Goal: Task Accomplishment & Management: Use online tool/utility

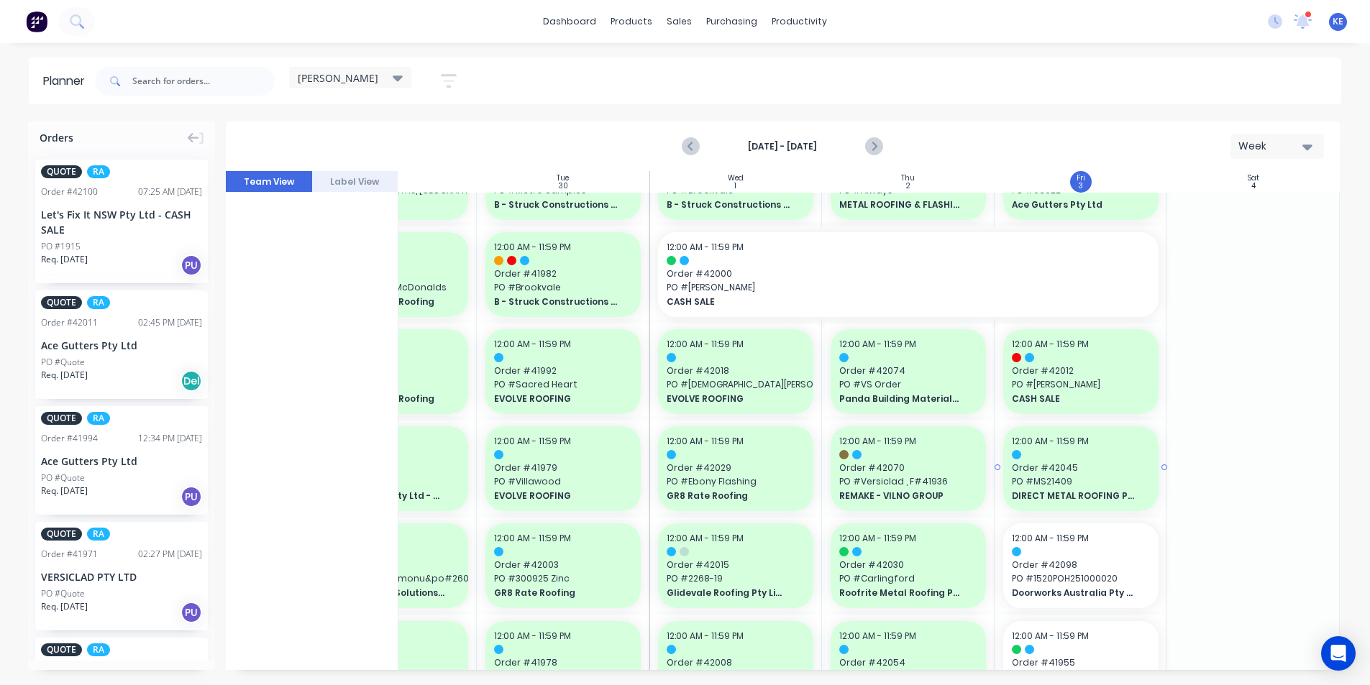
scroll to position [216, 267]
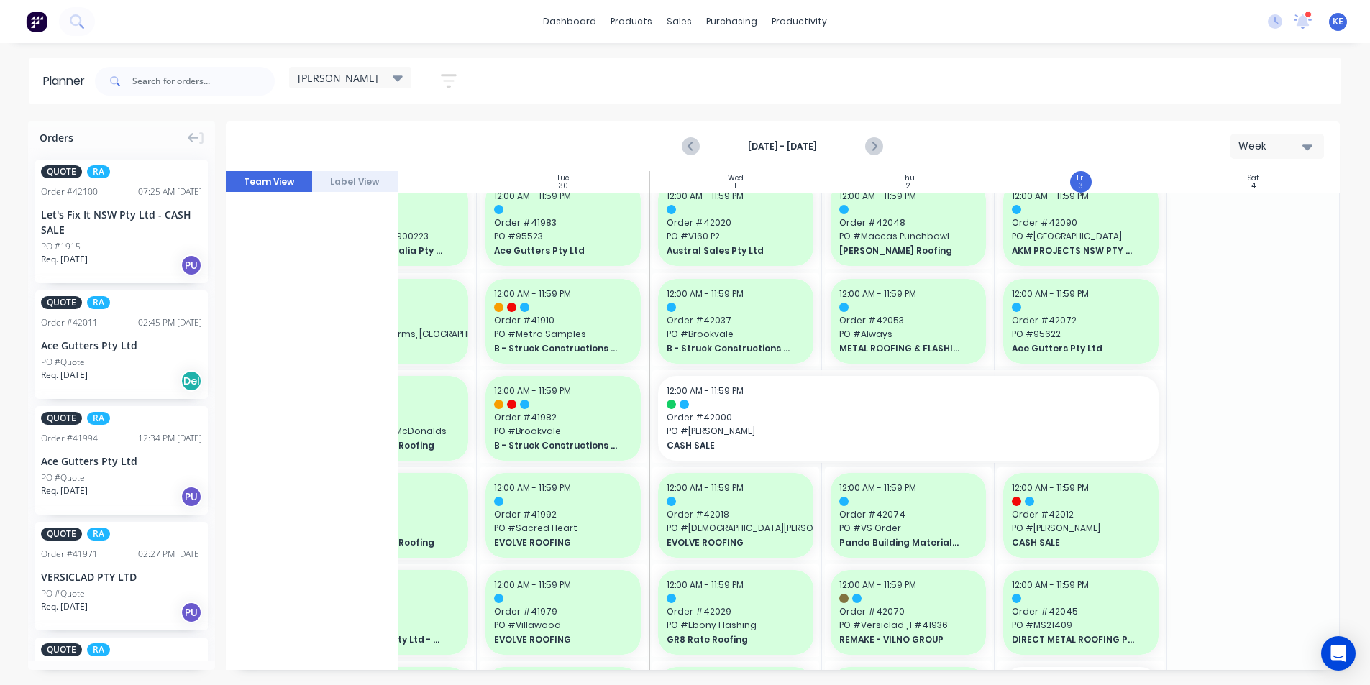
click at [900, 143] on div "[DATE] - [DATE] Week" at bounding box center [782, 146] width 1111 height 47
click at [878, 143] on icon "Next page" at bounding box center [873, 146] width 17 height 17
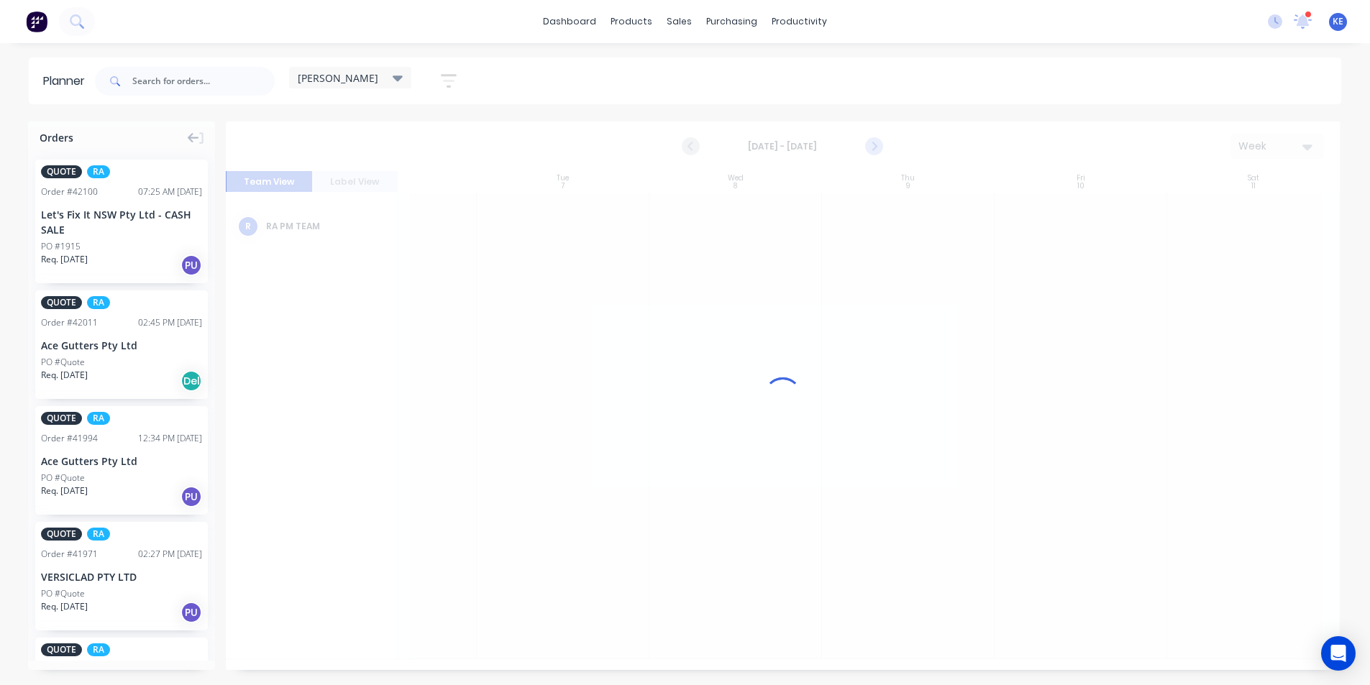
scroll to position [0, 267]
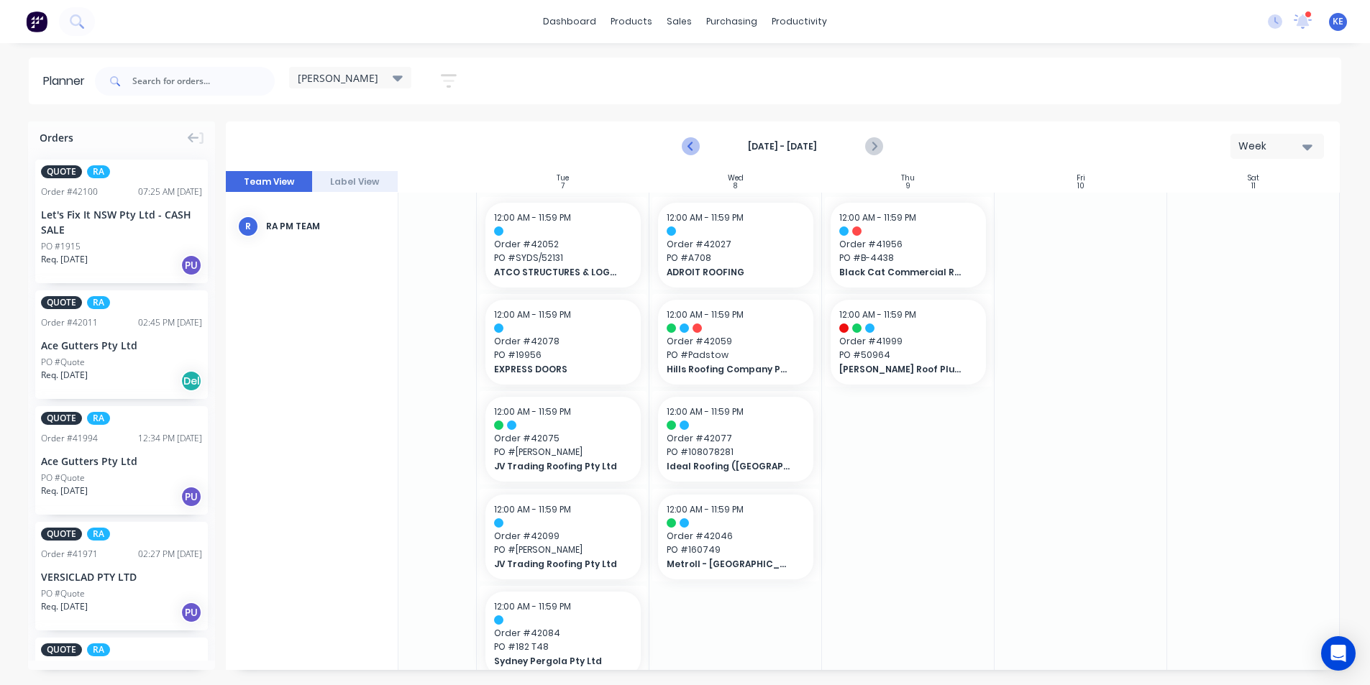
click at [694, 145] on icon "Previous page" at bounding box center [691, 146] width 17 height 17
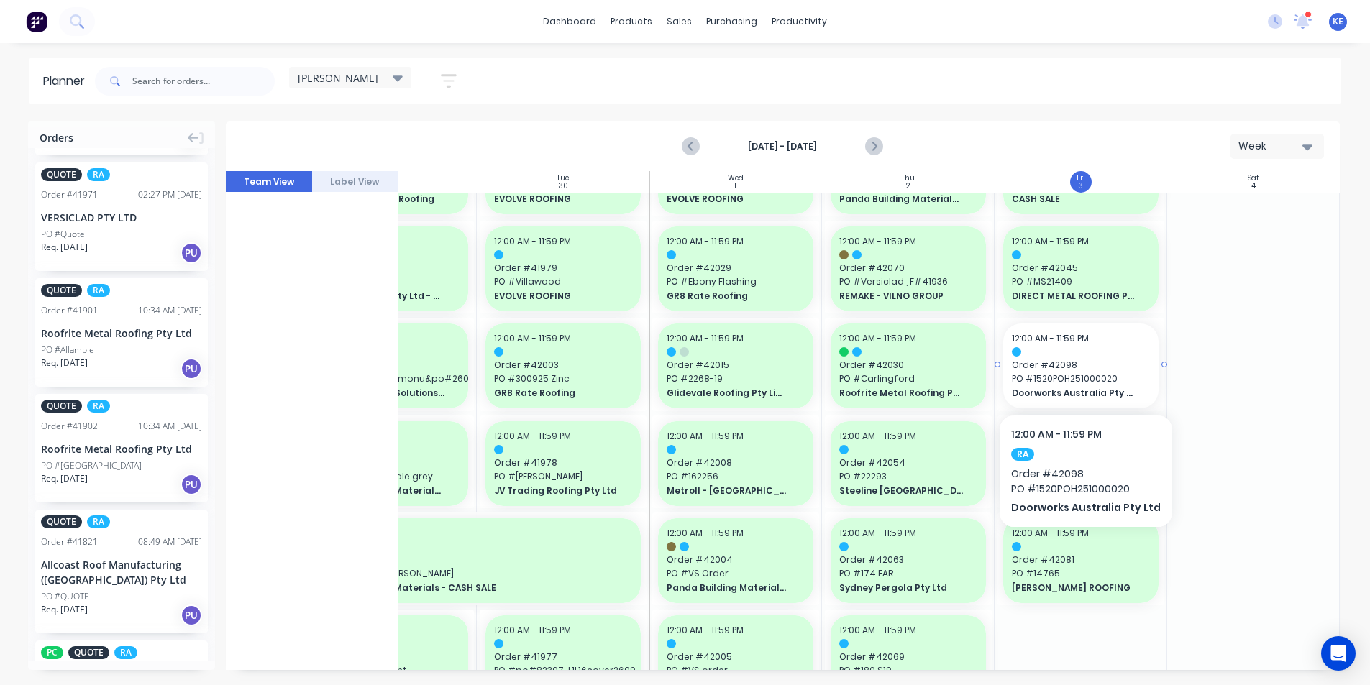
scroll to position [575, 267]
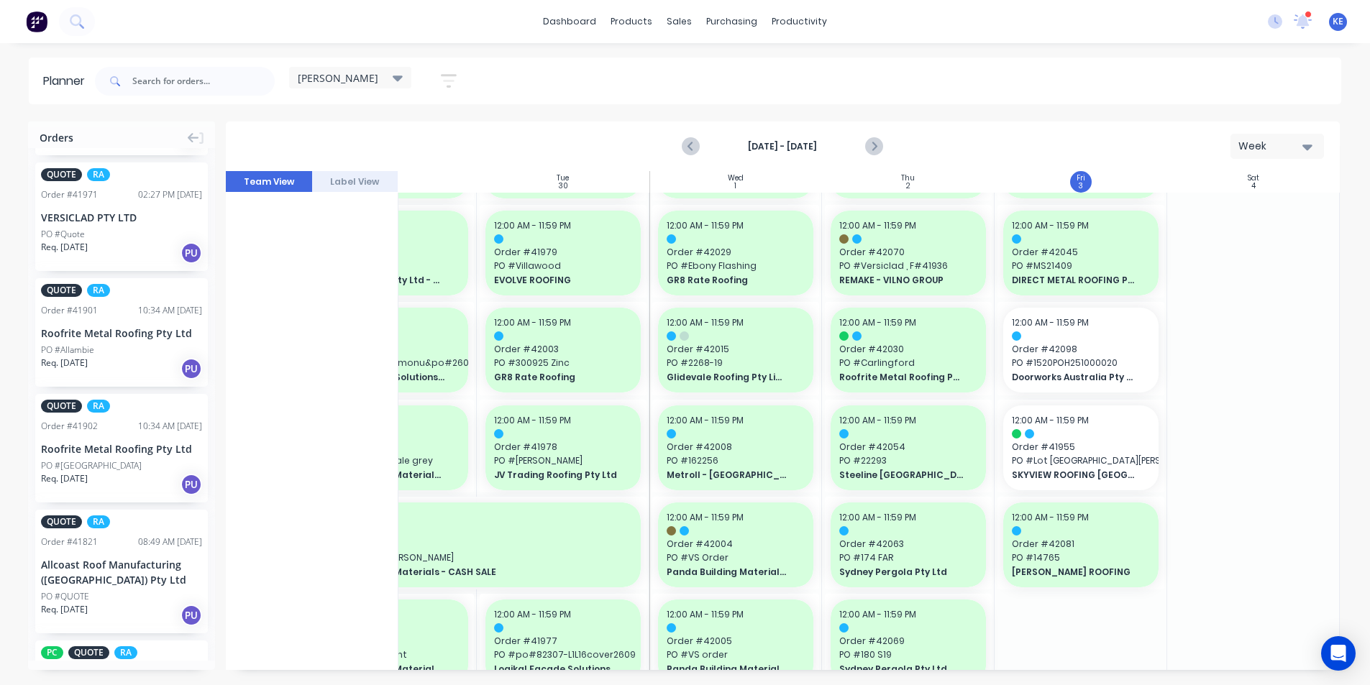
click at [445, 89] on button "button" at bounding box center [449, 81] width 46 height 28
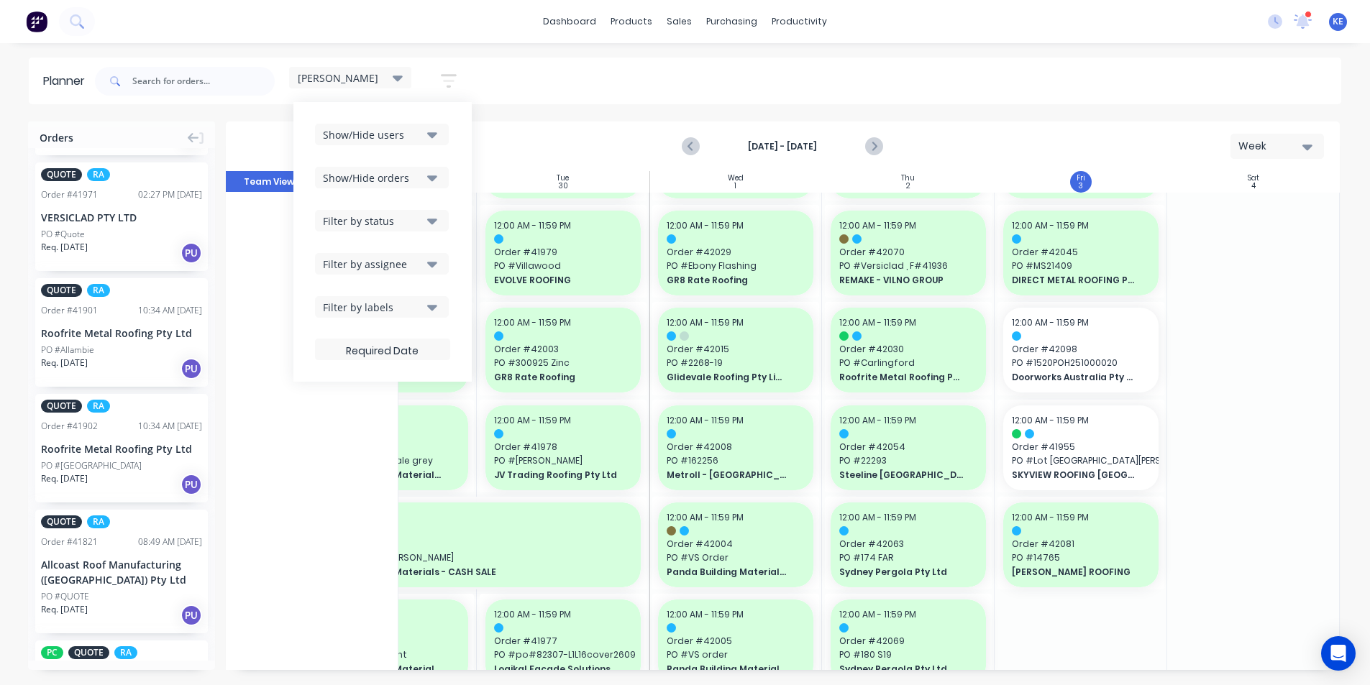
click at [391, 83] on div "[PERSON_NAME]" at bounding box center [350, 77] width 105 height 13
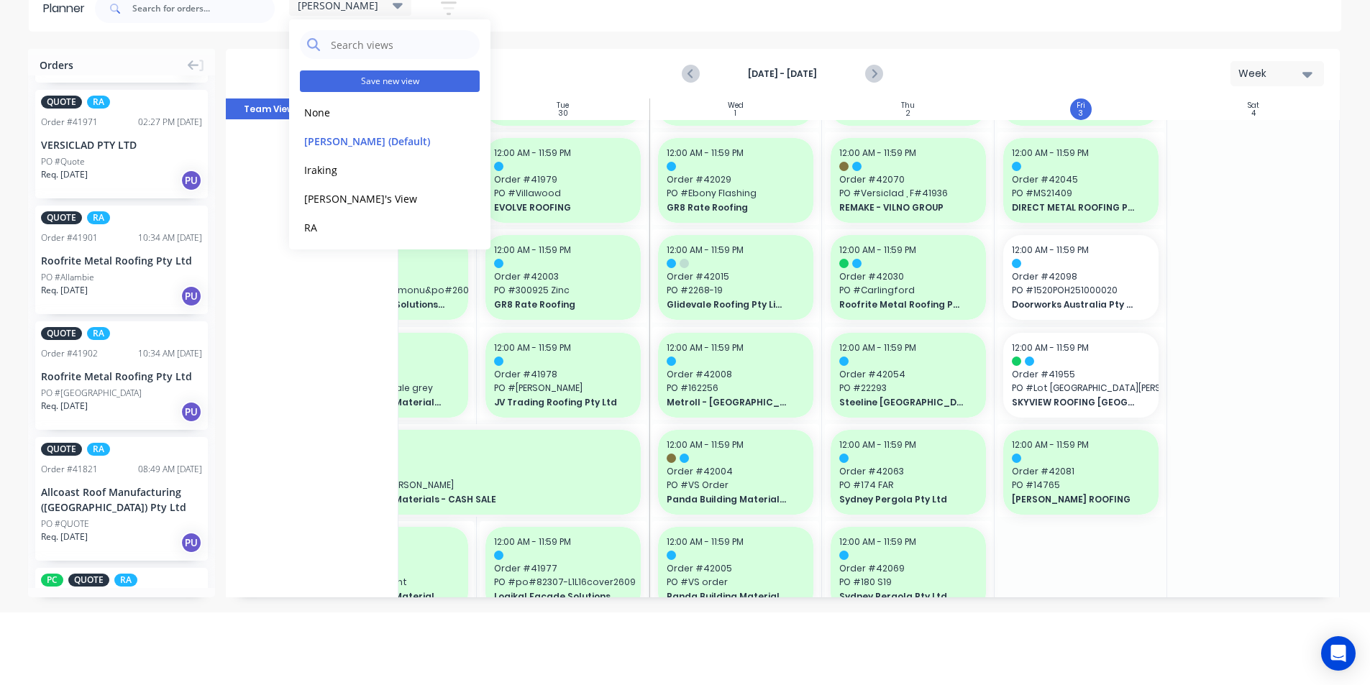
scroll to position [72, 0]
click at [368, 118] on button "None" at bounding box center [376, 112] width 153 height 17
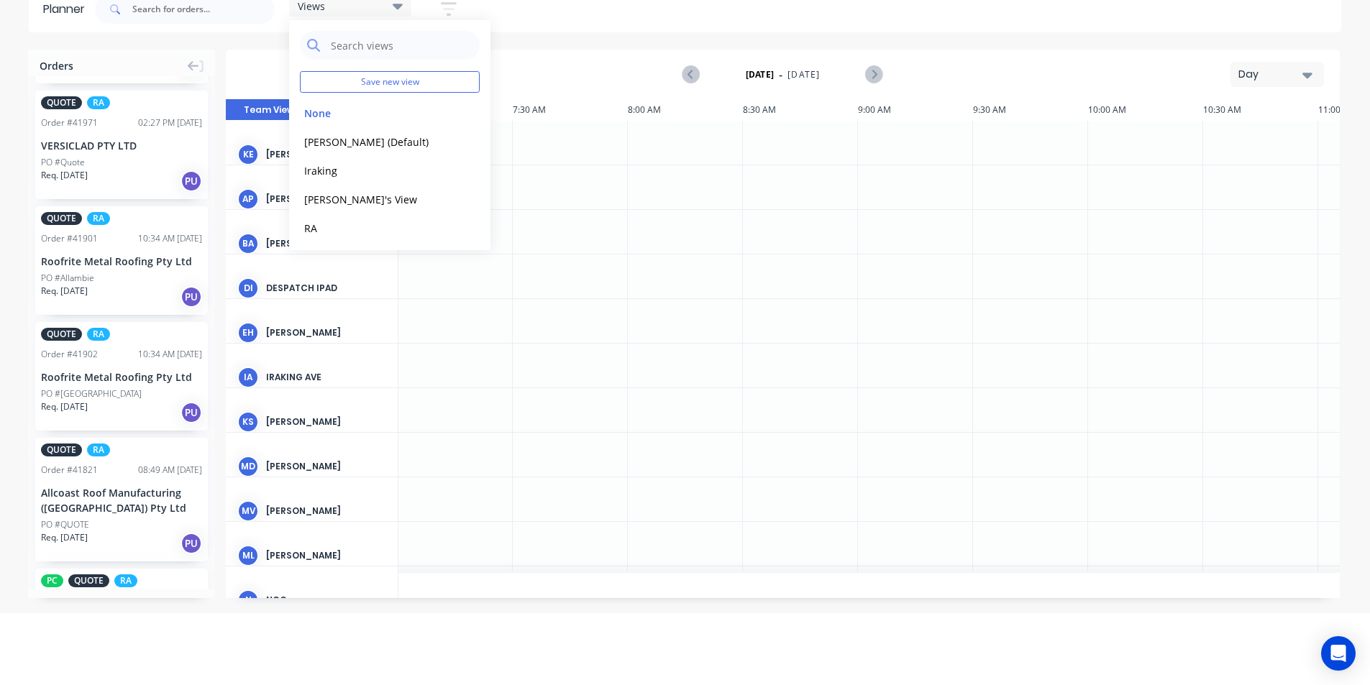
scroll to position [0, 0]
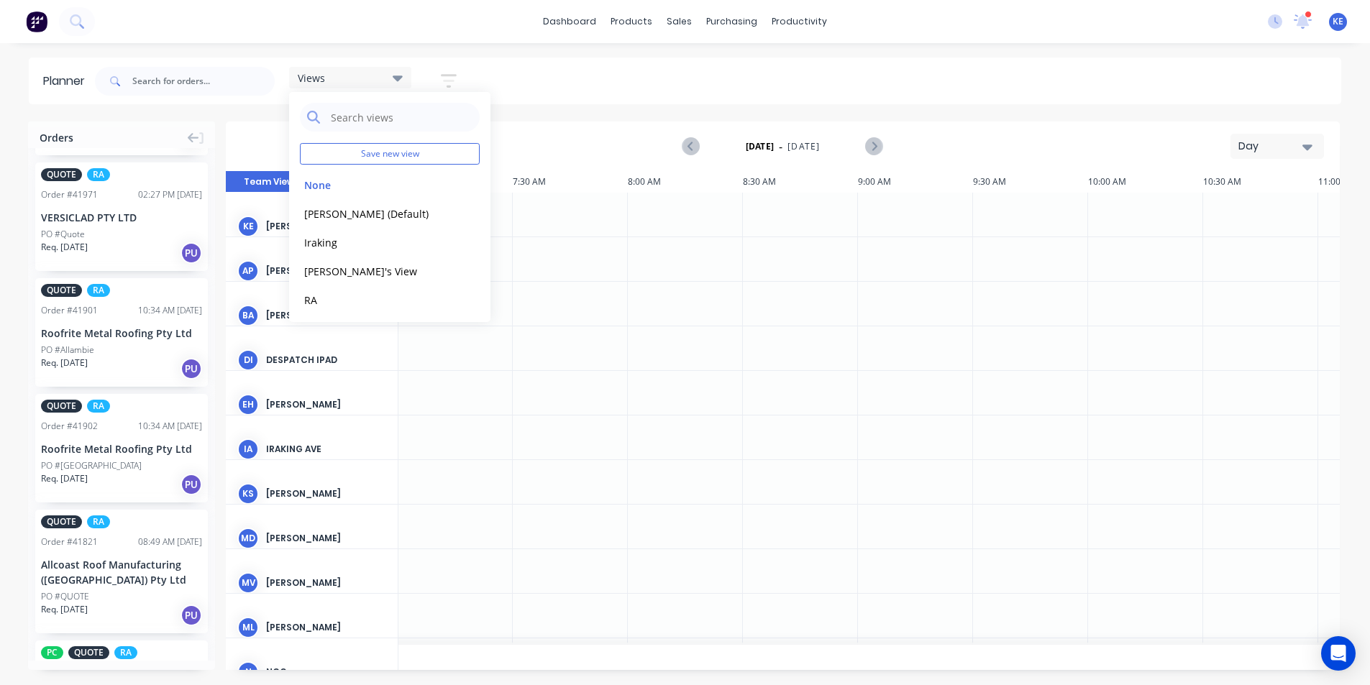
click at [1268, 139] on div "Day" at bounding box center [1271, 146] width 66 height 15
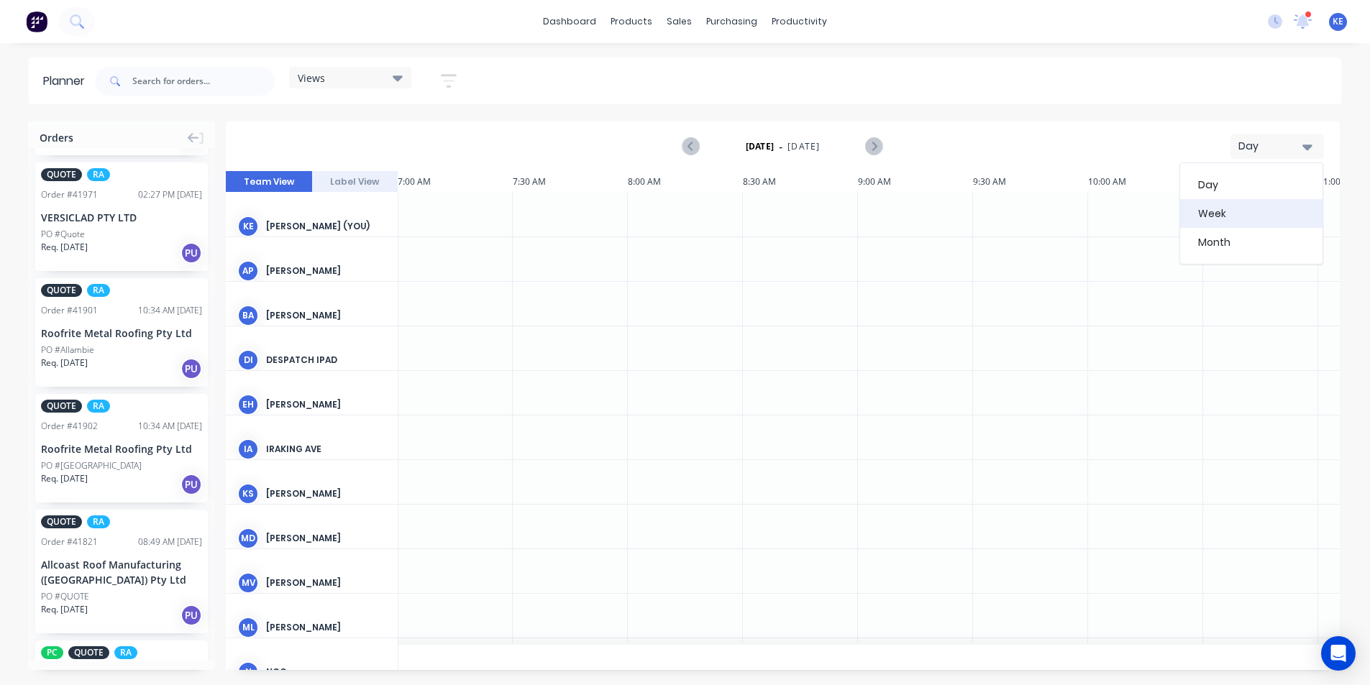
click at [1217, 211] on div "Week" at bounding box center [1251, 213] width 142 height 29
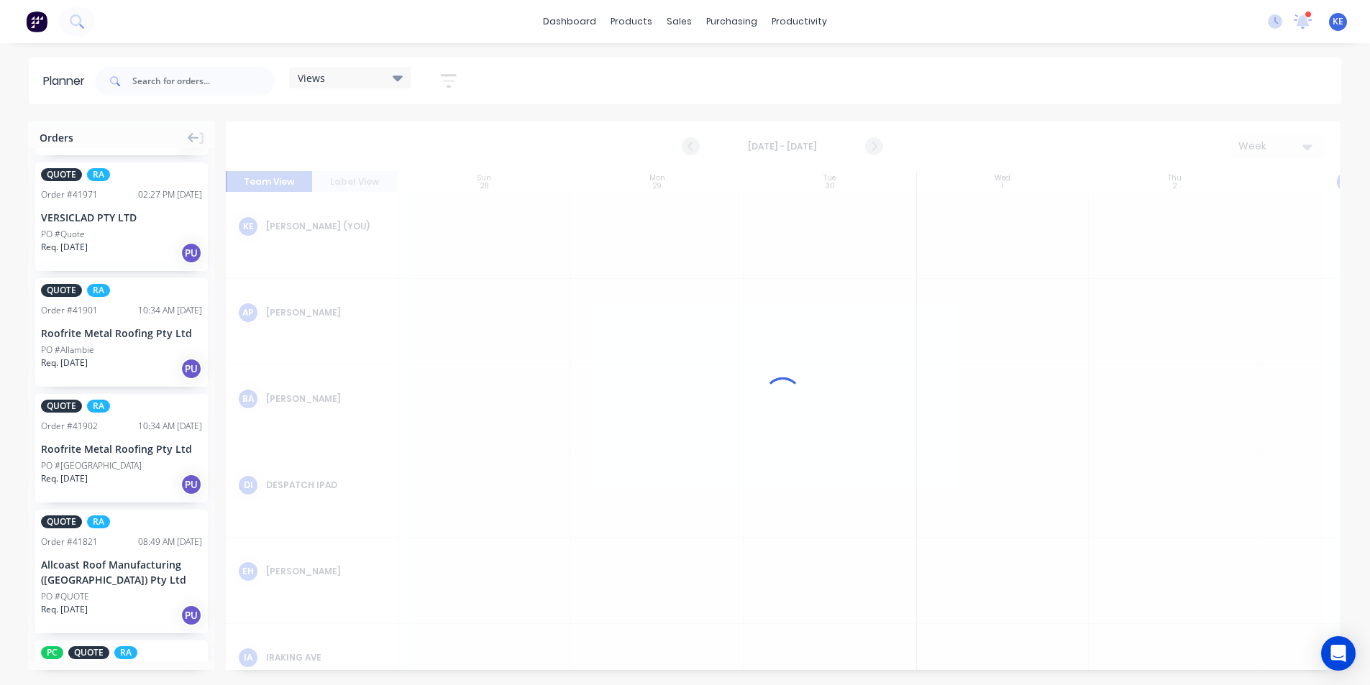
scroll to position [0, 1]
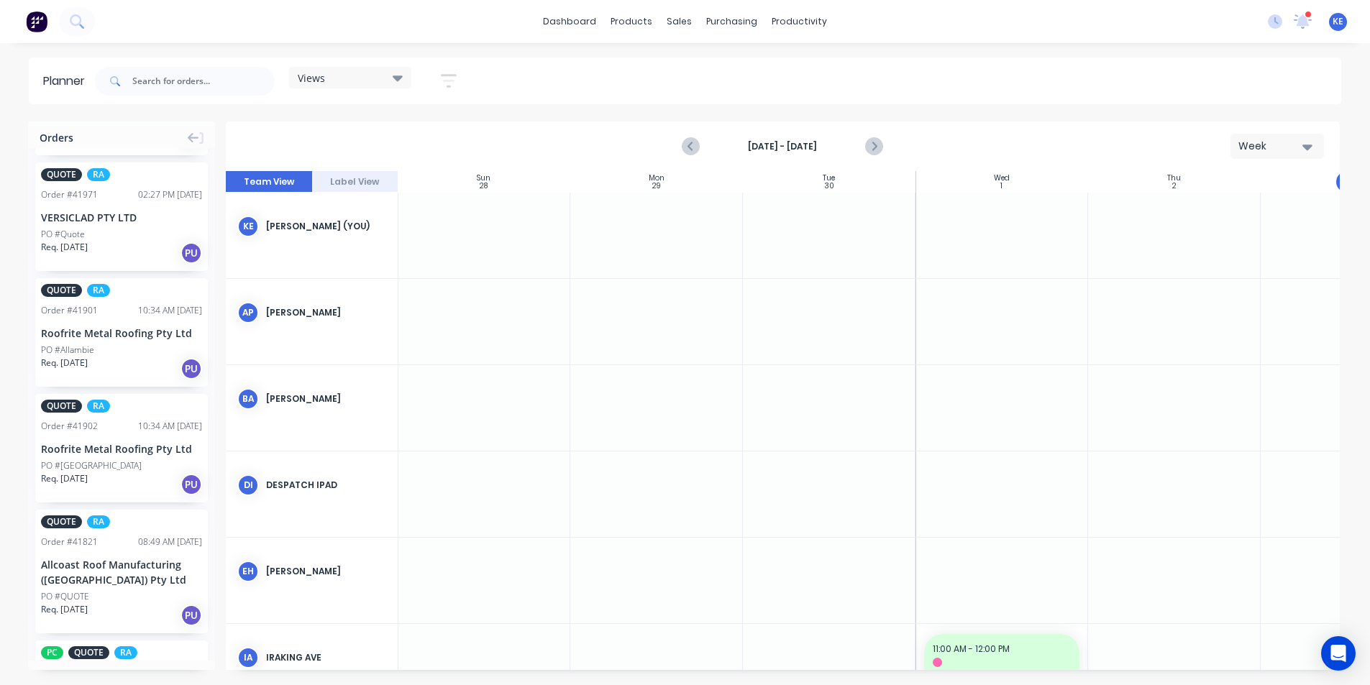
click at [769, 146] on strong "[DATE] - [DATE]" at bounding box center [782, 146] width 144 height 13
click at [471, 91] on button "button" at bounding box center [449, 81] width 46 height 28
click at [411, 218] on div "Filter by status" at bounding box center [373, 221] width 100 height 15
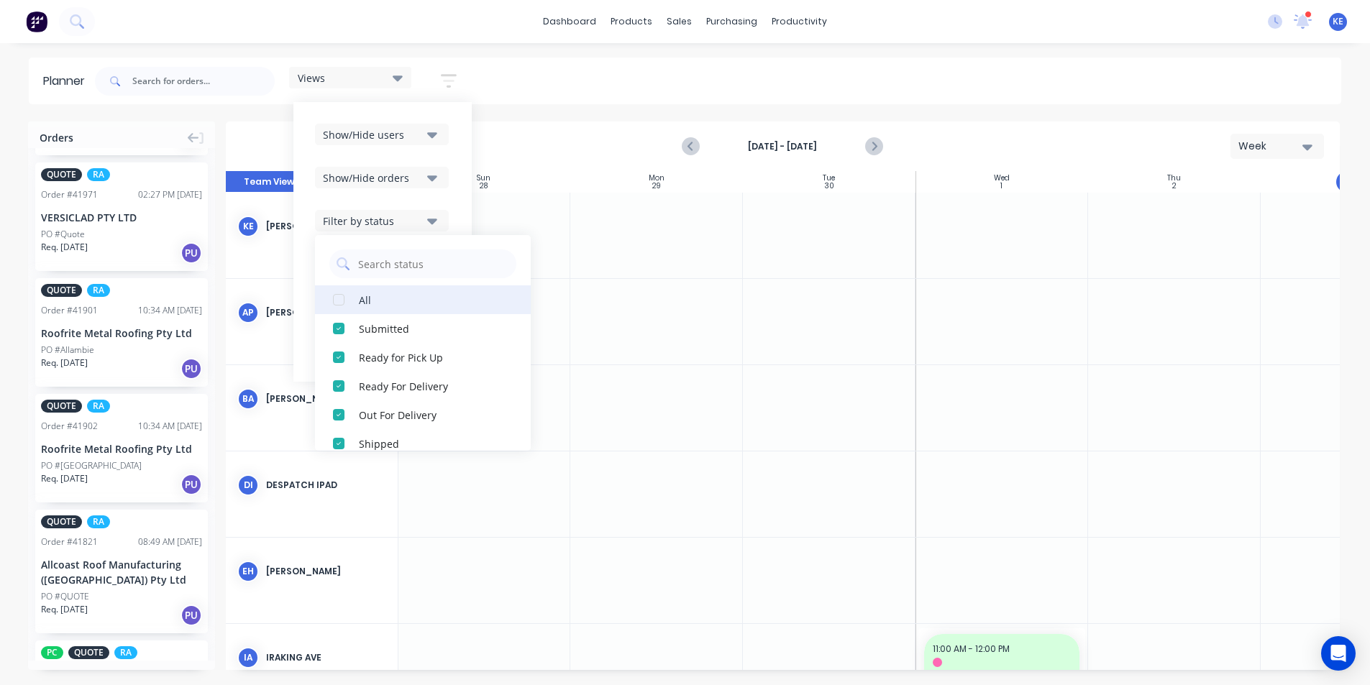
click at [358, 293] on button "All" at bounding box center [423, 299] width 216 height 29
click at [426, 168] on button "Show/Hide orders" at bounding box center [382, 178] width 134 height 22
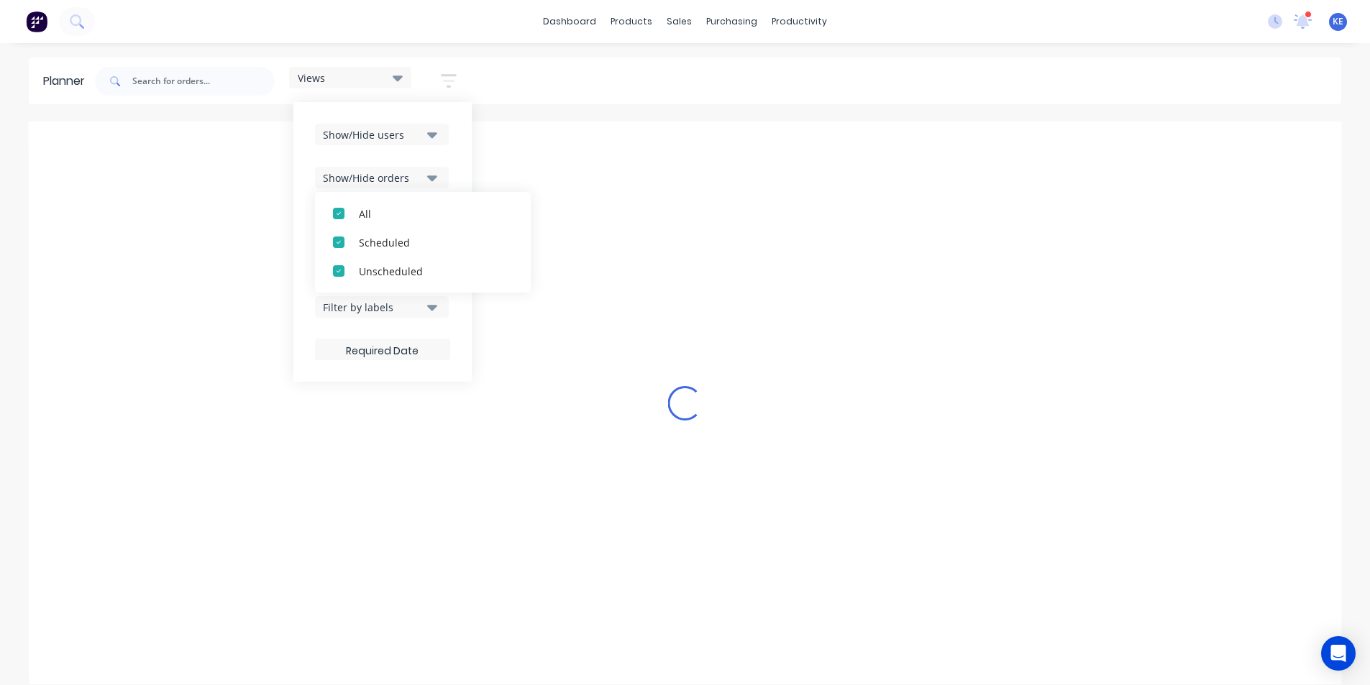
scroll to position [0, 0]
click at [370, 226] on button "All" at bounding box center [423, 213] width 216 height 29
click at [365, 268] on div "Unscheduled" at bounding box center [431, 270] width 144 height 15
click at [447, 163] on div "Show/Hide users Show/Hide orders All Scheduled Unscheduled Filter by status Fil…" at bounding box center [382, 242] width 135 height 237
click at [430, 131] on icon "button" at bounding box center [432, 135] width 10 height 16
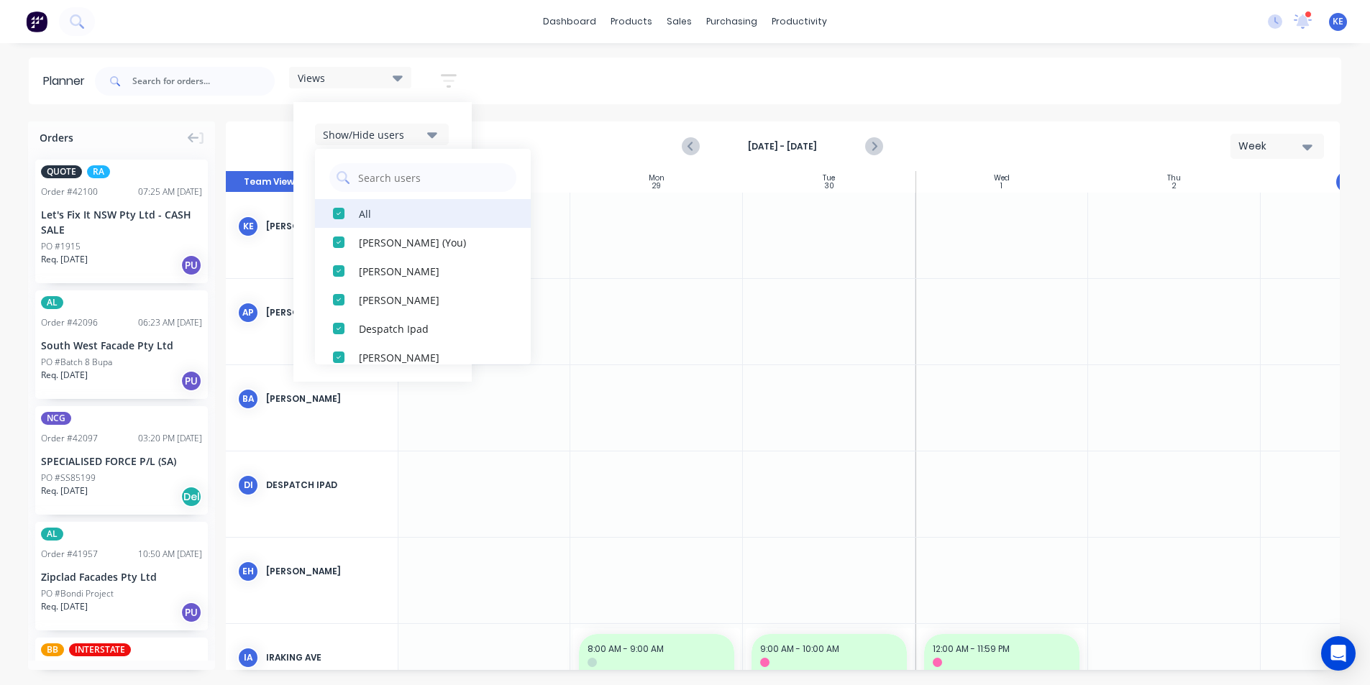
click at [362, 219] on div "All" at bounding box center [431, 213] width 144 height 15
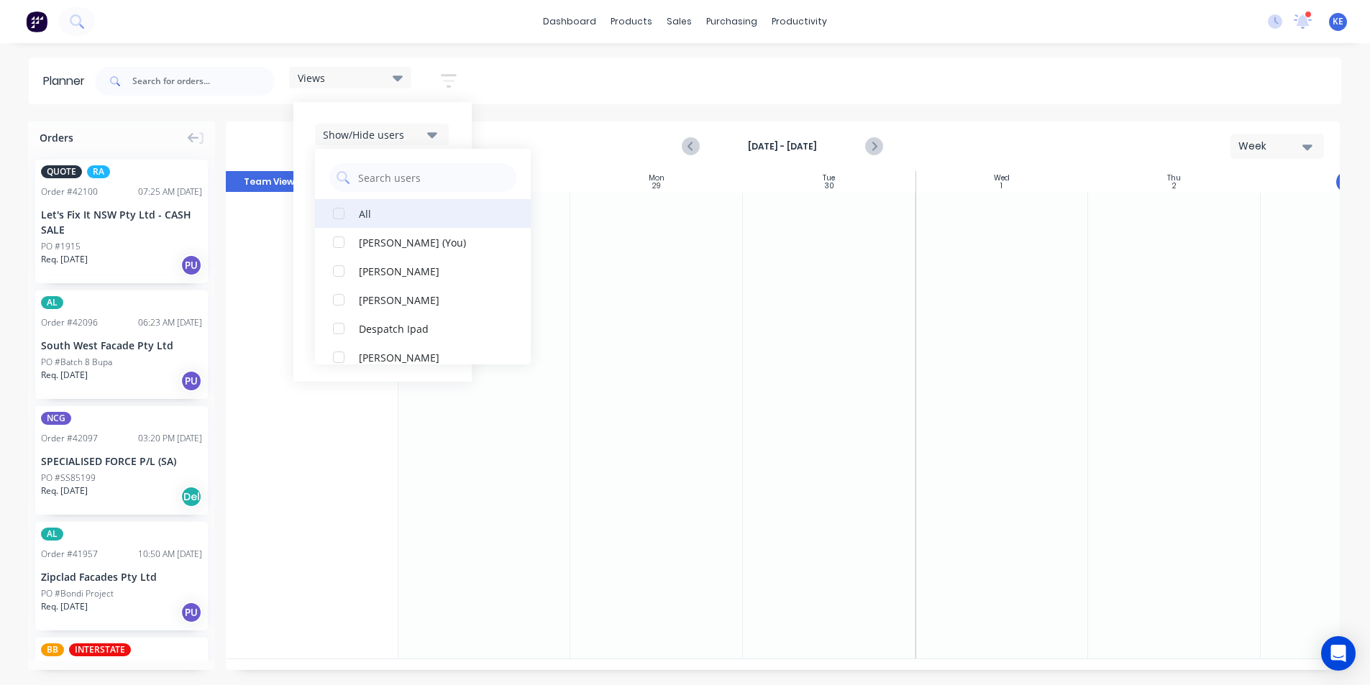
click at [362, 220] on div "All" at bounding box center [431, 213] width 144 height 15
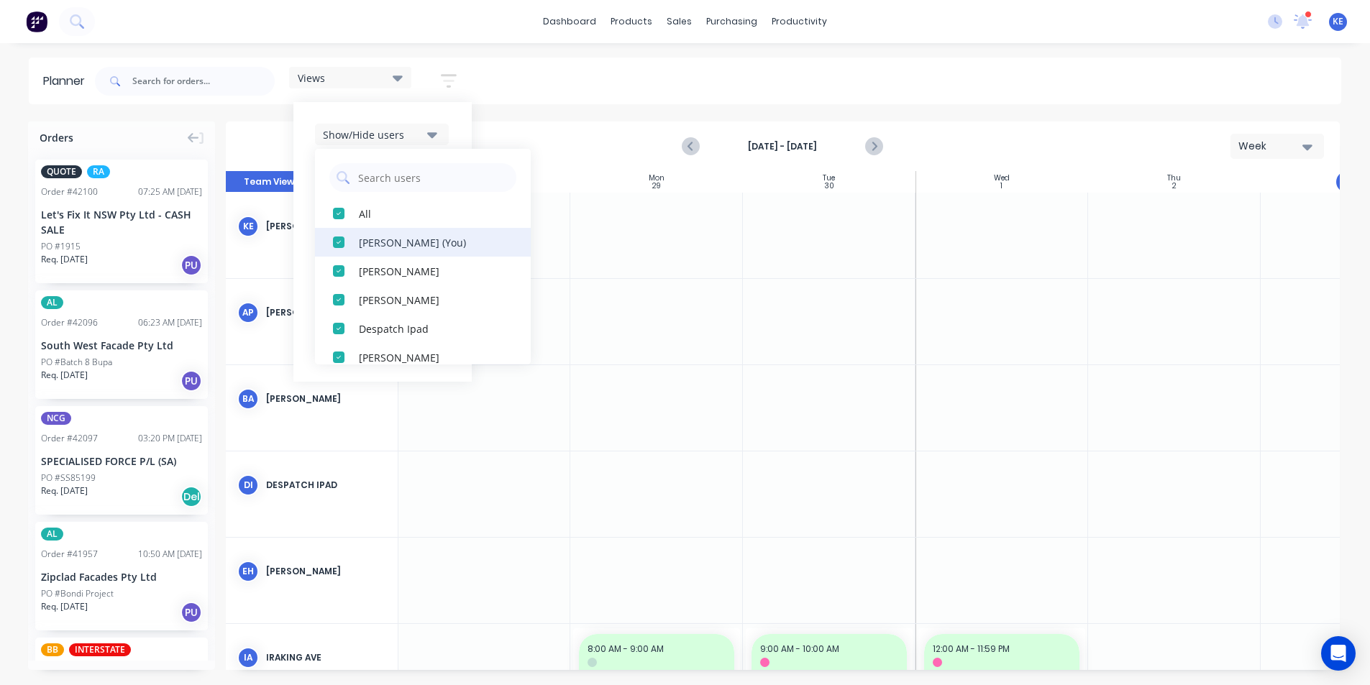
click at [356, 229] on button "[PERSON_NAME] (You)" at bounding box center [423, 242] width 216 height 29
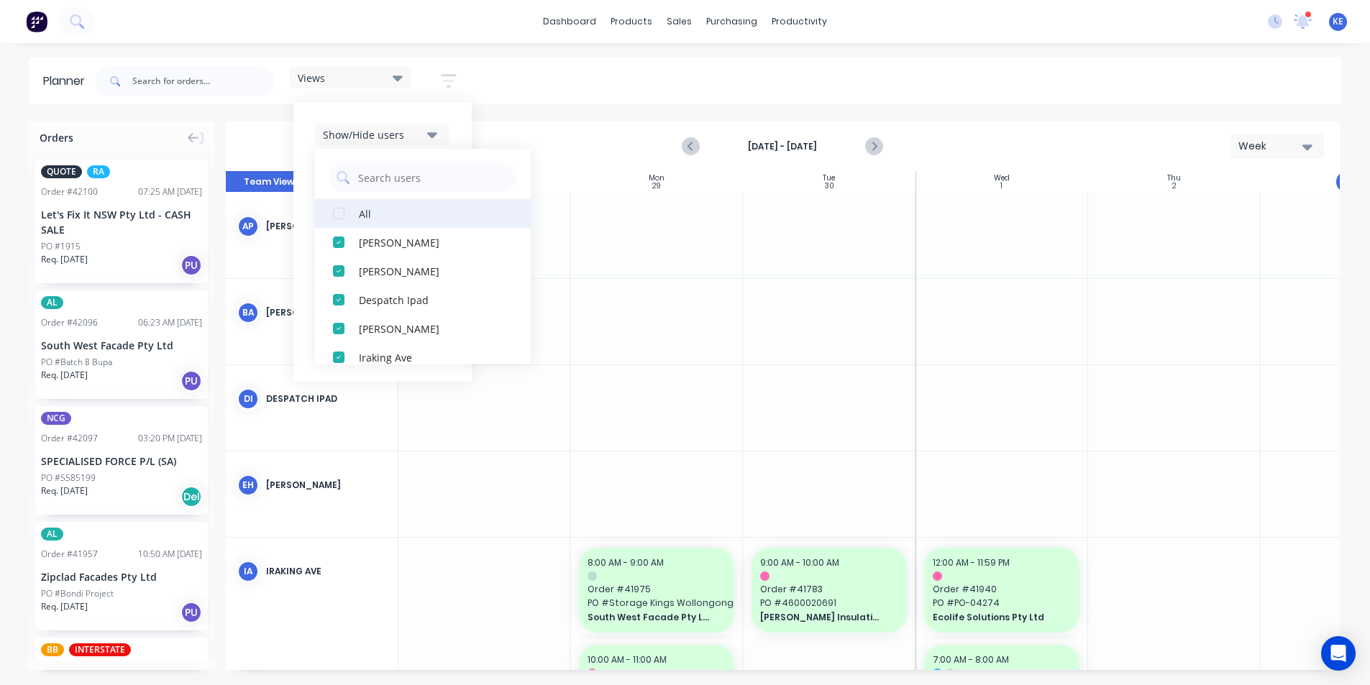
click at [348, 219] on div "button" at bounding box center [338, 213] width 29 height 29
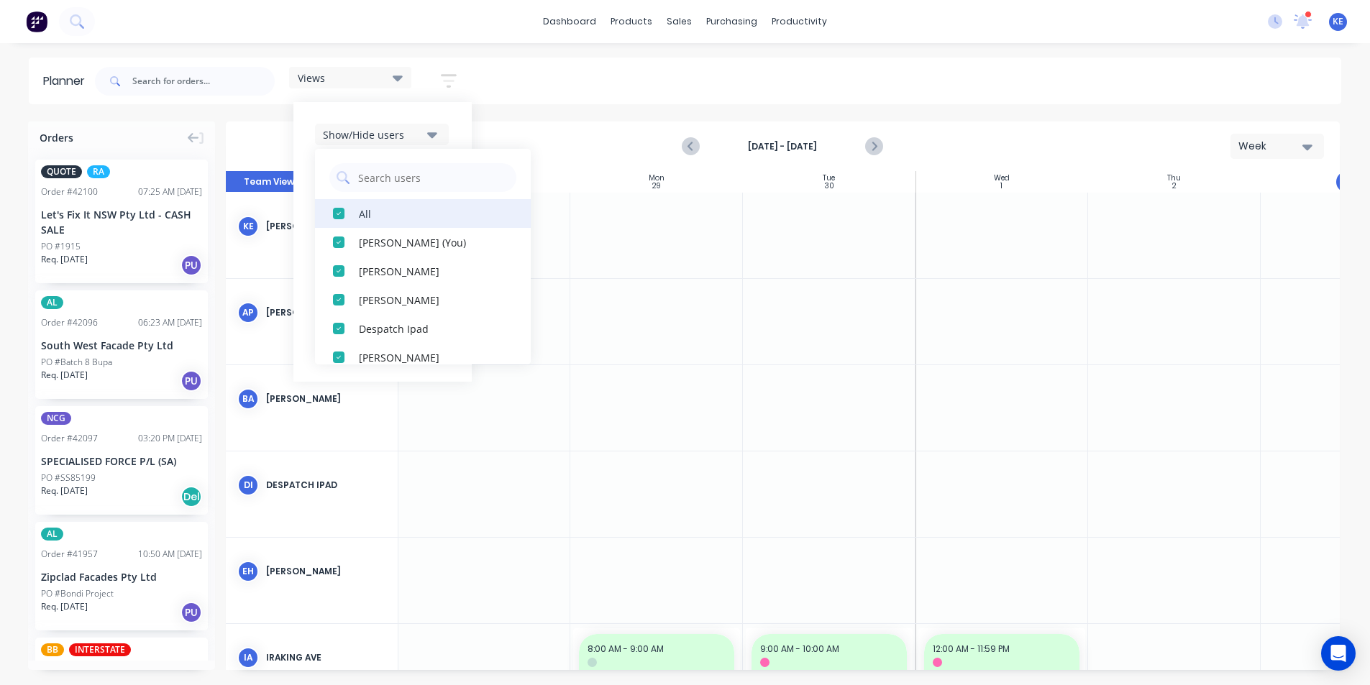
click at [350, 216] on div "button" at bounding box center [338, 213] width 29 height 29
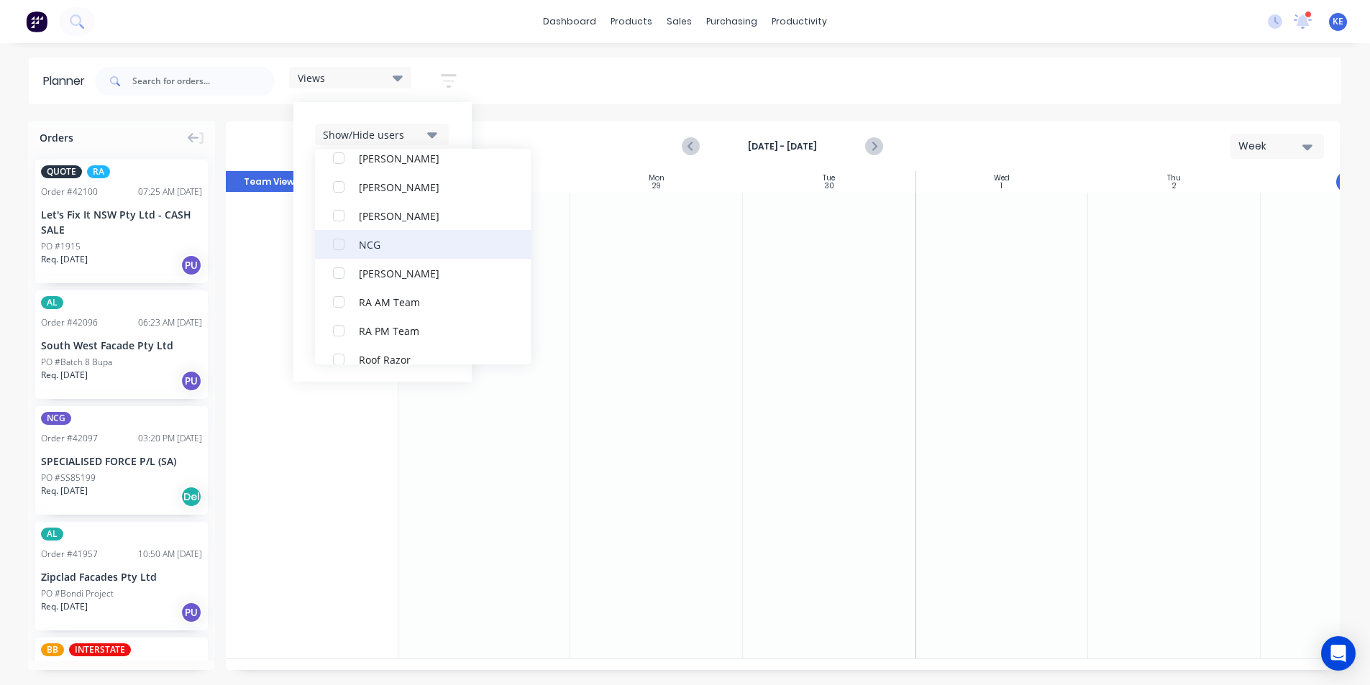
scroll to position [288, 0]
click at [368, 249] on div "NCG" at bounding box center [431, 241] width 144 height 15
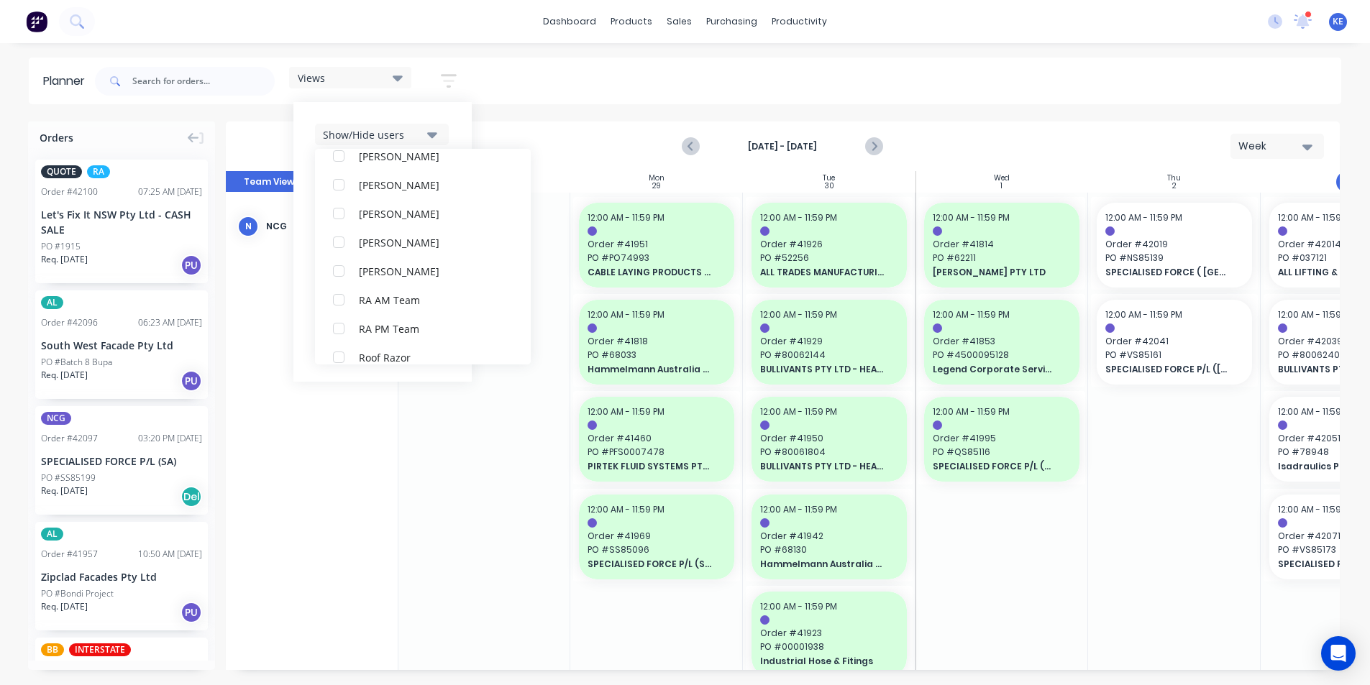
scroll to position [0, 0]
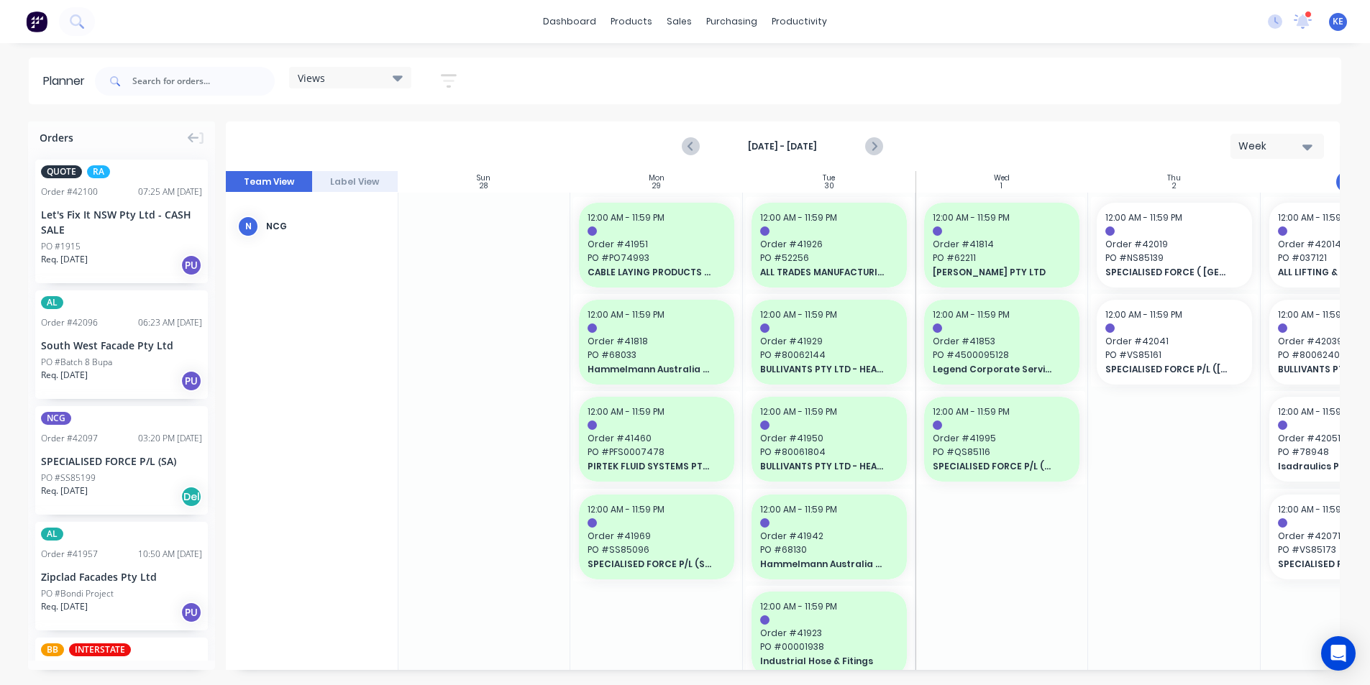
click at [1111, 88] on div "Views Save new view None edit [PERSON_NAME] (Default) edit Iraking edit [PERSON…" at bounding box center [716, 81] width 1249 height 43
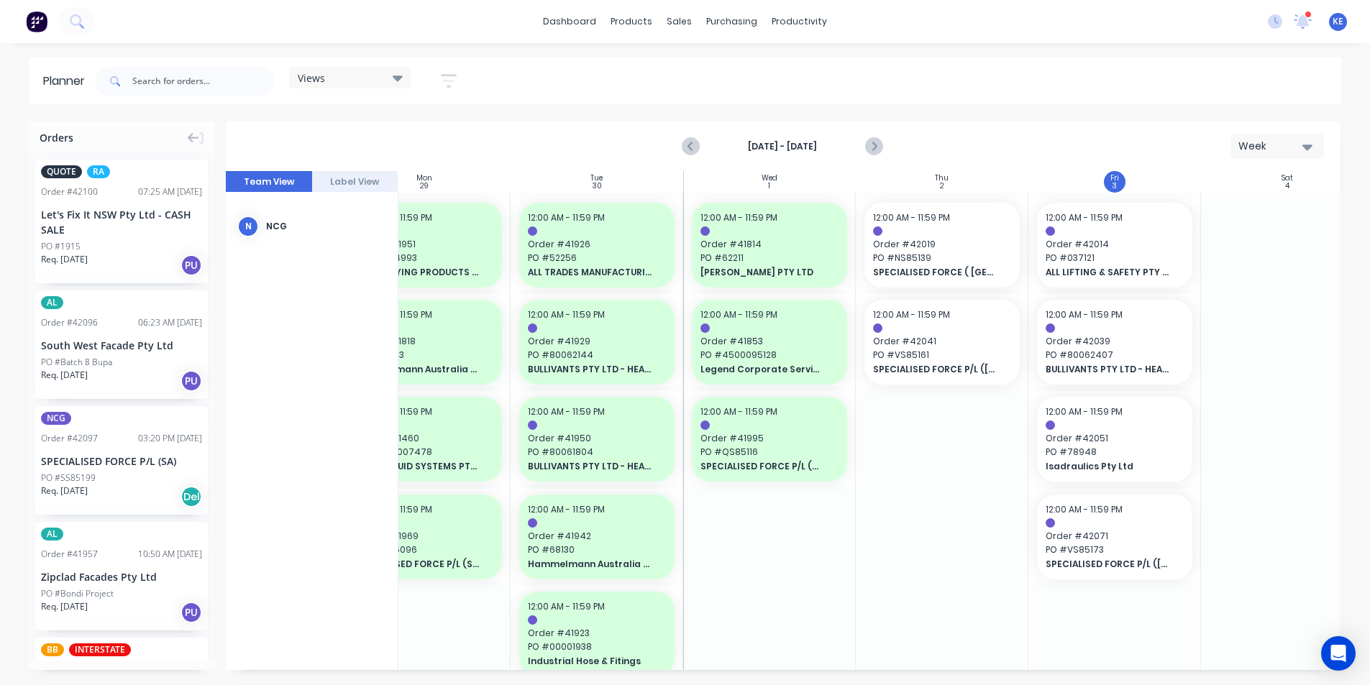
scroll to position [0, 273]
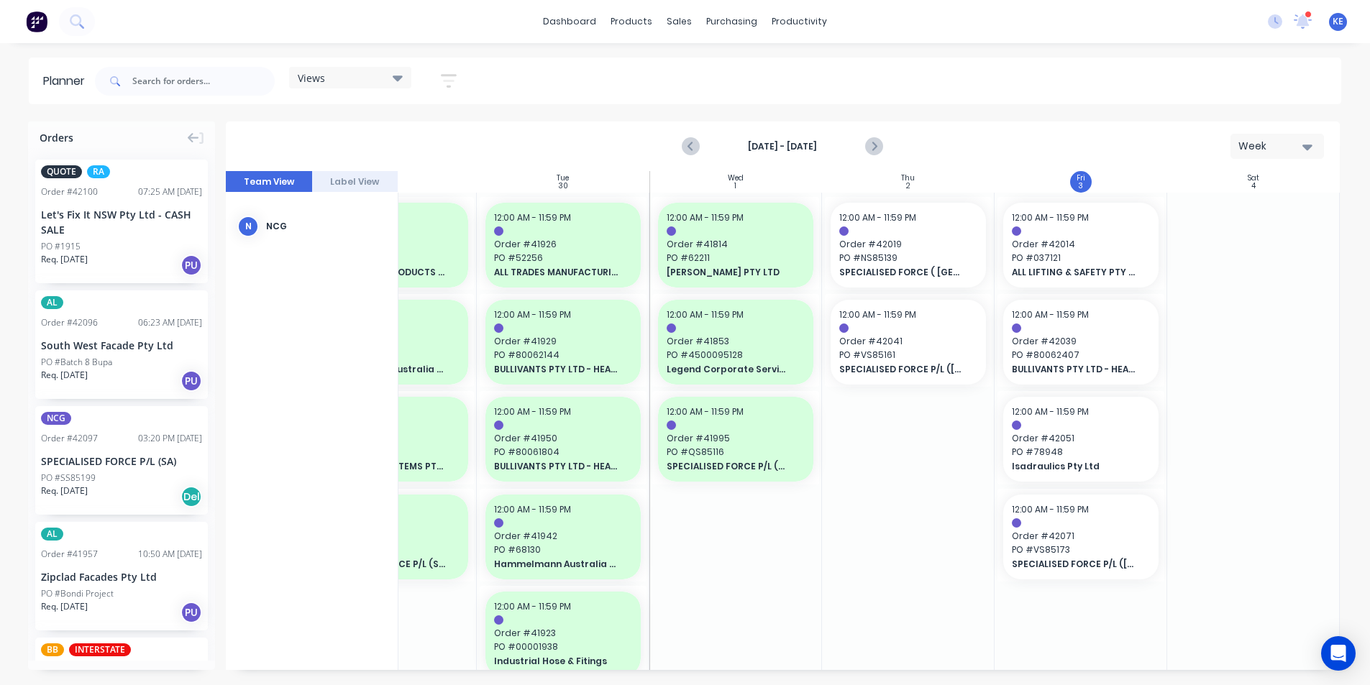
drag, startPoint x: 877, startPoint y: 155, endPoint x: 809, endPoint y: 166, distance: 68.4
click at [877, 155] on button "Next page" at bounding box center [873, 146] width 29 height 29
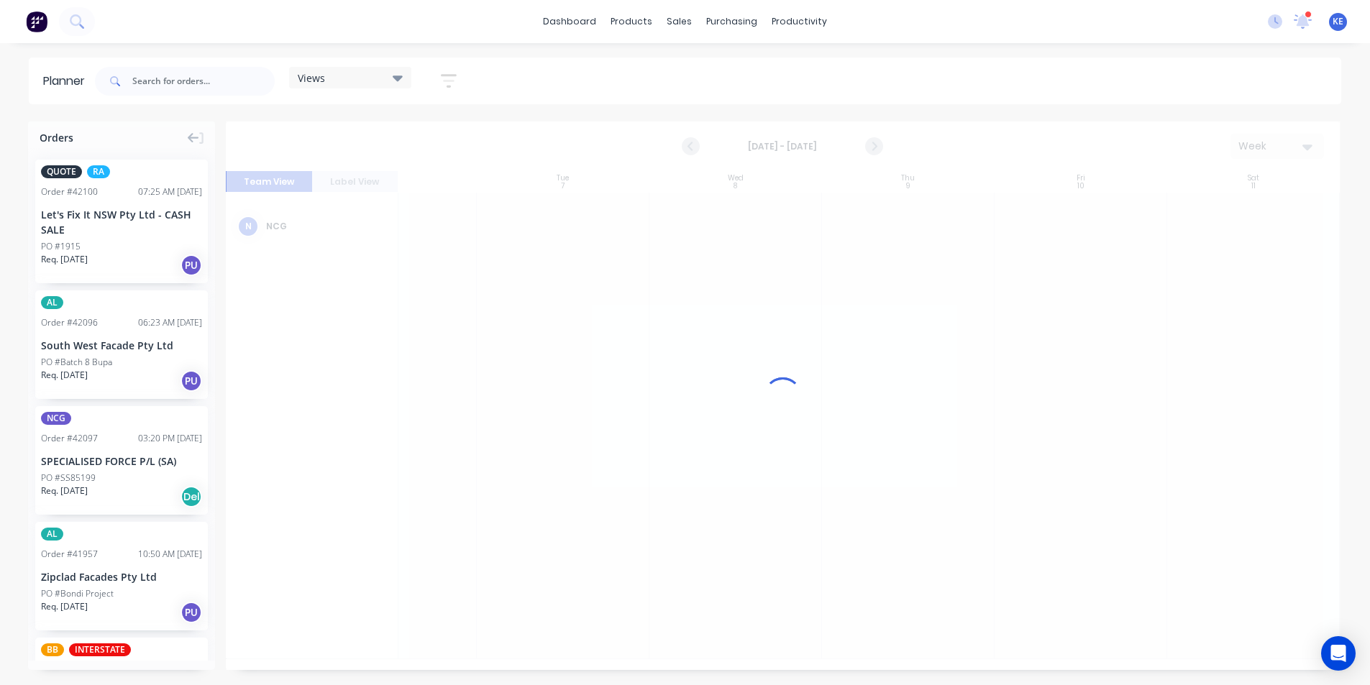
scroll to position [0, 267]
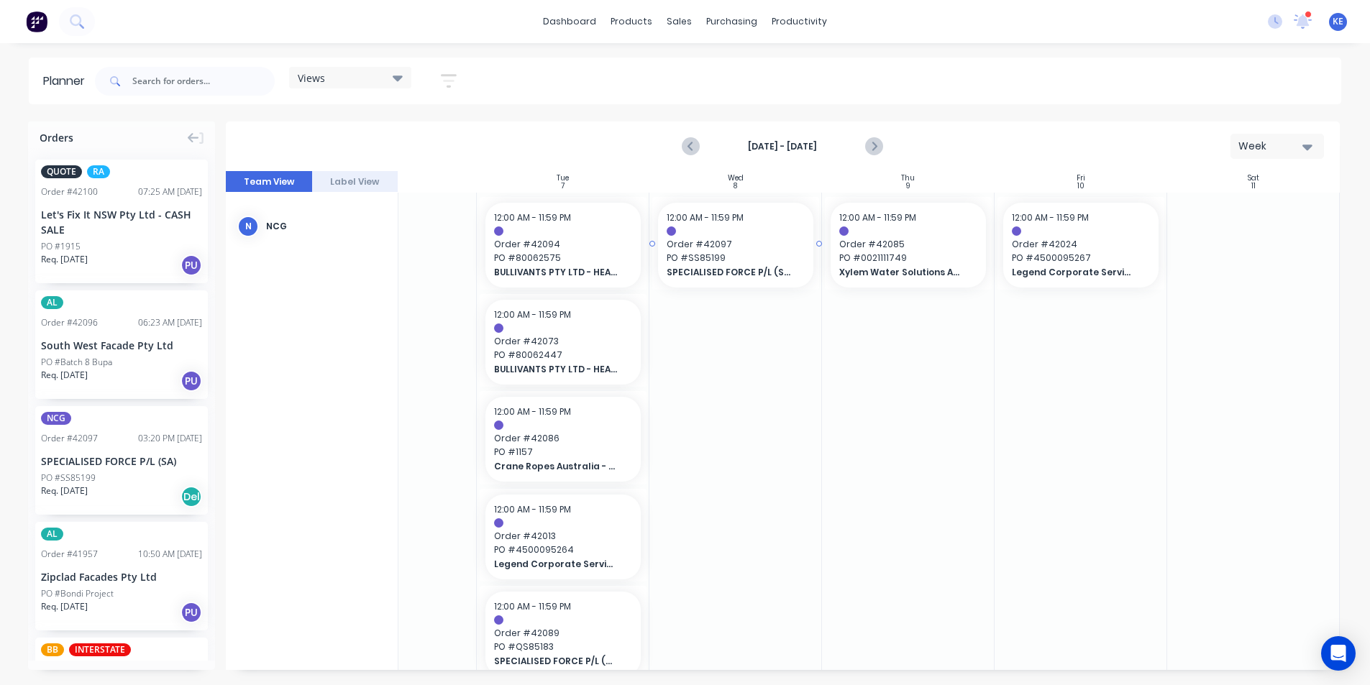
drag, startPoint x: 72, startPoint y: 465, endPoint x: 780, endPoint y: 265, distance: 735.9
click at [689, 156] on button "Previous page" at bounding box center [691, 146] width 29 height 29
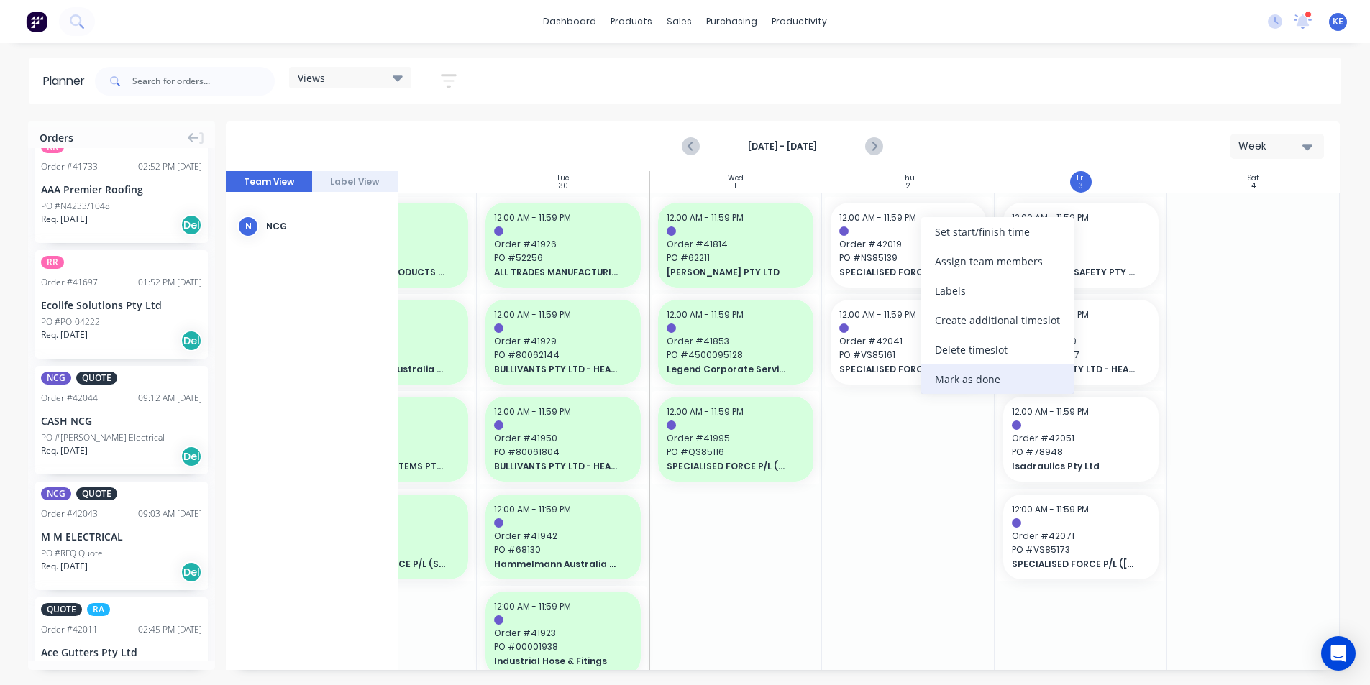
click at [956, 370] on div "Mark as done" at bounding box center [997, 379] width 154 height 29
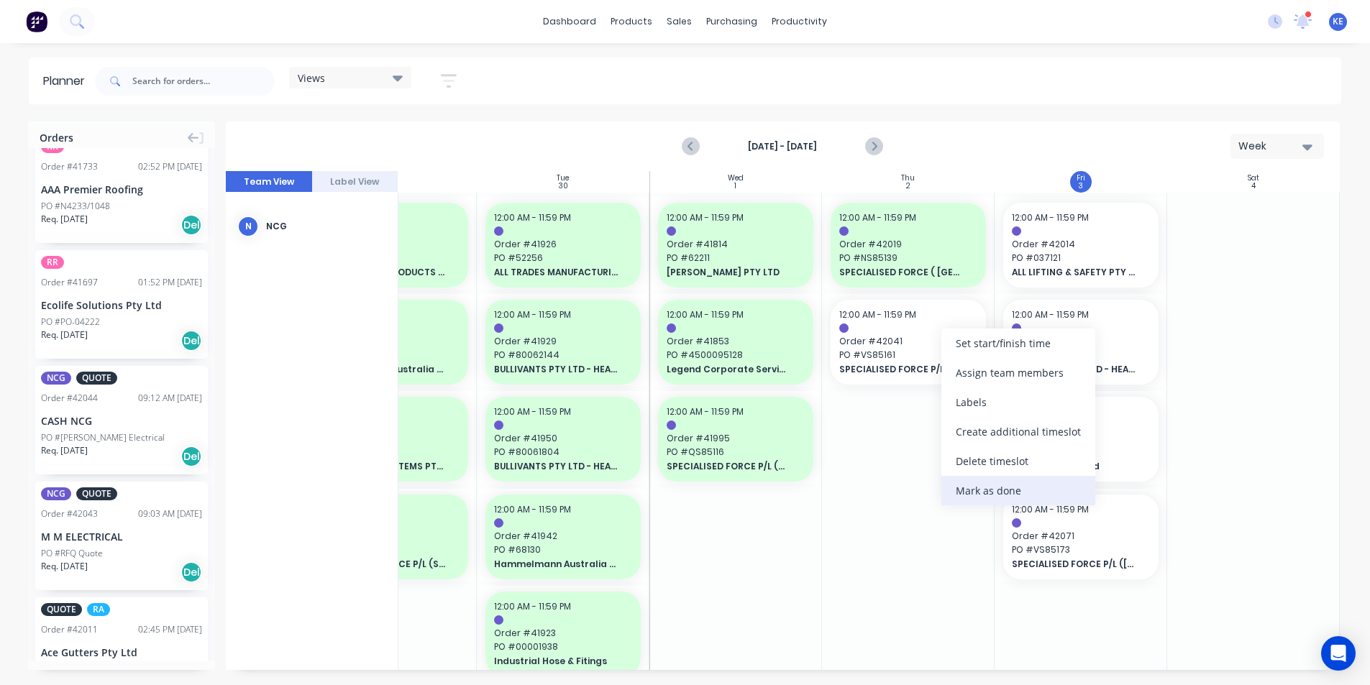
click at [952, 485] on div "Mark as done" at bounding box center [1018, 490] width 154 height 29
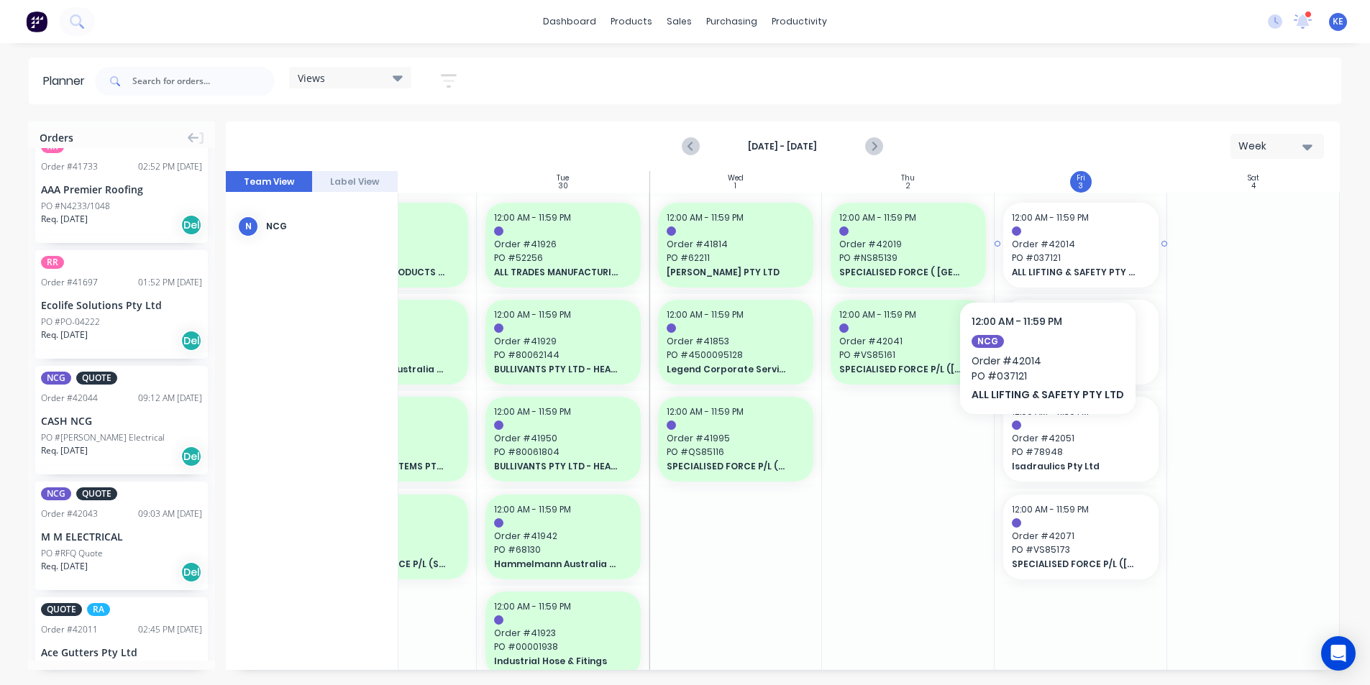
click at [1044, 258] on span "PO # 037121" at bounding box center [1081, 258] width 138 height 13
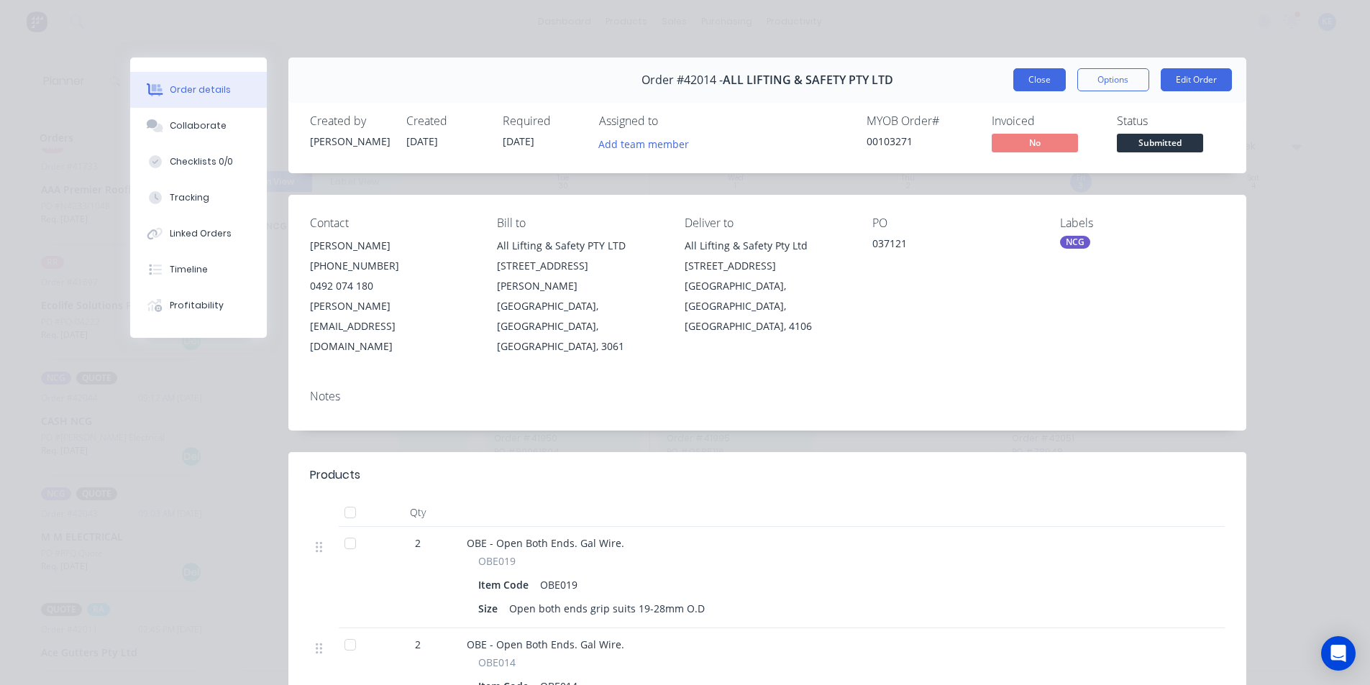
click at [1042, 76] on button "Close" at bounding box center [1039, 79] width 52 height 23
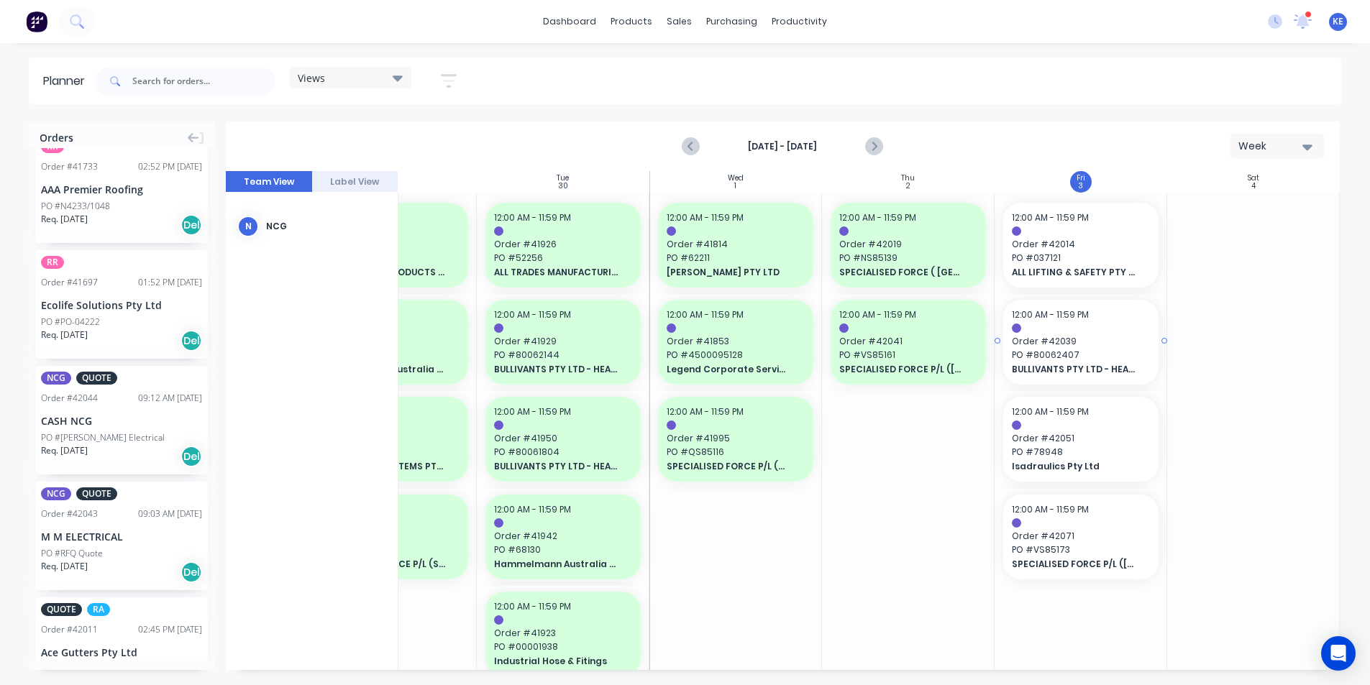
click at [1099, 331] on div at bounding box center [1081, 328] width 138 height 9
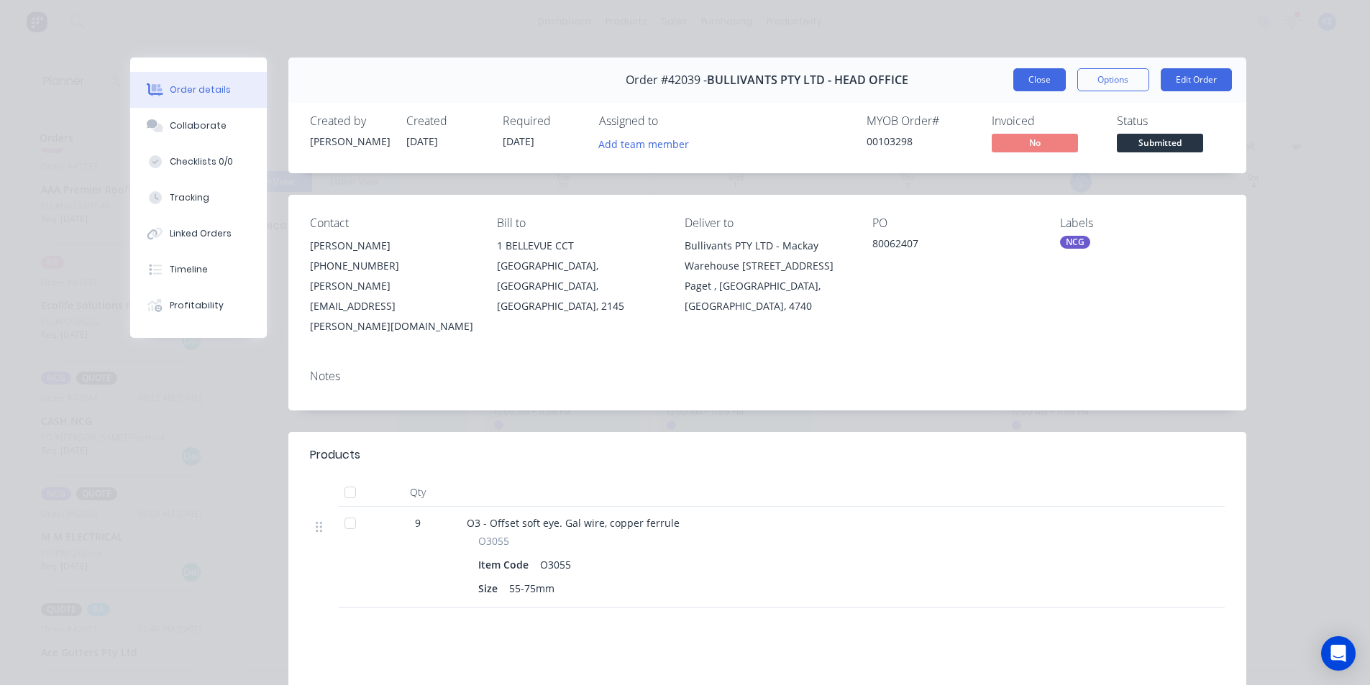
click at [1025, 83] on button "Close" at bounding box center [1039, 79] width 52 height 23
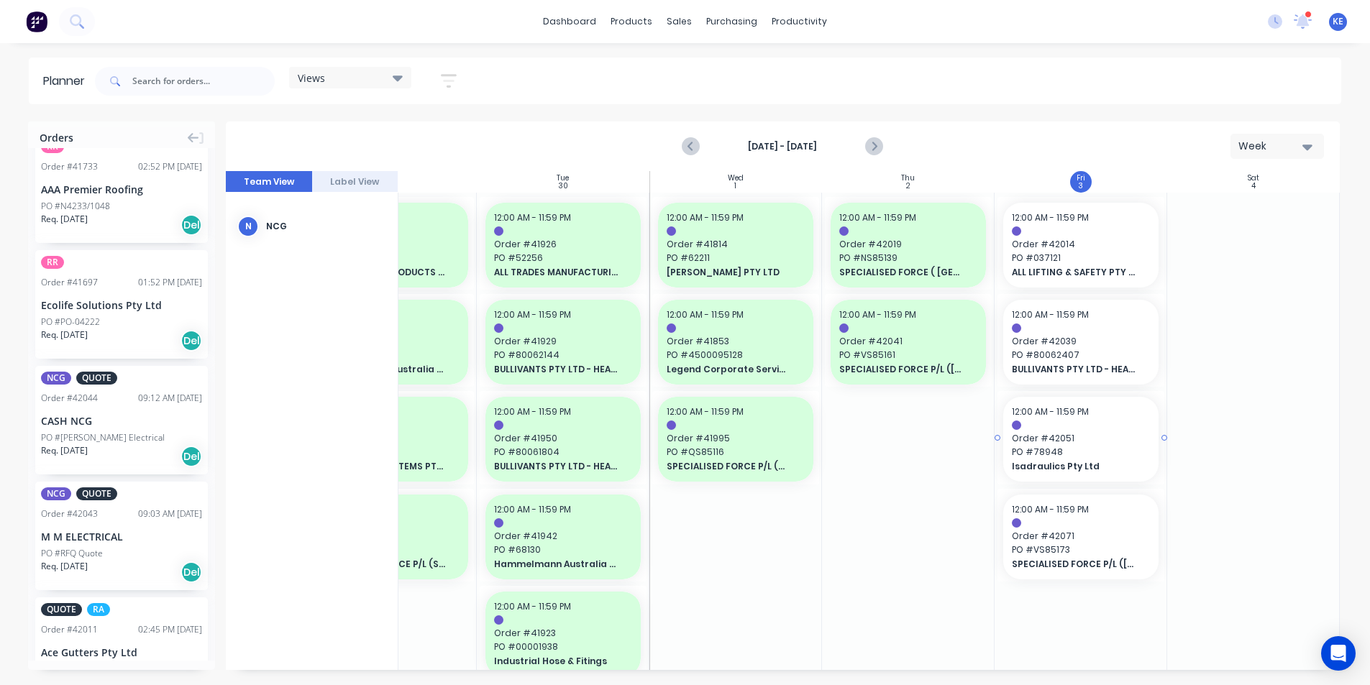
click at [1120, 426] on div at bounding box center [1081, 425] width 138 height 9
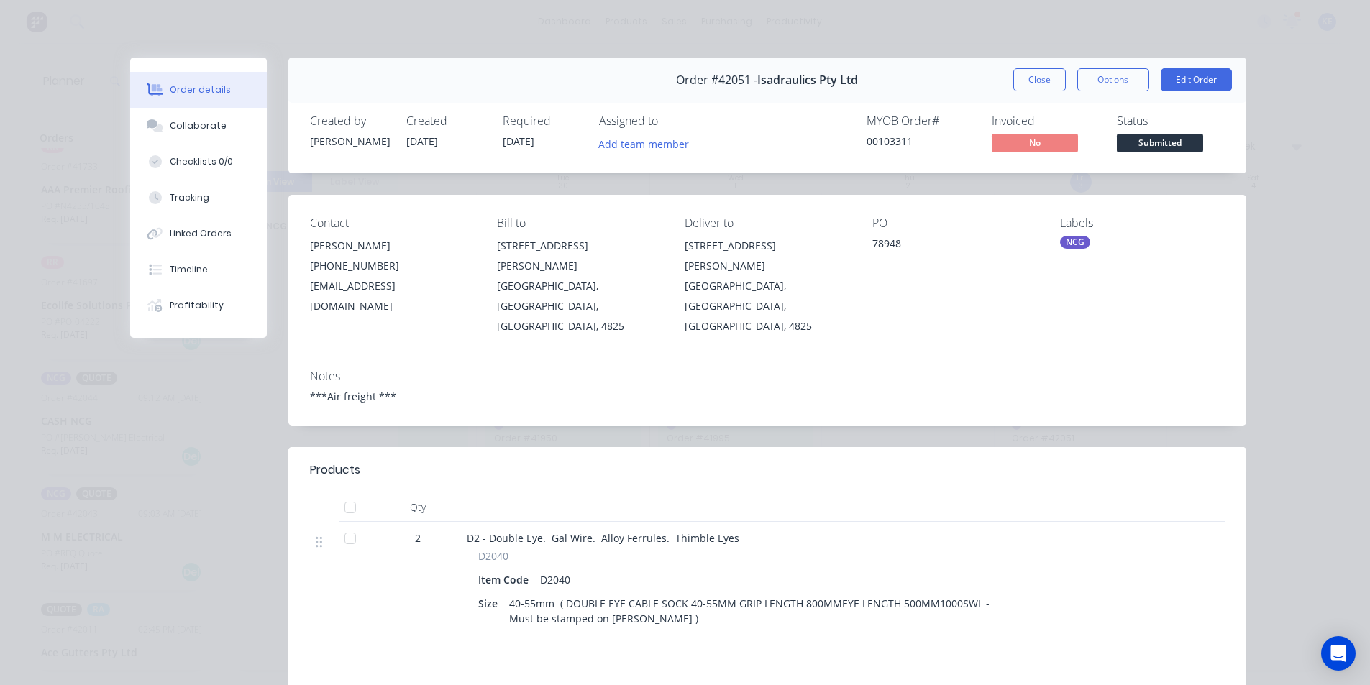
click at [1042, 63] on div "Order #42051 - Isadraulics Pty Ltd Close Options Edit Order" at bounding box center [767, 80] width 958 height 45
click at [1049, 73] on button "Close" at bounding box center [1039, 79] width 52 height 23
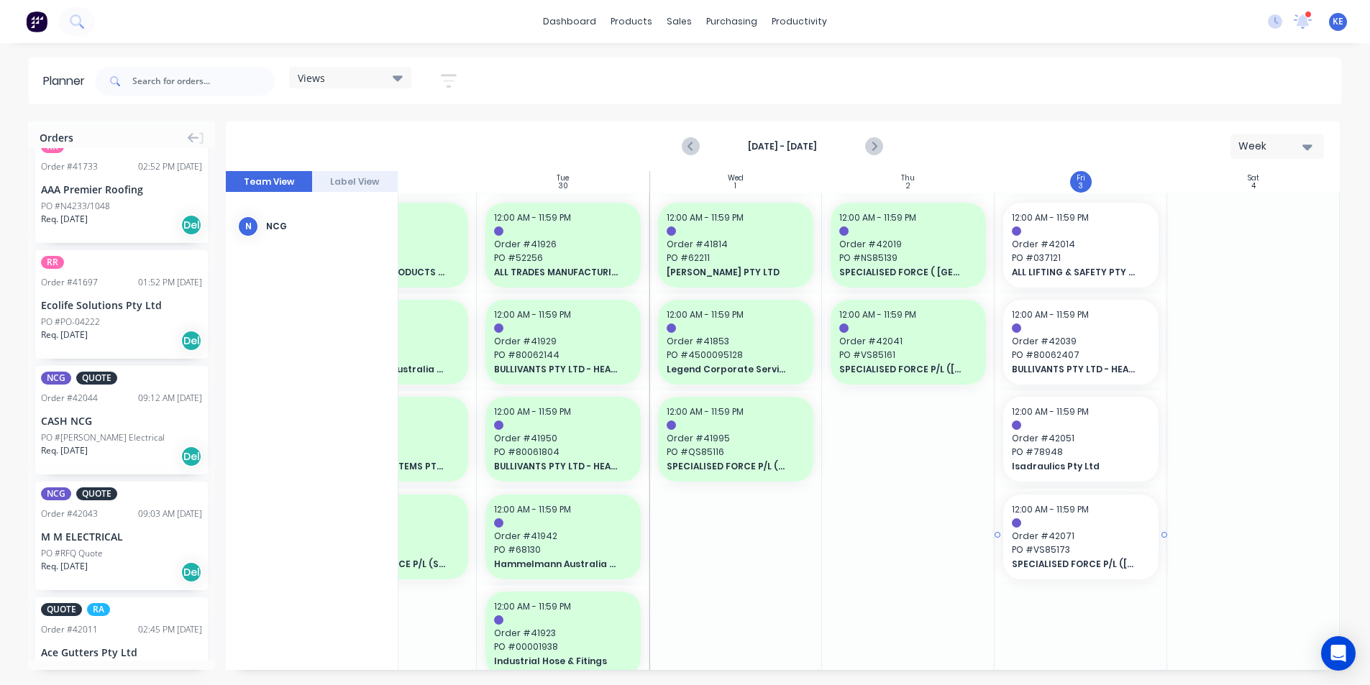
scroll to position [134, 267]
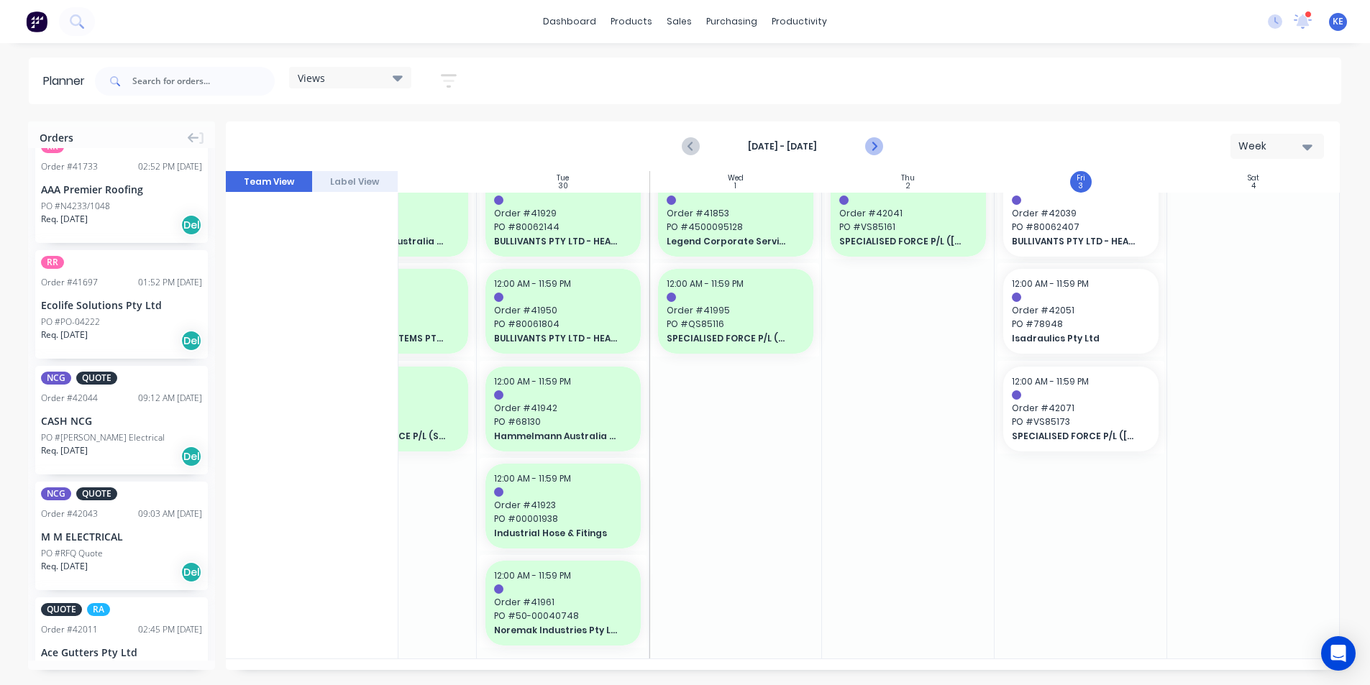
click at [874, 141] on icon "Next page" at bounding box center [873, 146] width 17 height 17
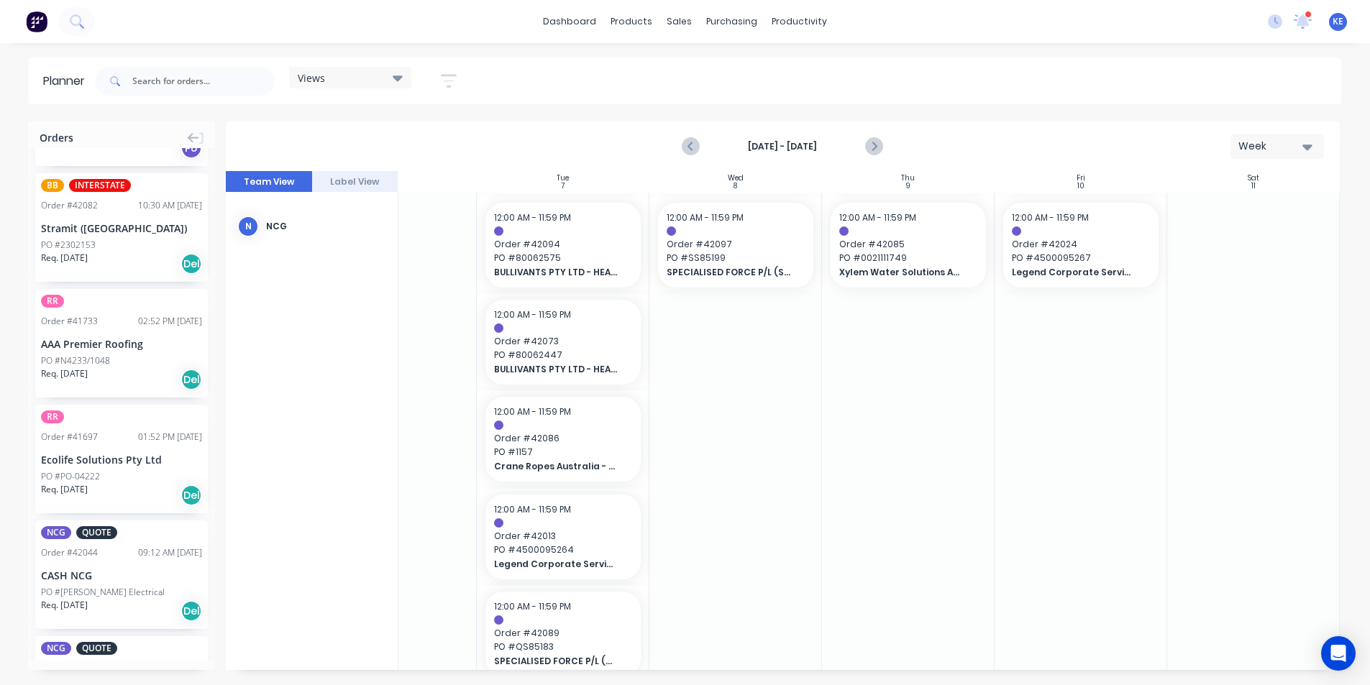
scroll to position [0, 0]
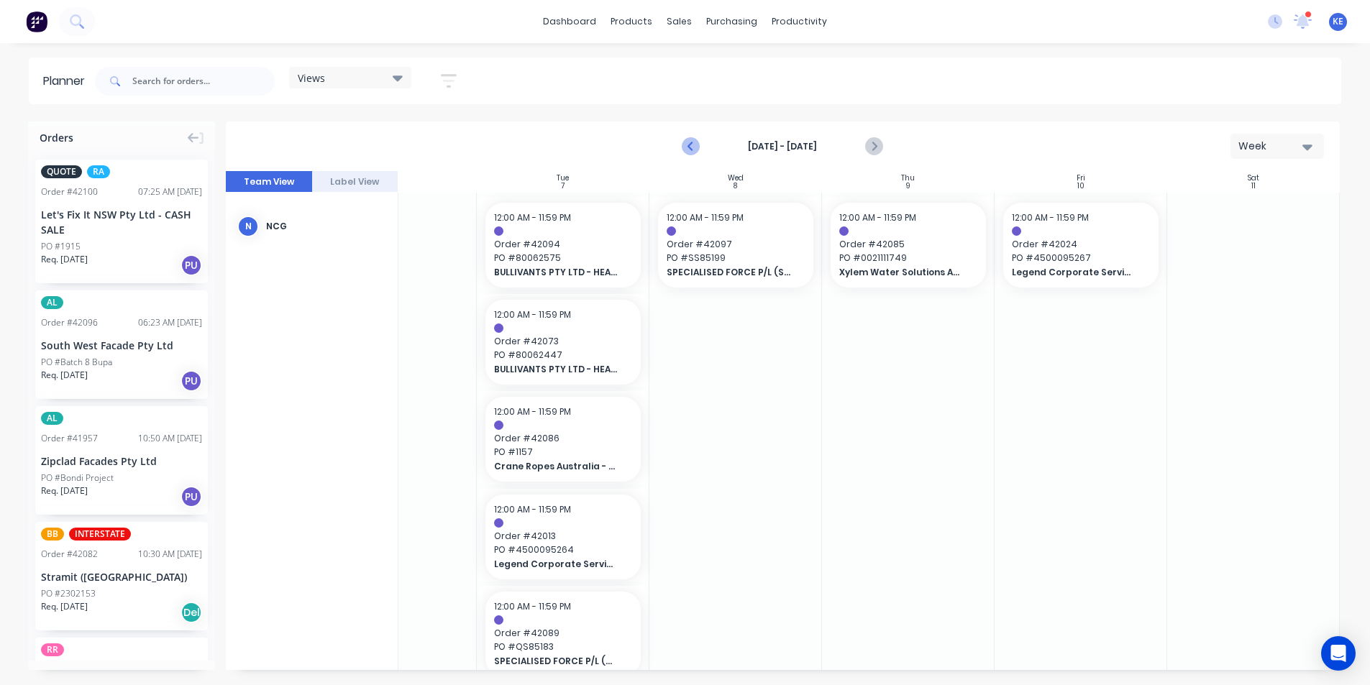
click at [702, 145] on button "Previous page" at bounding box center [691, 146] width 29 height 29
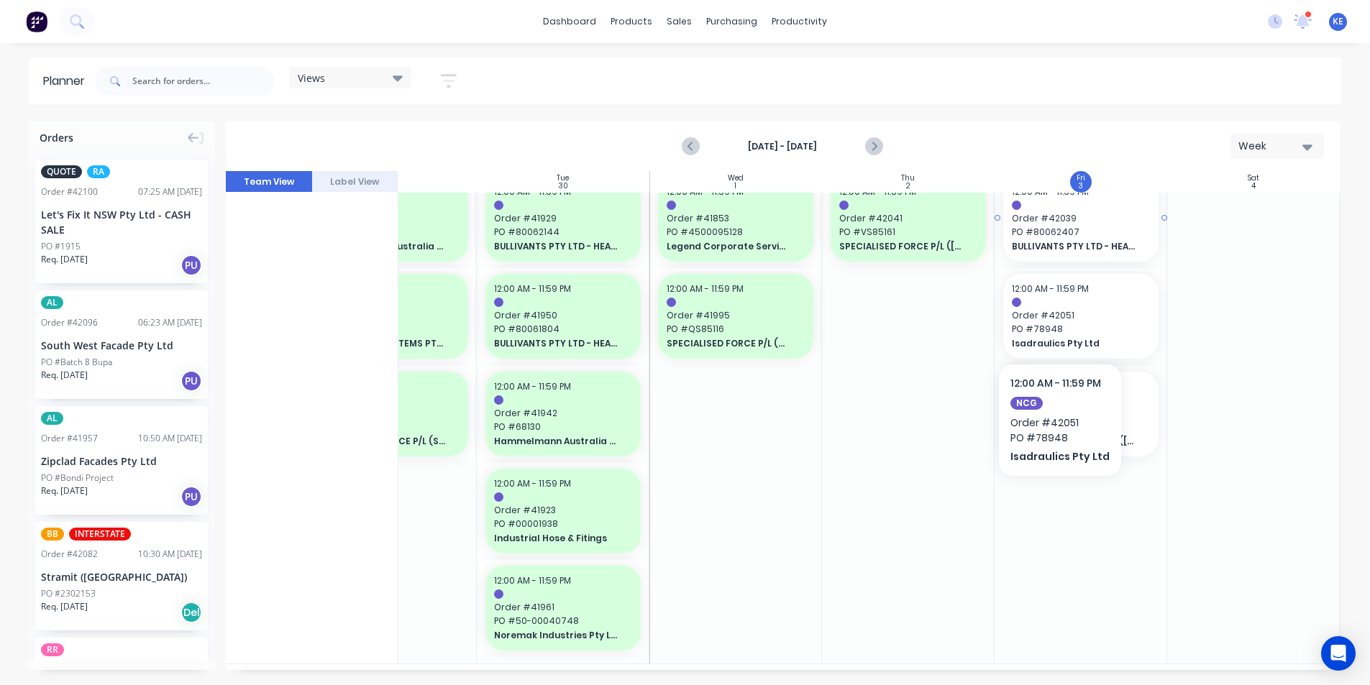
scroll to position [51, 267]
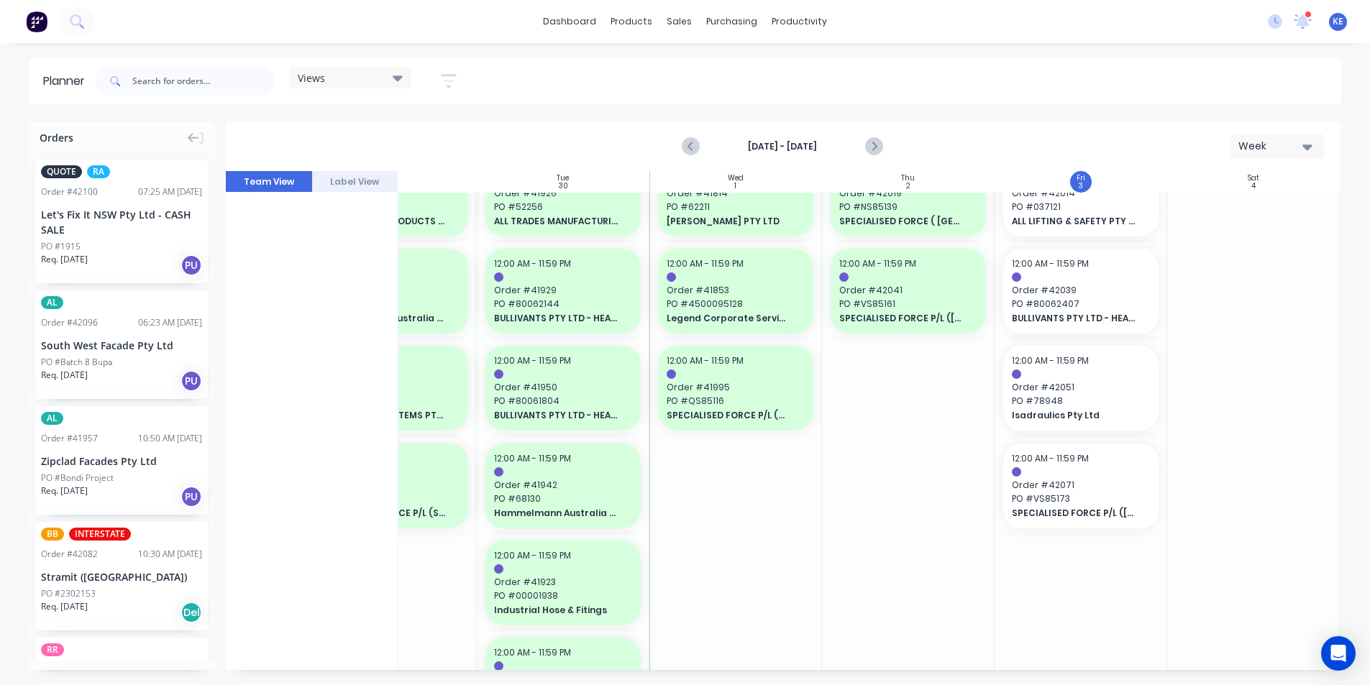
click at [966, 506] on div at bounding box center [908, 439] width 173 height 594
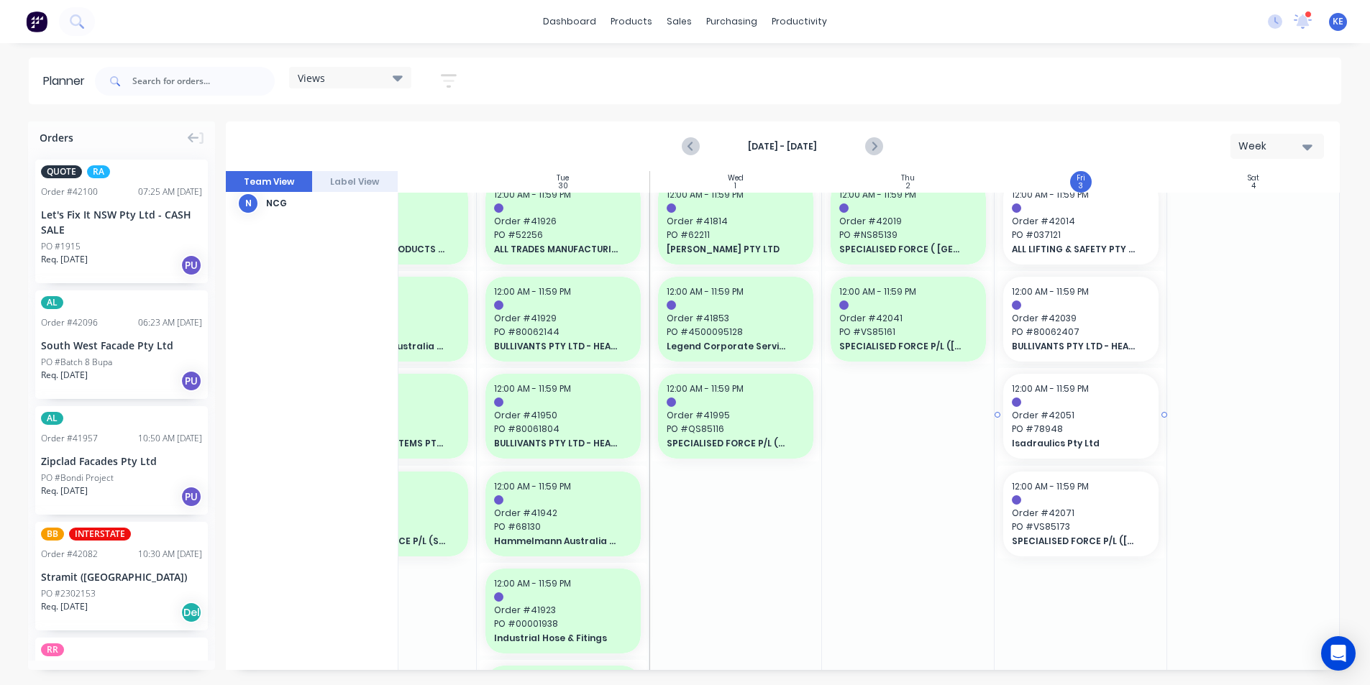
scroll to position [0, 267]
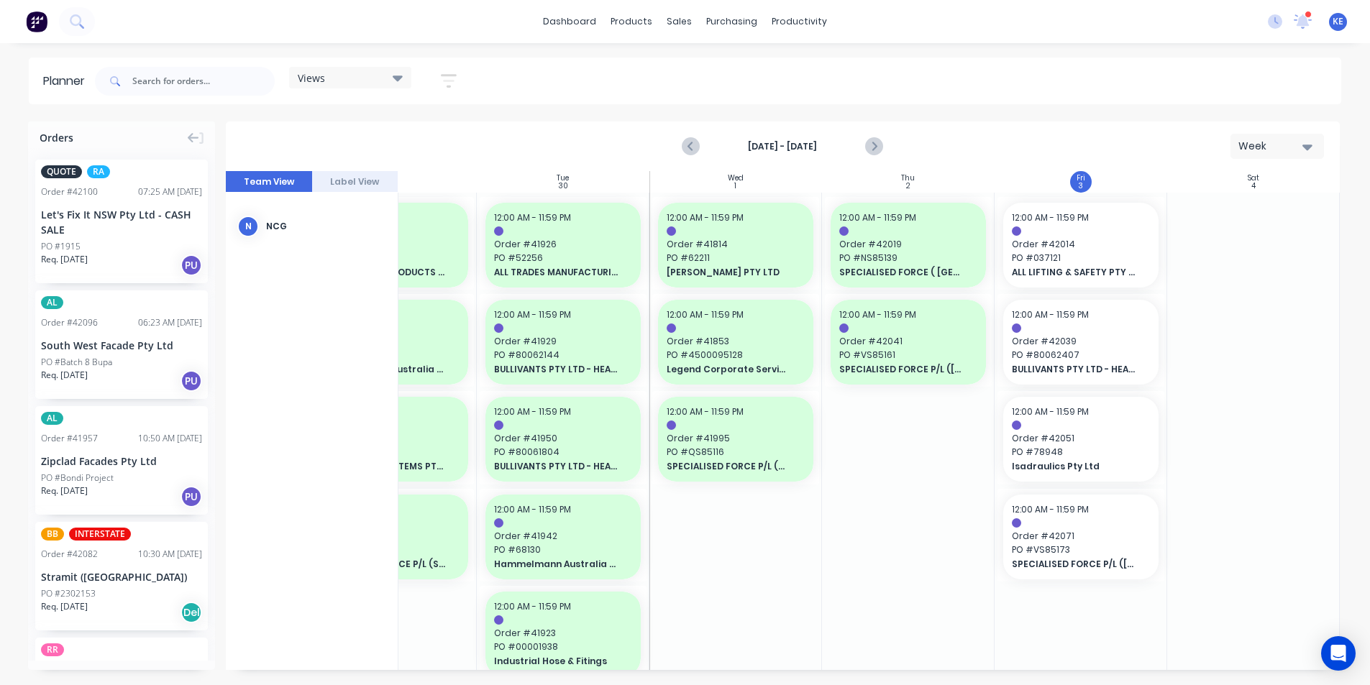
click at [442, 89] on button "button" at bounding box center [449, 81] width 46 height 28
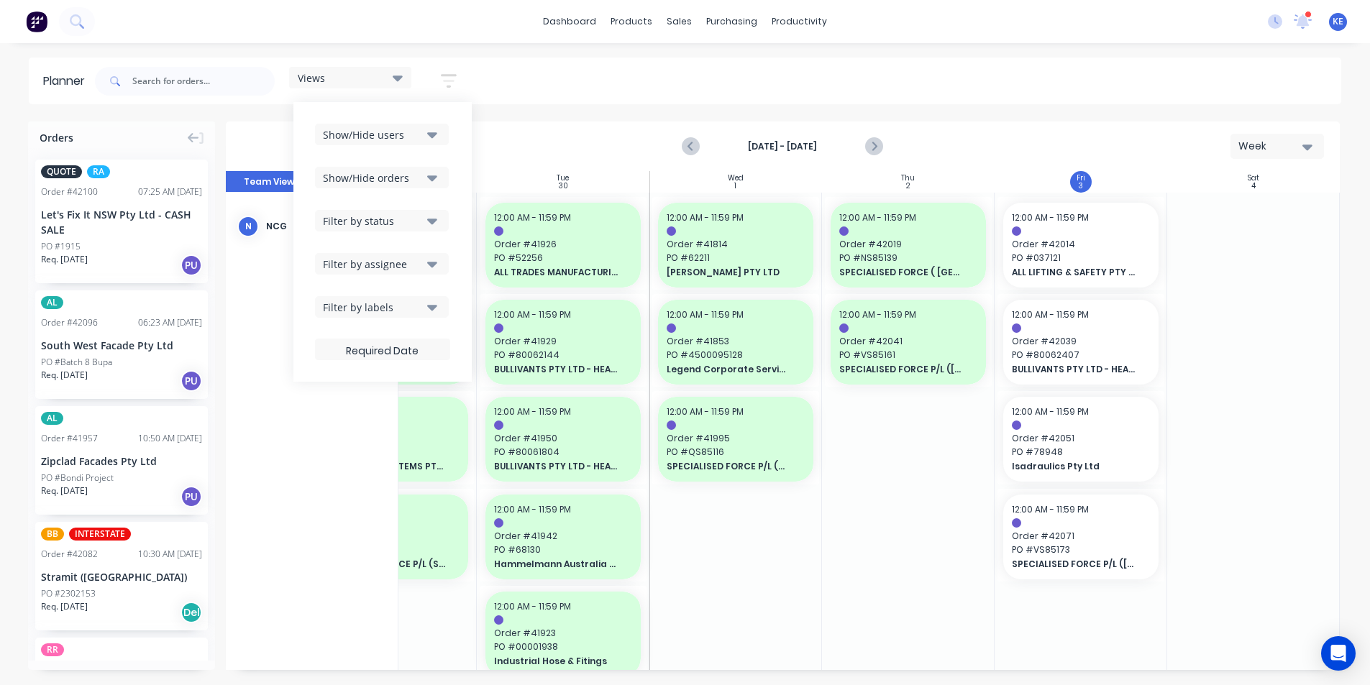
click at [409, 167] on div "Show/Hide users Show/Hide orders Filter by status Filter by assignee Filter by …" at bounding box center [382, 242] width 135 height 237
click at [404, 175] on div "Show/Hide orders" at bounding box center [373, 177] width 100 height 15
click at [427, 122] on div "Show/Hide users Show/Hide orders All Scheduled Unscheduled Filter by status Fil…" at bounding box center [382, 242] width 178 height 280
click at [426, 134] on button "Show/Hide users" at bounding box center [382, 135] width 134 height 22
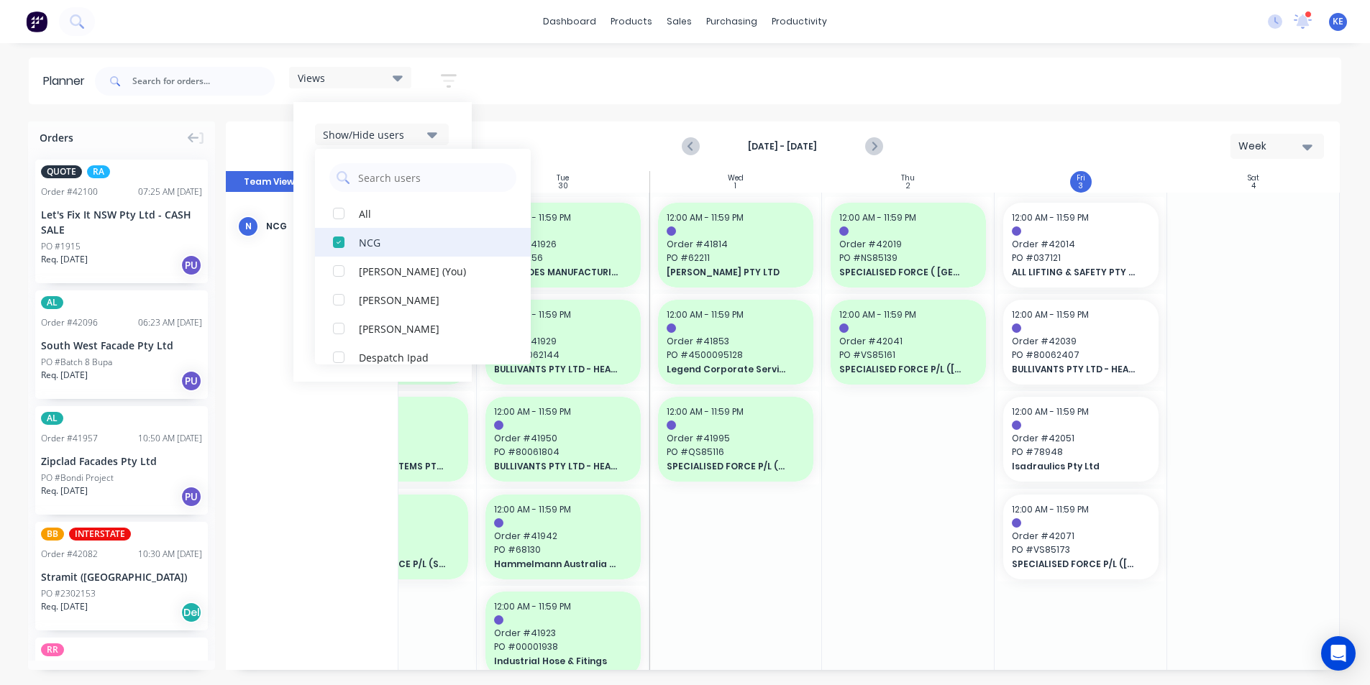
click at [344, 238] on div "button" at bounding box center [338, 242] width 29 height 29
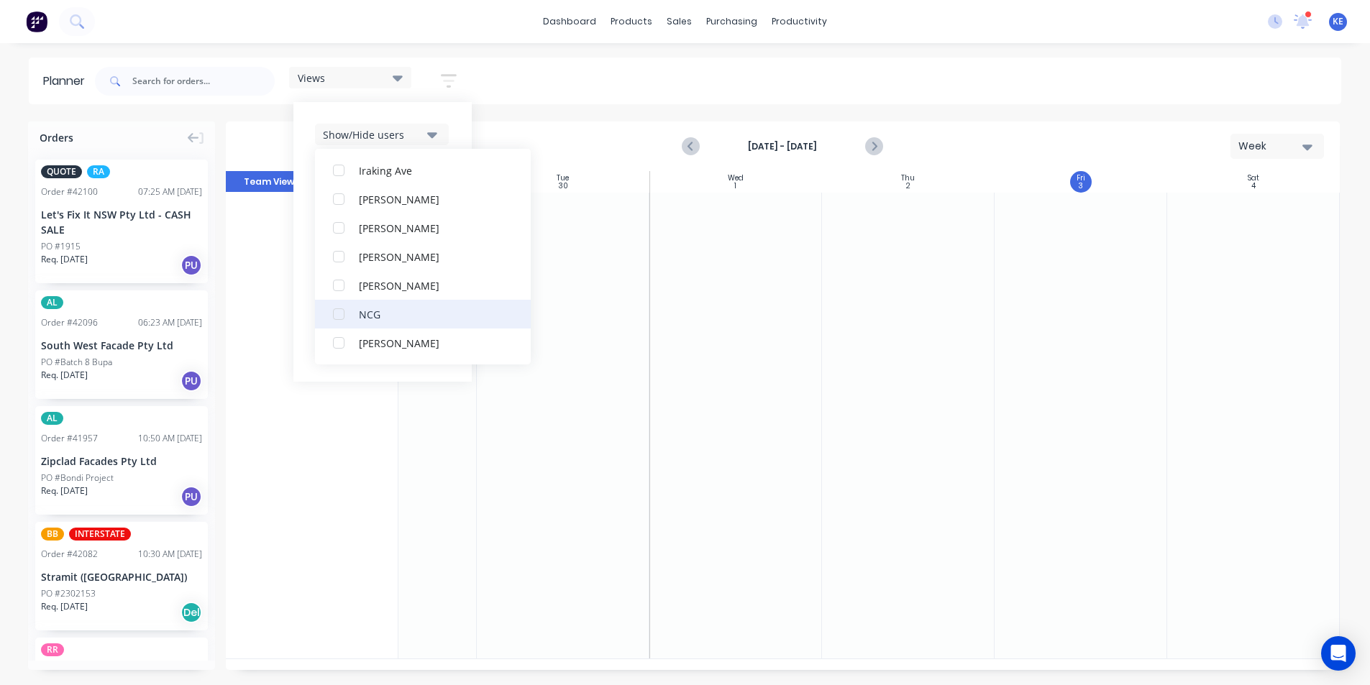
scroll to position [360, 0]
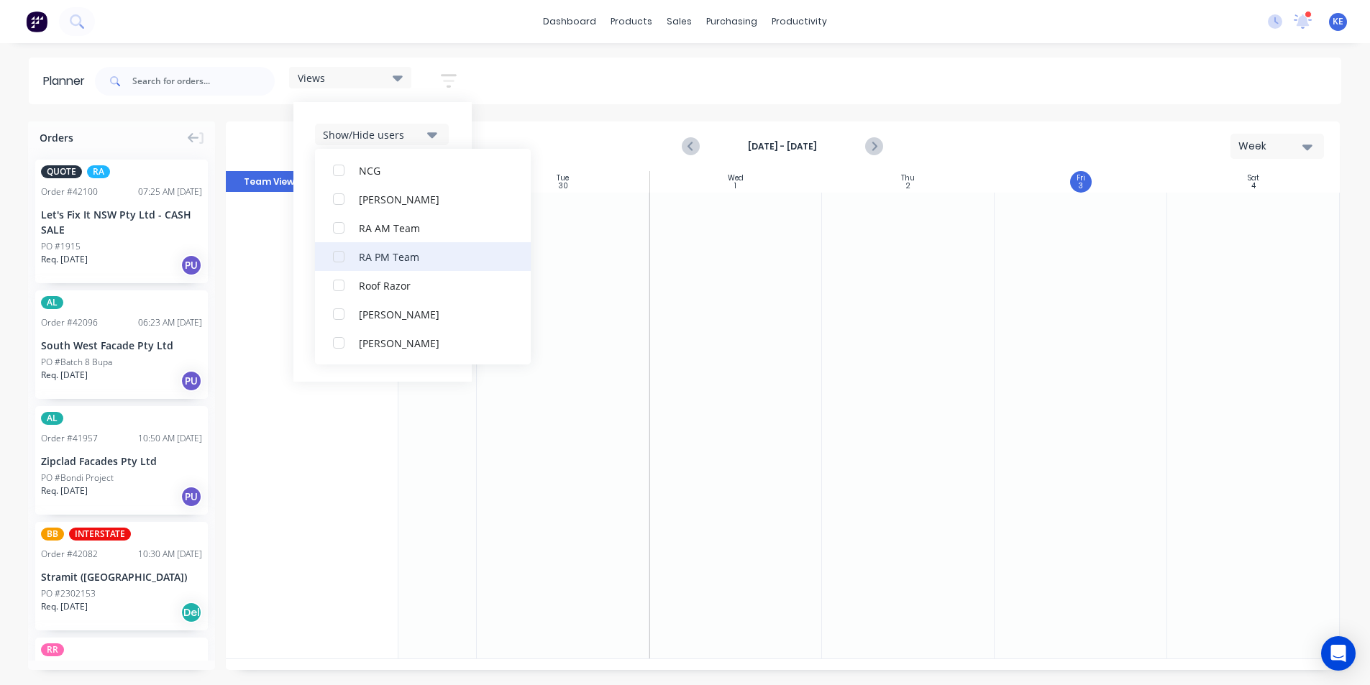
click at [348, 262] on div "button" at bounding box center [338, 256] width 29 height 29
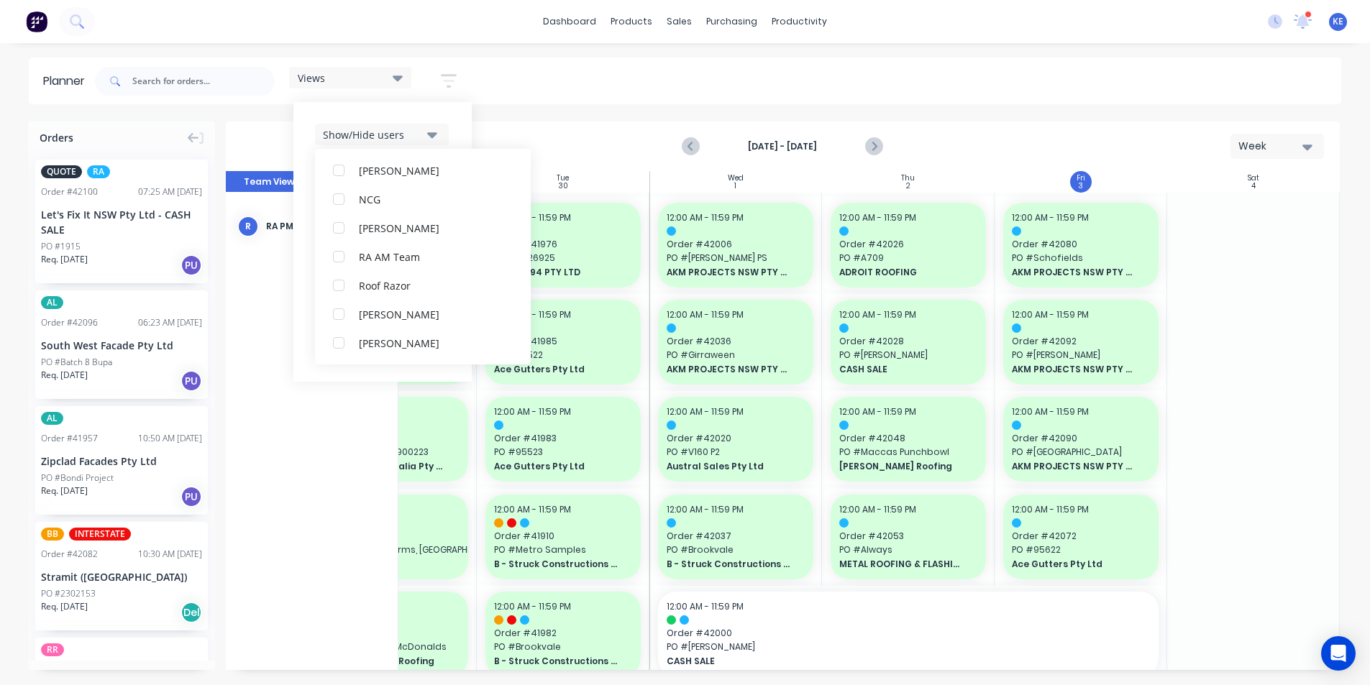
scroll to position [0, 0]
click at [198, 102] on header "Planner Views Save new view None edit [PERSON_NAME] (Default) edit Iraking edit…" at bounding box center [685, 81] width 1312 height 47
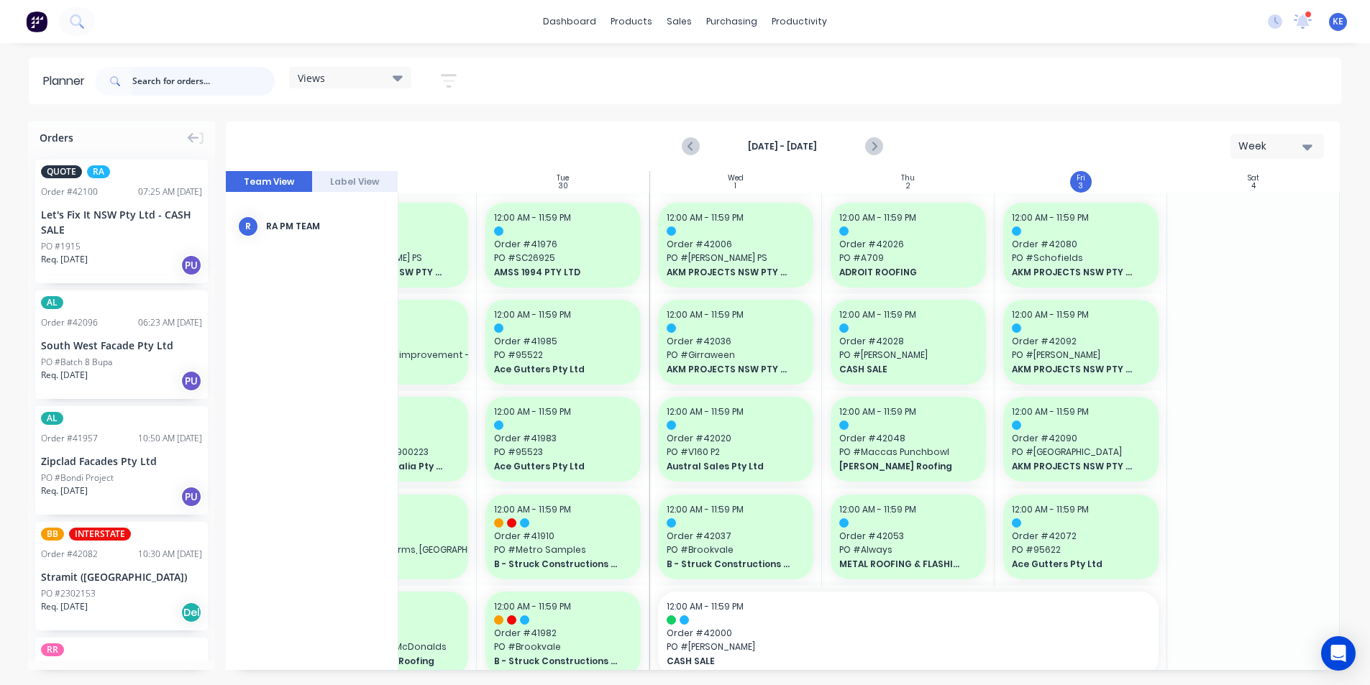
click at [245, 91] on input "text" at bounding box center [203, 81] width 142 height 29
click at [718, 69] on div "Sales Orders" at bounding box center [732, 69] width 59 height 13
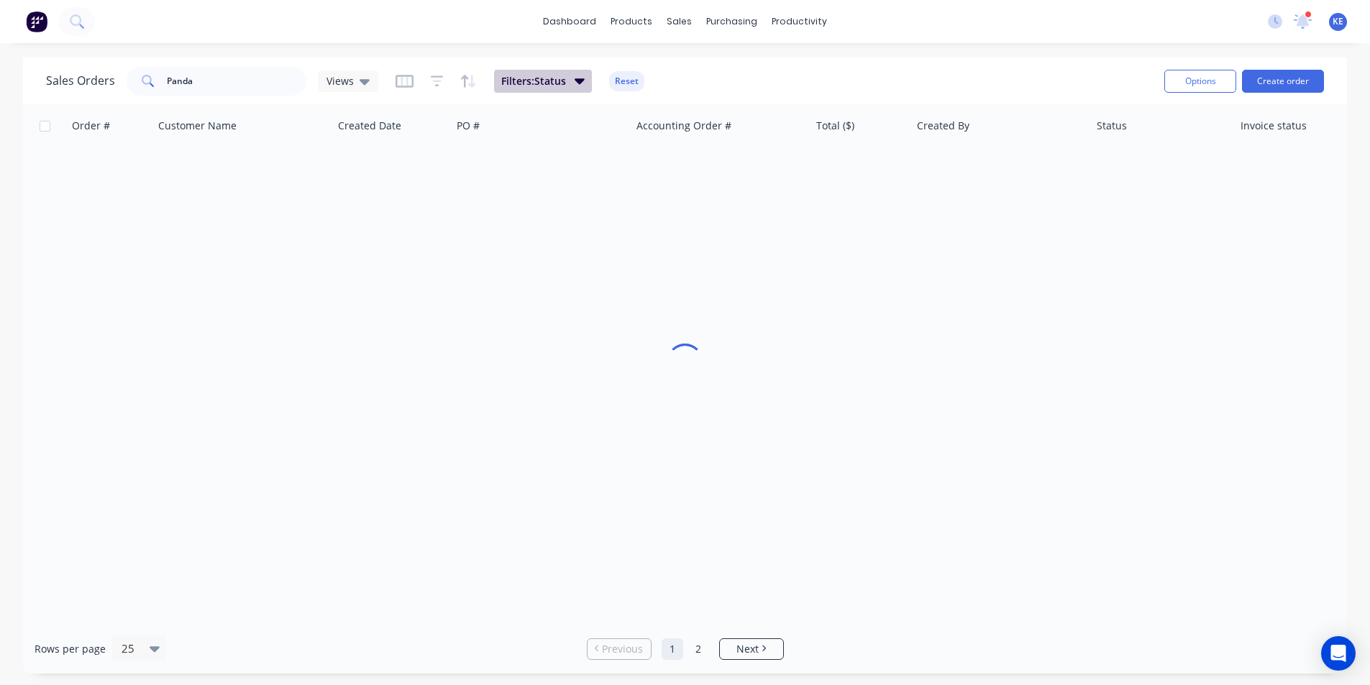
click at [549, 84] on span "Filters: Status" at bounding box center [533, 81] width 65 height 14
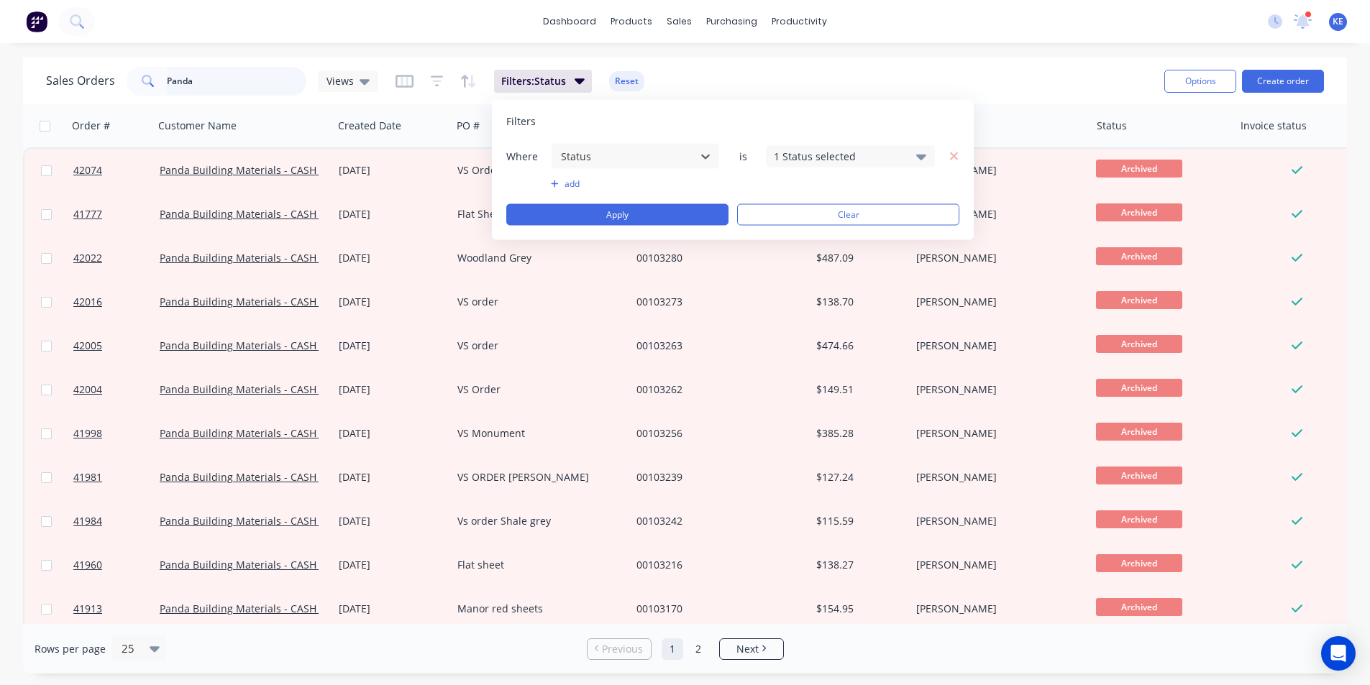
click at [221, 71] on input "Panda" at bounding box center [237, 81] width 140 height 29
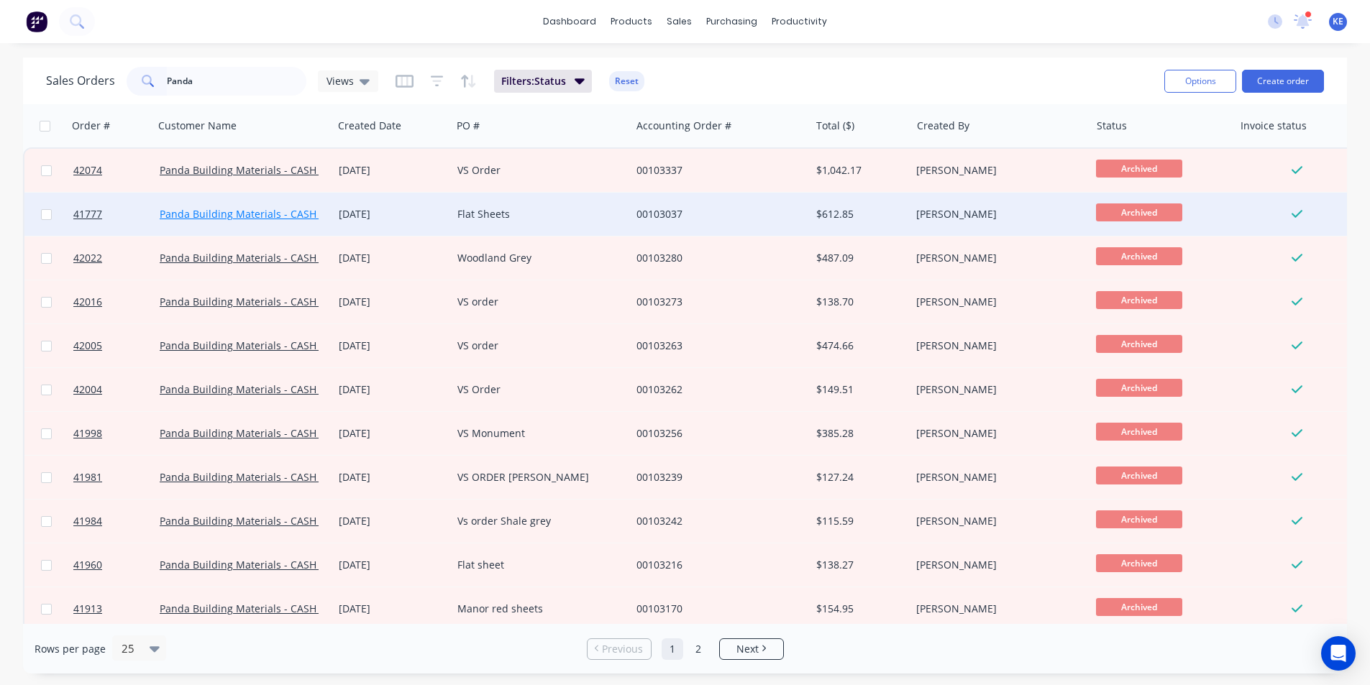
click at [236, 212] on link "Panda Building Materials - CASH SALE" at bounding box center [251, 214] width 183 height 14
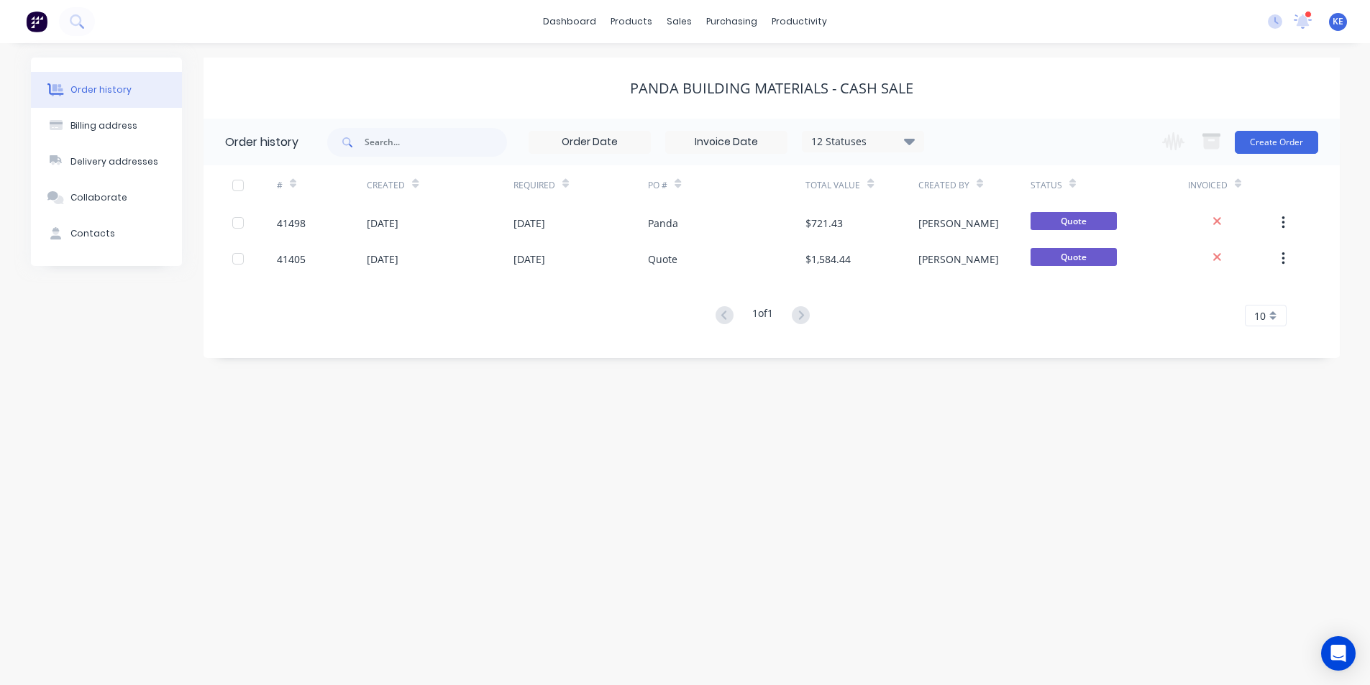
click at [868, 137] on div "12 Statuses" at bounding box center [862, 142] width 121 height 16
click at [920, 311] on div "All" at bounding box center [892, 315] width 180 height 29
click at [1066, 91] on div "Panda Building Materials - CASH SALE" at bounding box center [771, 88] width 1136 height 17
click at [864, 122] on div "12 Statuses Invoice Status Invoiced Not Invoiced Partial Order Status All Archi…" at bounding box center [625, 142] width 597 height 47
click at [866, 146] on div "12 Statuses" at bounding box center [862, 142] width 121 height 16
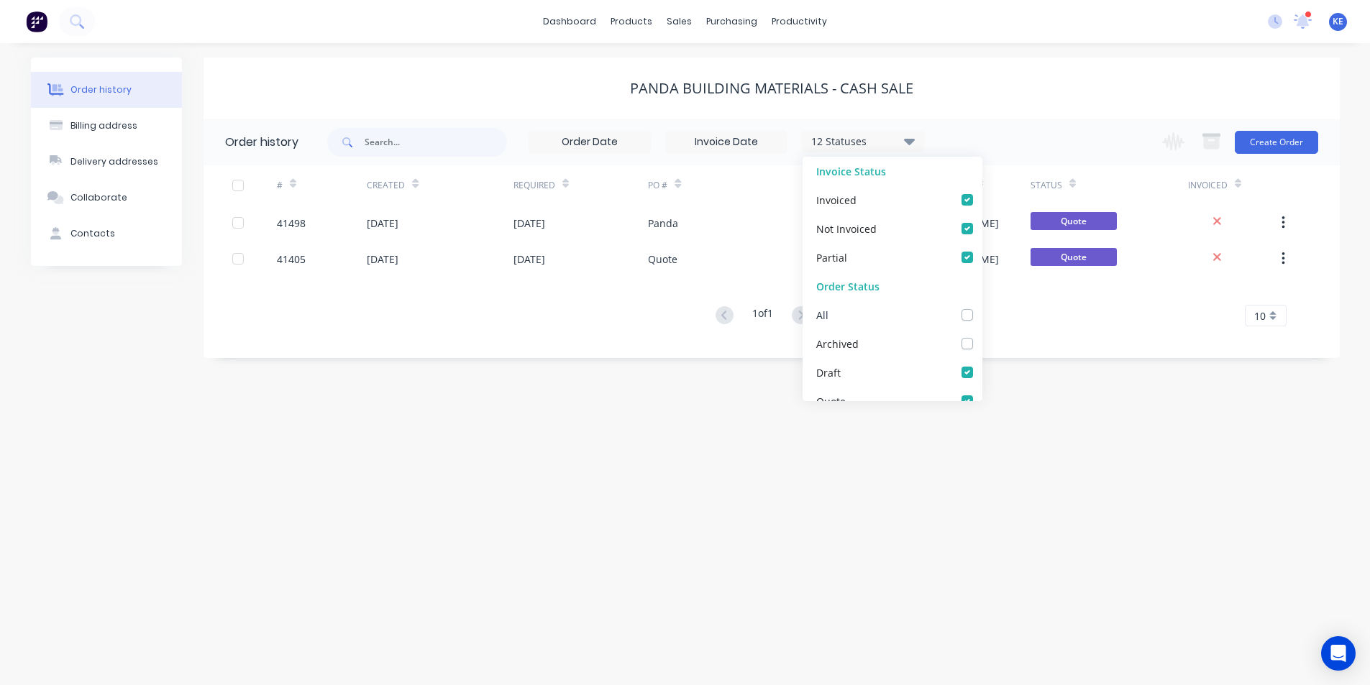
click at [968, 328] on div "All" at bounding box center [892, 315] width 180 height 29
click at [982, 307] on label at bounding box center [982, 307] width 0 height 0
click at [982, 311] on input "checkbox" at bounding box center [988, 314] width 12 height 14
checkbox input "true"
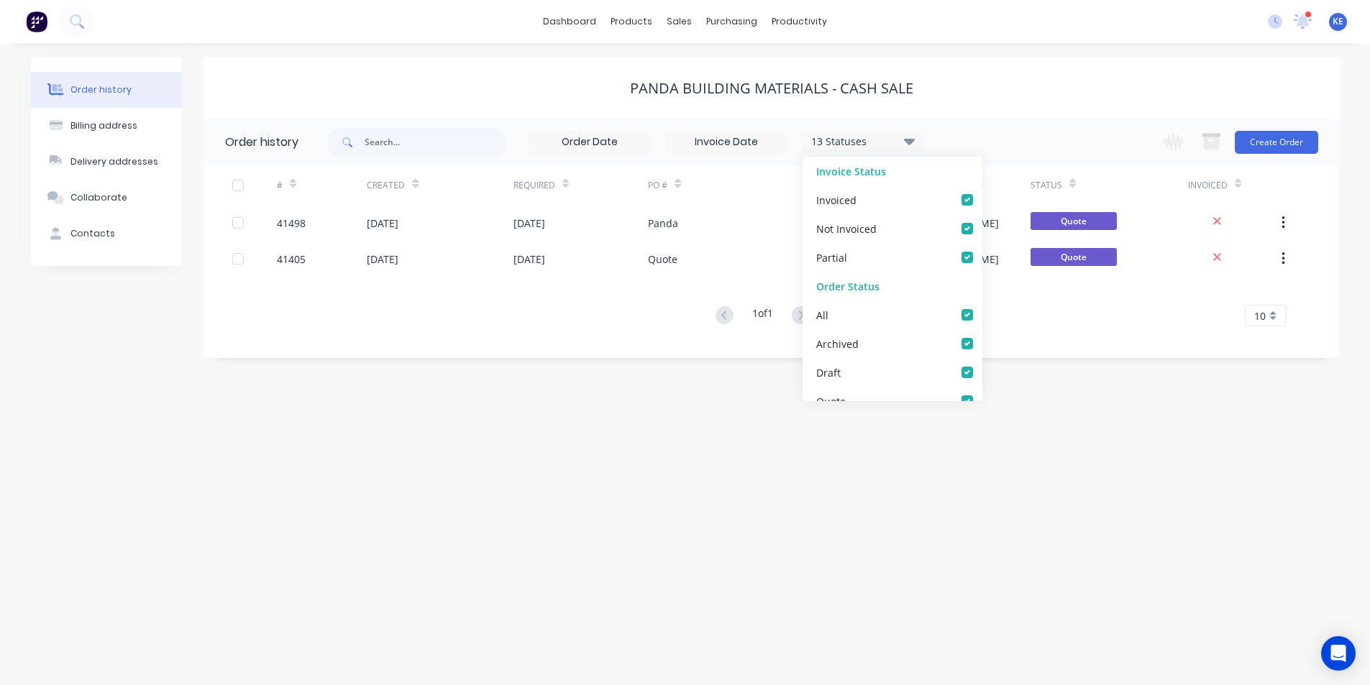
click at [1023, 83] on div "Panda Building Materials - CASH SALE" at bounding box center [771, 88] width 1136 height 17
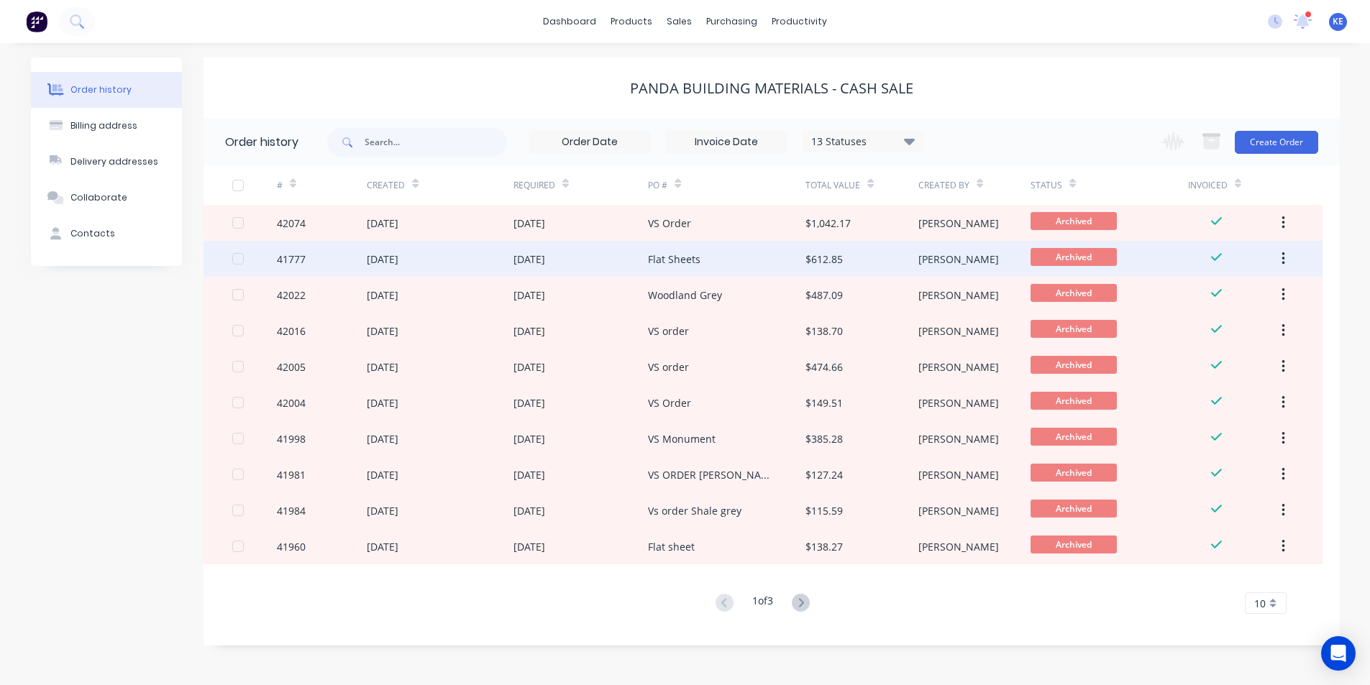
click at [375, 257] on div "[DATE]" at bounding box center [383, 259] width 32 height 15
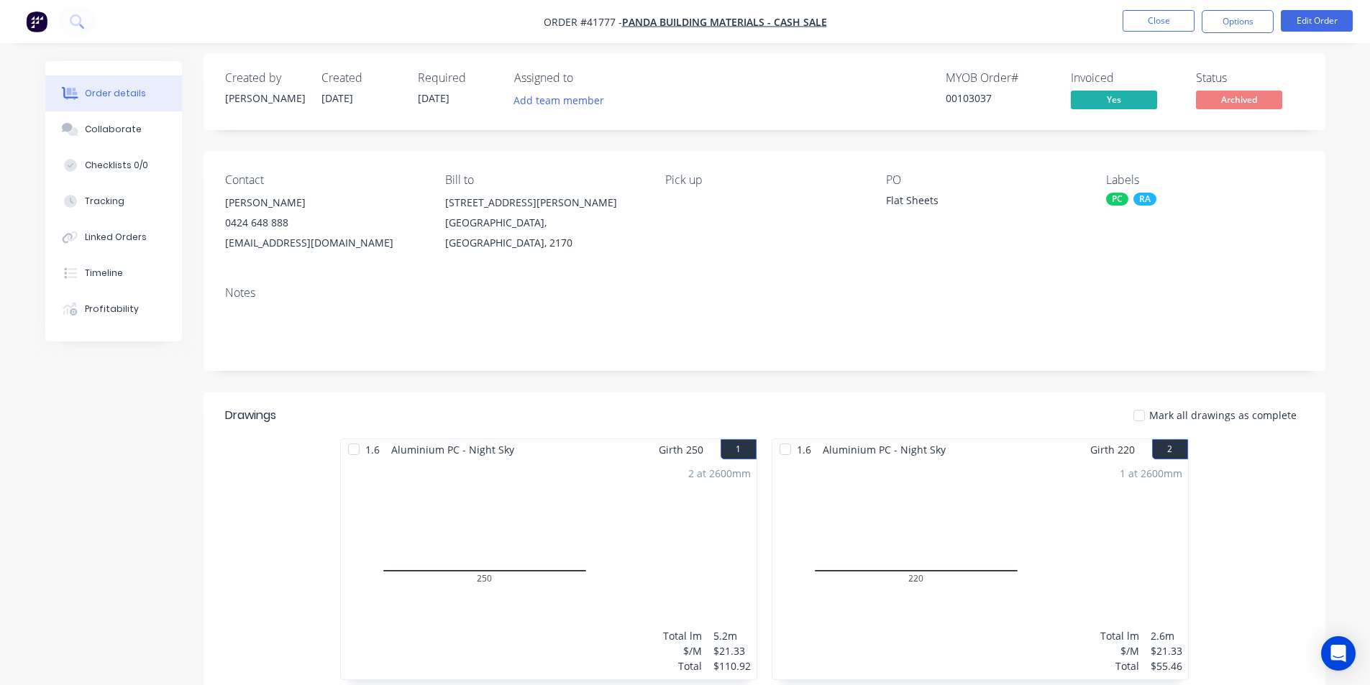
scroll to position [144, 0]
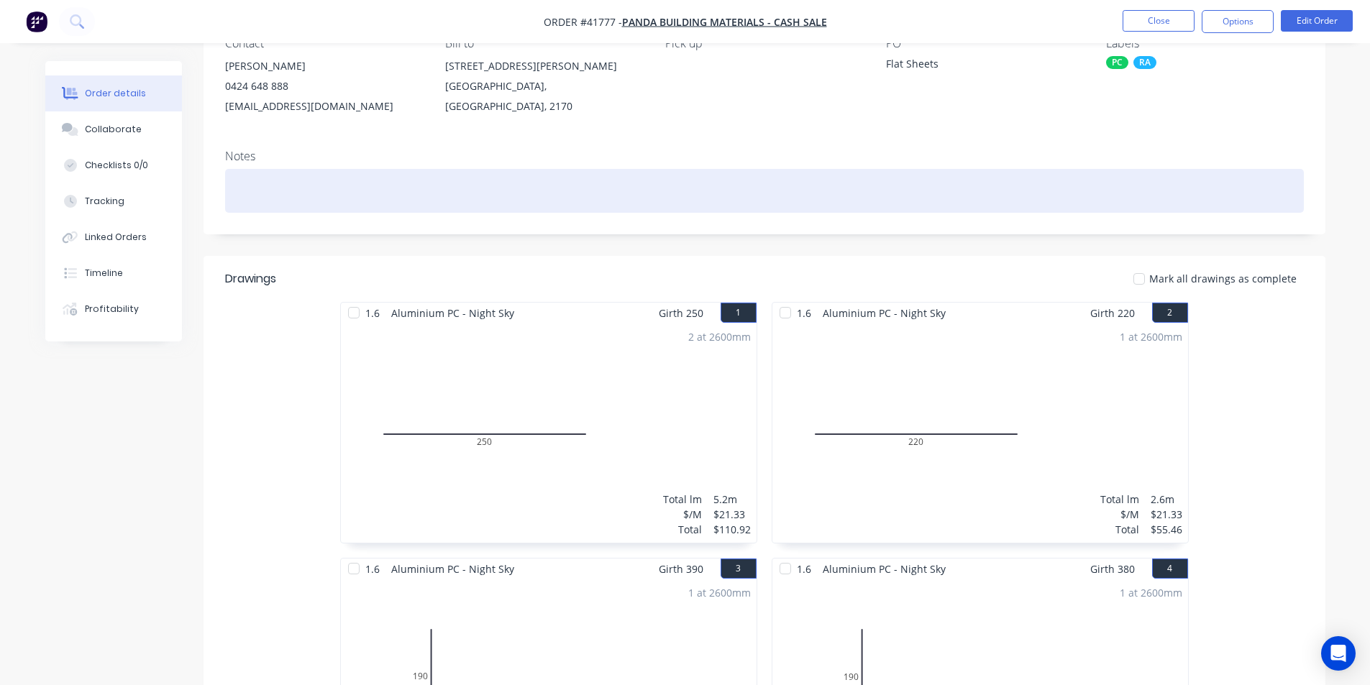
drag, startPoint x: 858, startPoint y: 467, endPoint x: 727, endPoint y: 191, distance: 304.9
click at [727, 191] on div at bounding box center [764, 191] width 1079 height 44
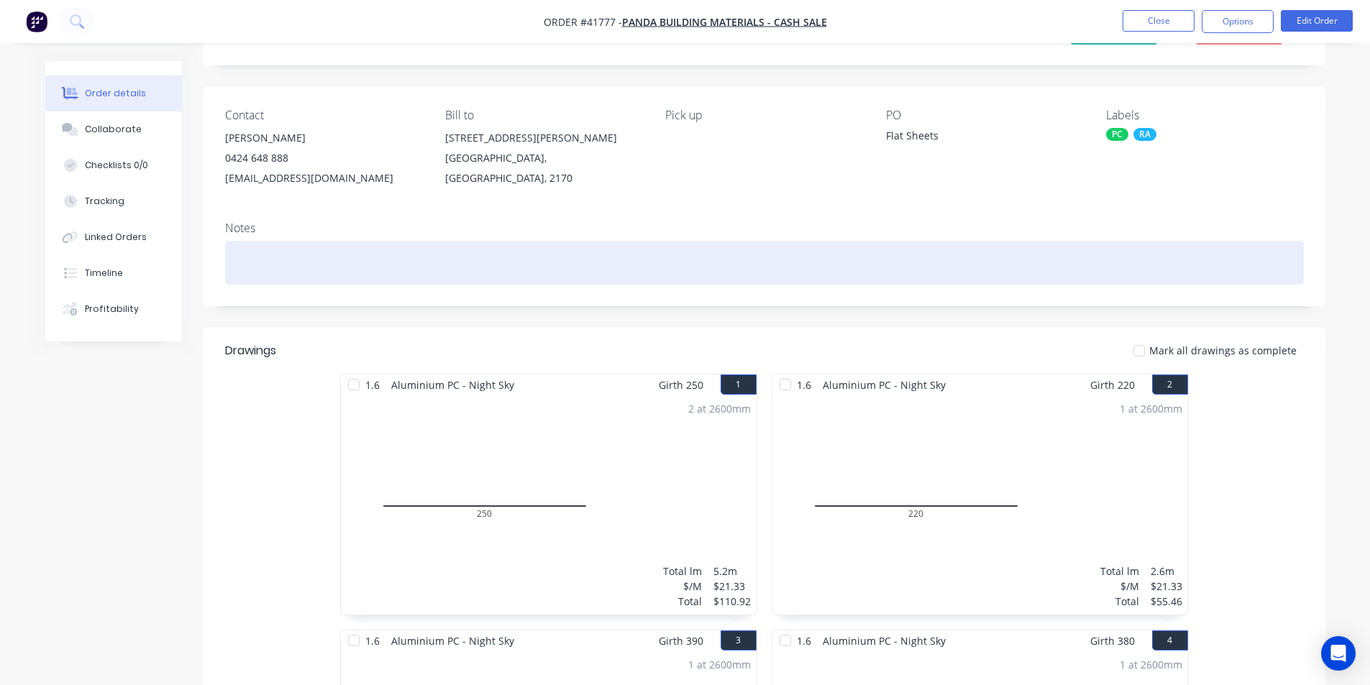
scroll to position [0, 0]
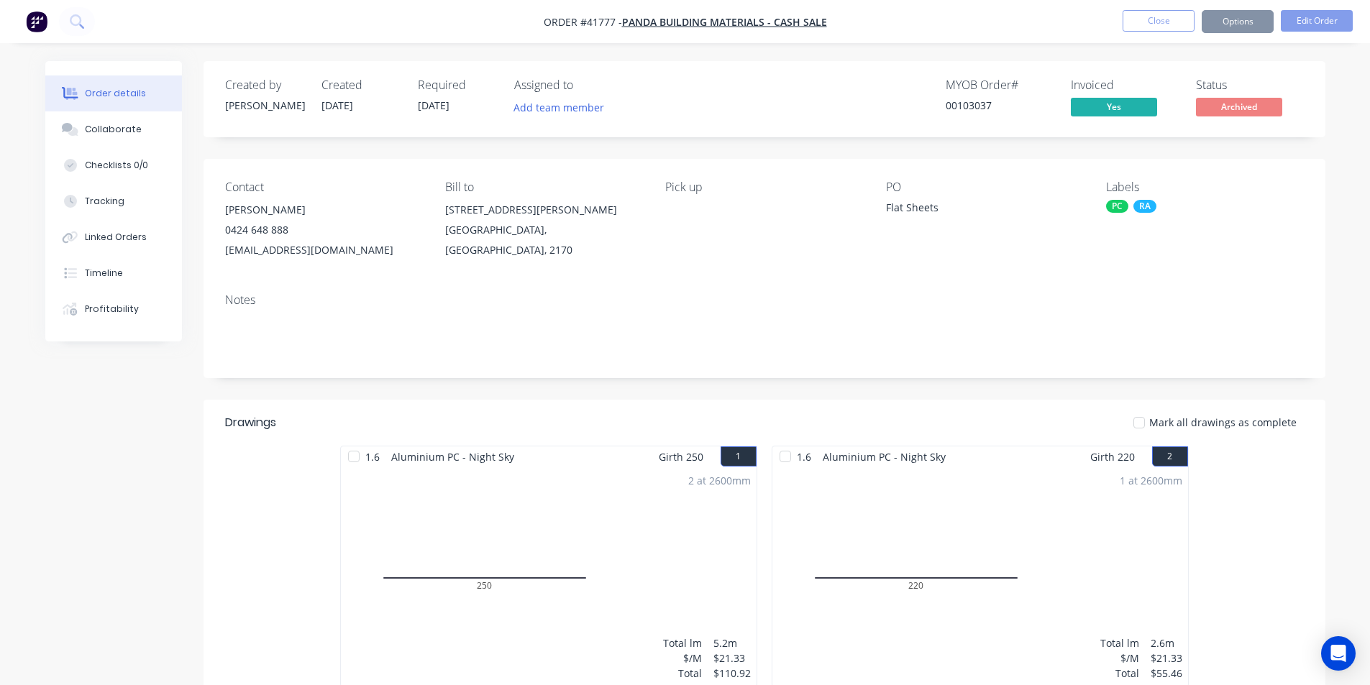
click at [741, 221] on div "Pick up" at bounding box center [763, 220] width 197 height 80
click at [1143, 15] on button "Close" at bounding box center [1158, 21] width 72 height 22
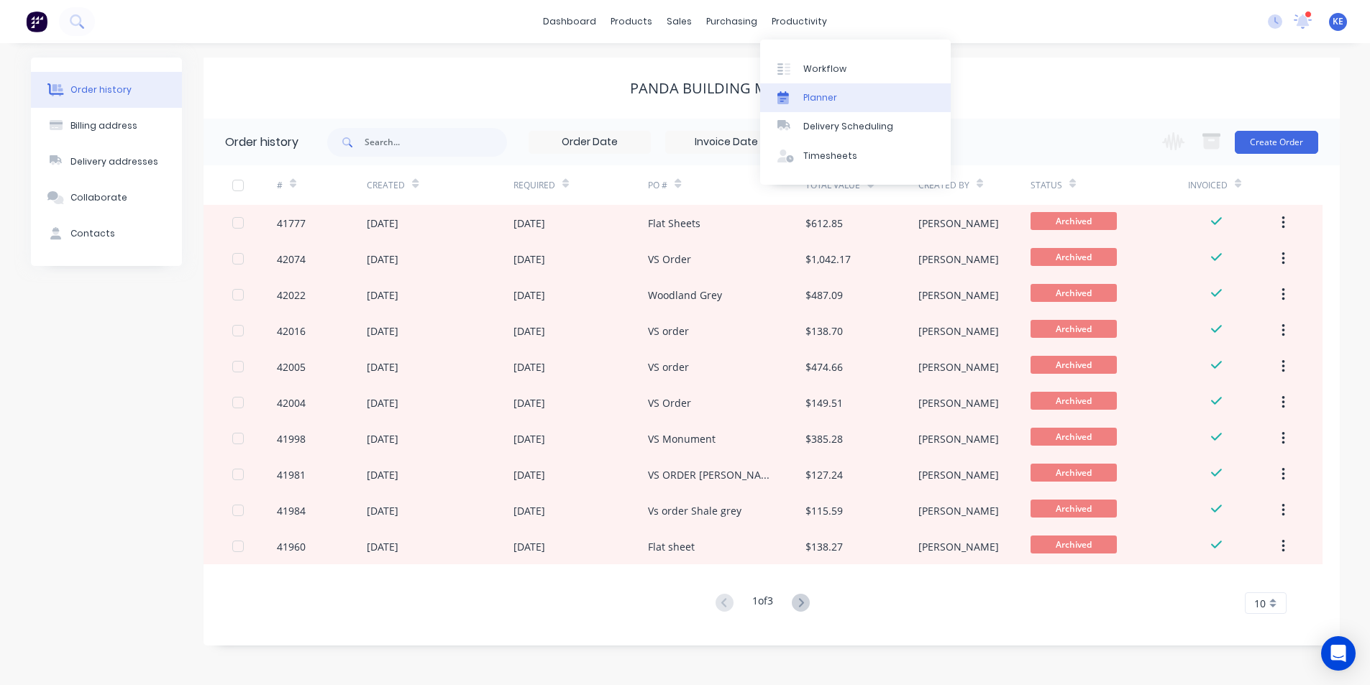
click at [833, 102] on div "Planner" at bounding box center [820, 97] width 34 height 13
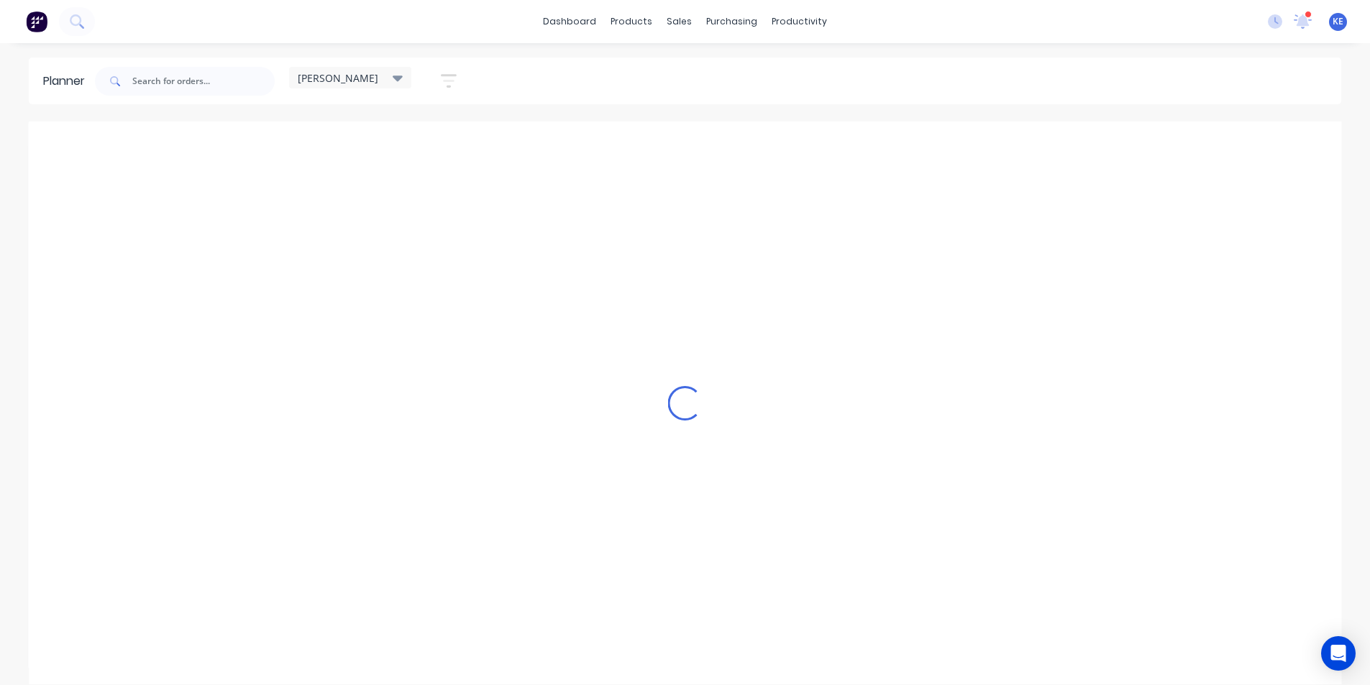
scroll to position [0, 1]
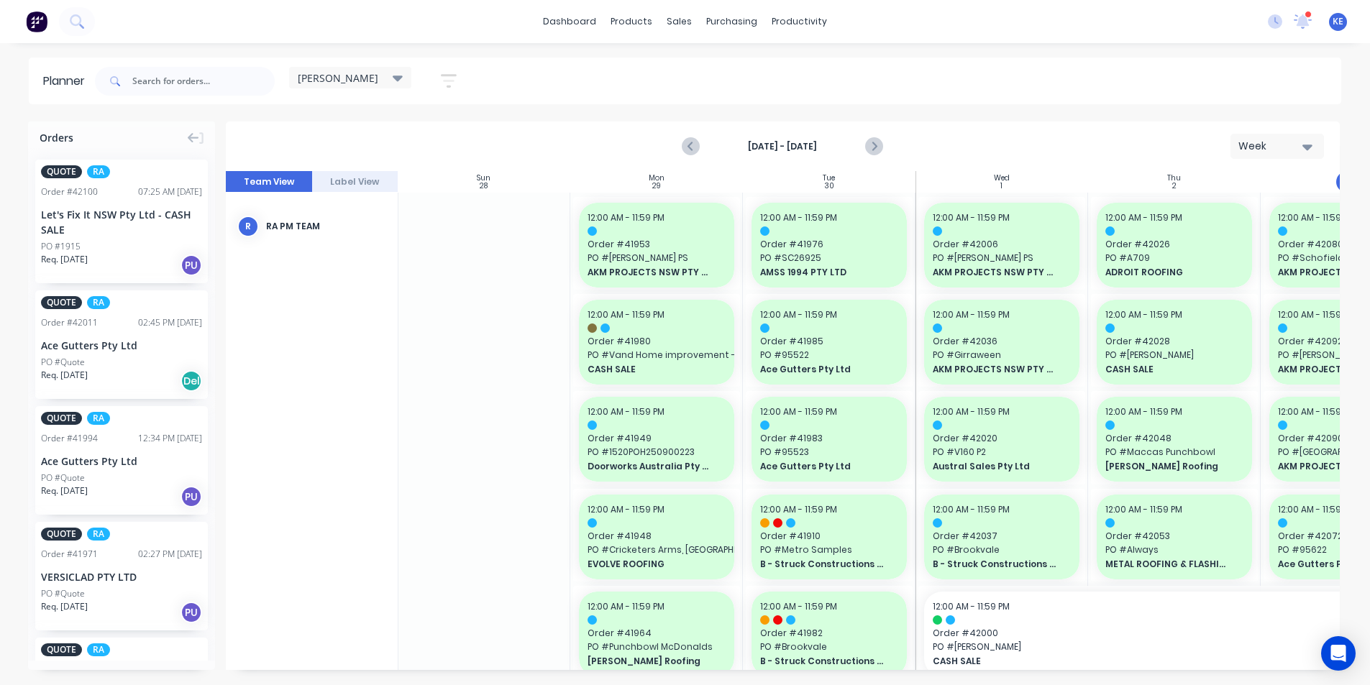
click at [369, 70] on div "[PERSON_NAME]" at bounding box center [350, 78] width 122 height 22
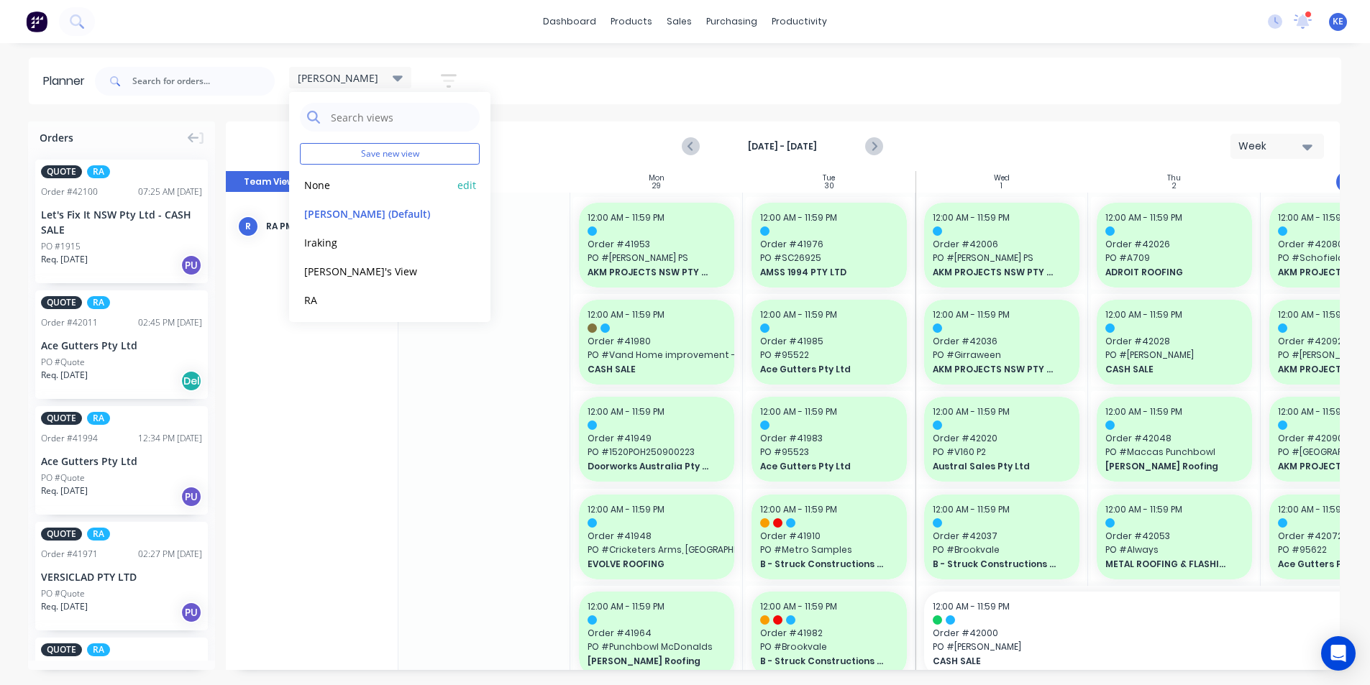
click at [347, 188] on button "None" at bounding box center [376, 184] width 153 height 17
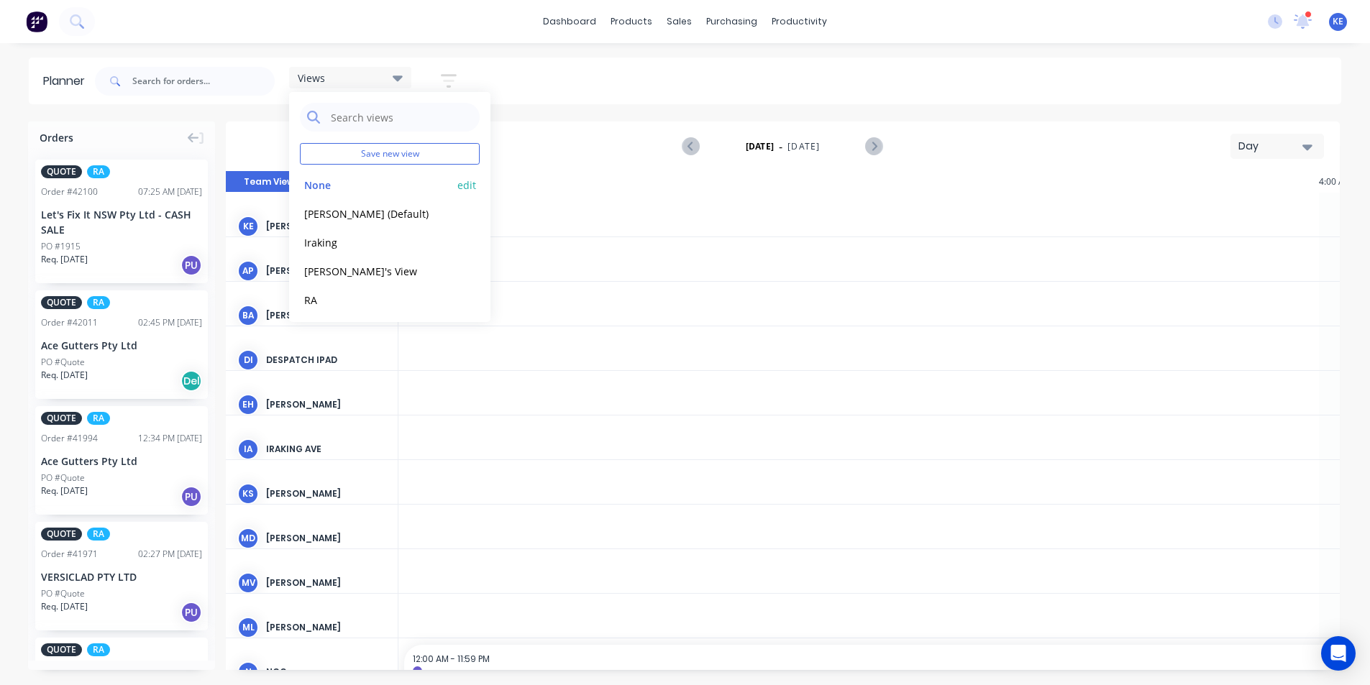
scroll to position [0, 1842]
click at [882, 46] on div "dashboard products sales purchasing productivity dashboard products Product Cat…" at bounding box center [685, 342] width 1370 height 685
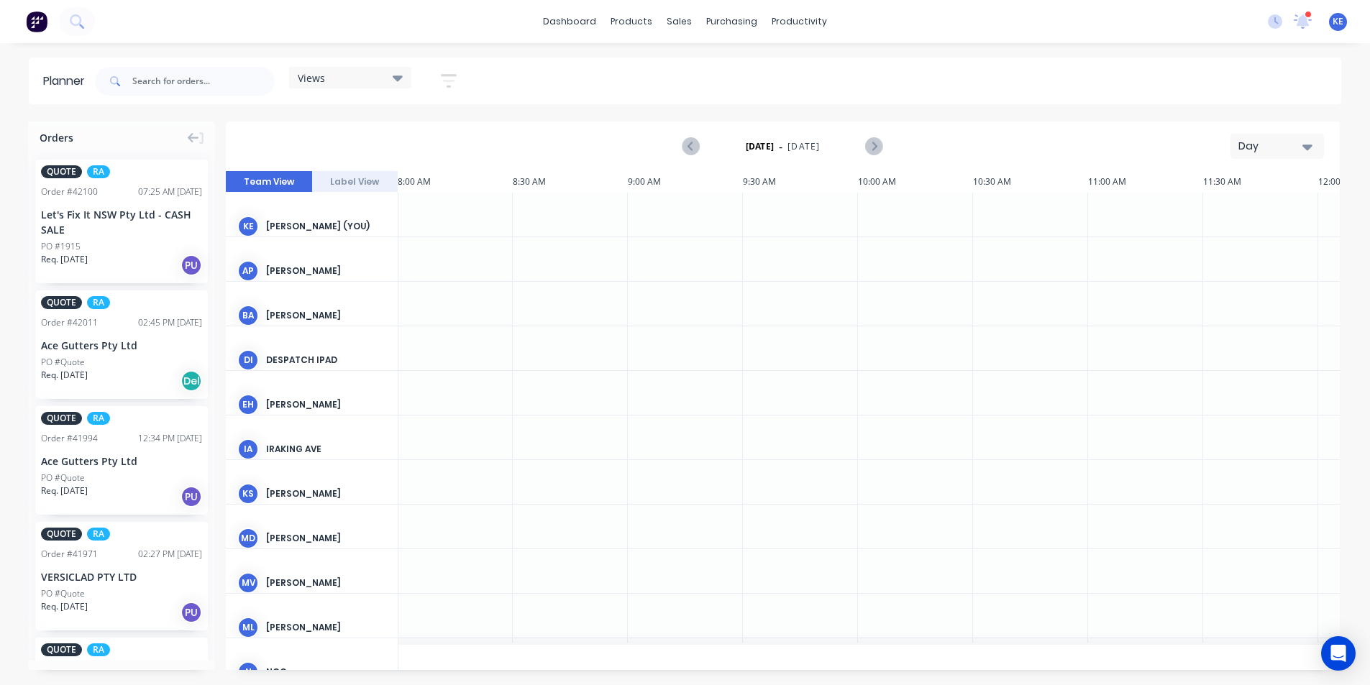
click at [1279, 142] on div "Day" at bounding box center [1271, 146] width 66 height 15
click at [1230, 211] on div "Week" at bounding box center [1251, 213] width 142 height 29
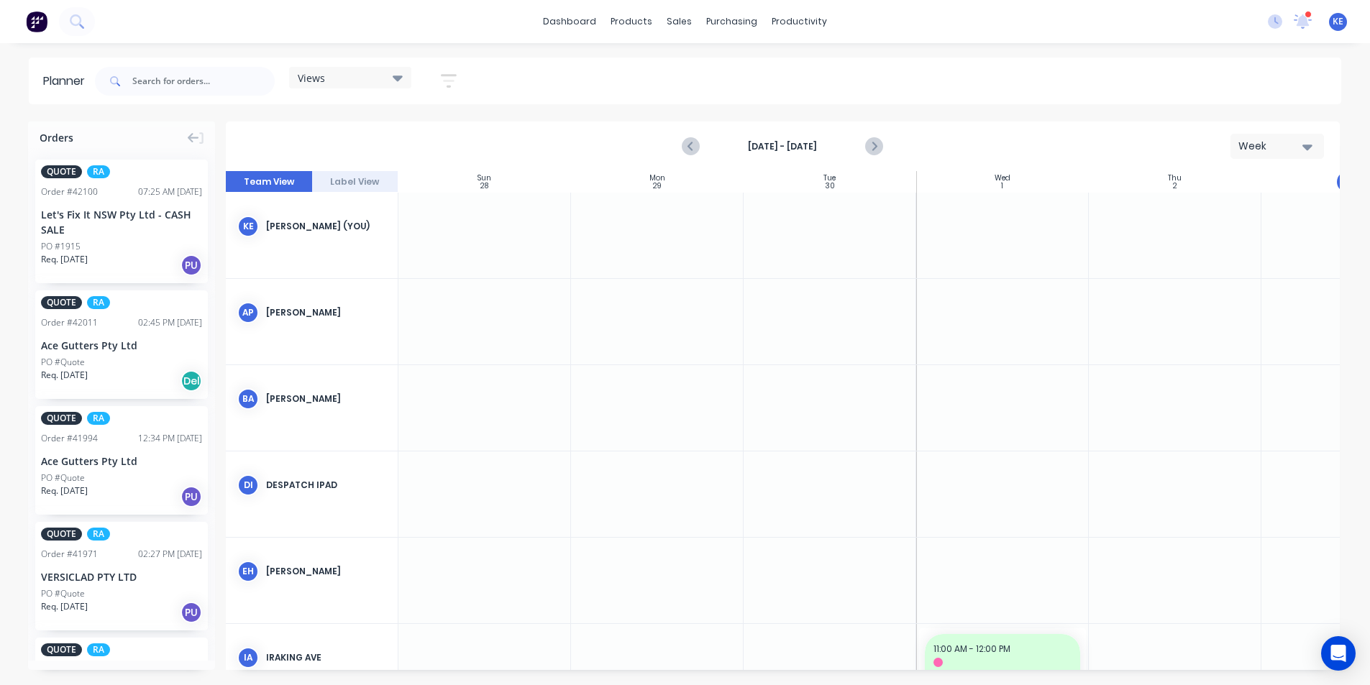
scroll to position [0, 1]
click at [471, 79] on button "button" at bounding box center [449, 81] width 46 height 28
click at [400, 148] on div "Show/Hide users Show/Hide orders Filter by status Filter by assignee Filter by …" at bounding box center [382, 242] width 135 height 237
click at [410, 131] on div "Show/Hide users" at bounding box center [373, 134] width 100 height 15
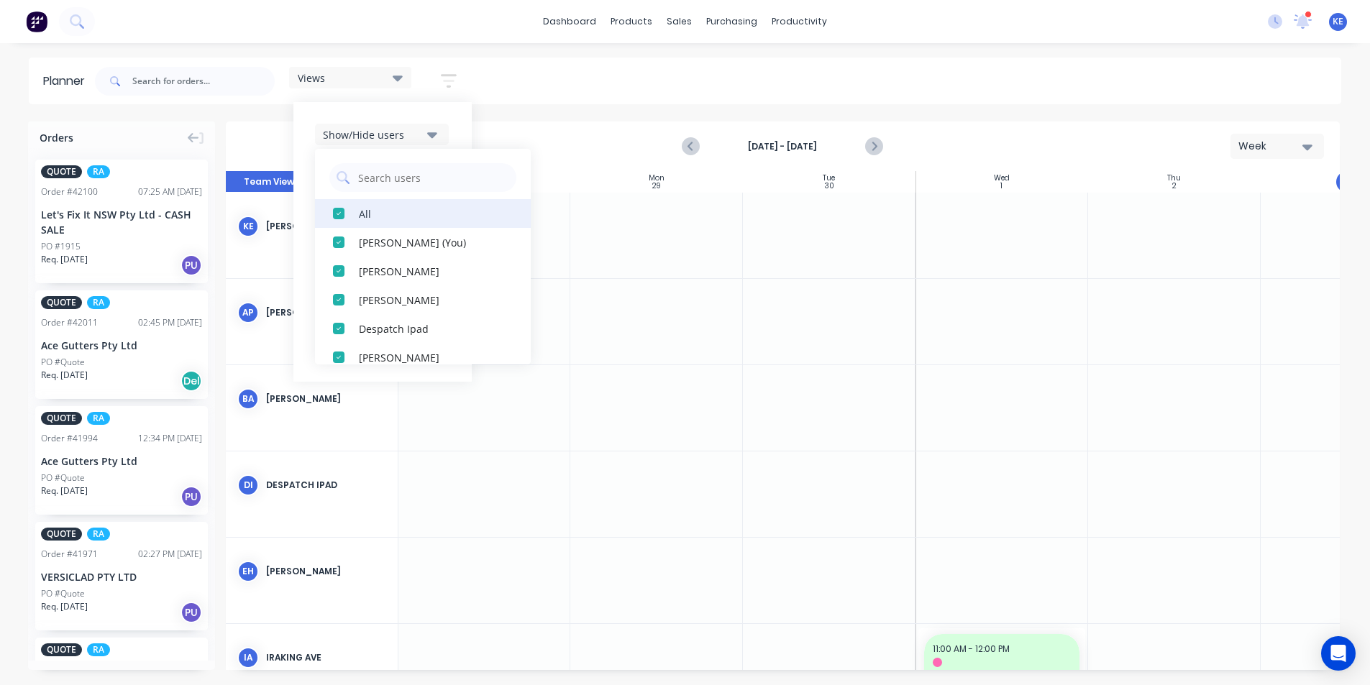
click at [386, 206] on button "All" at bounding box center [423, 213] width 216 height 29
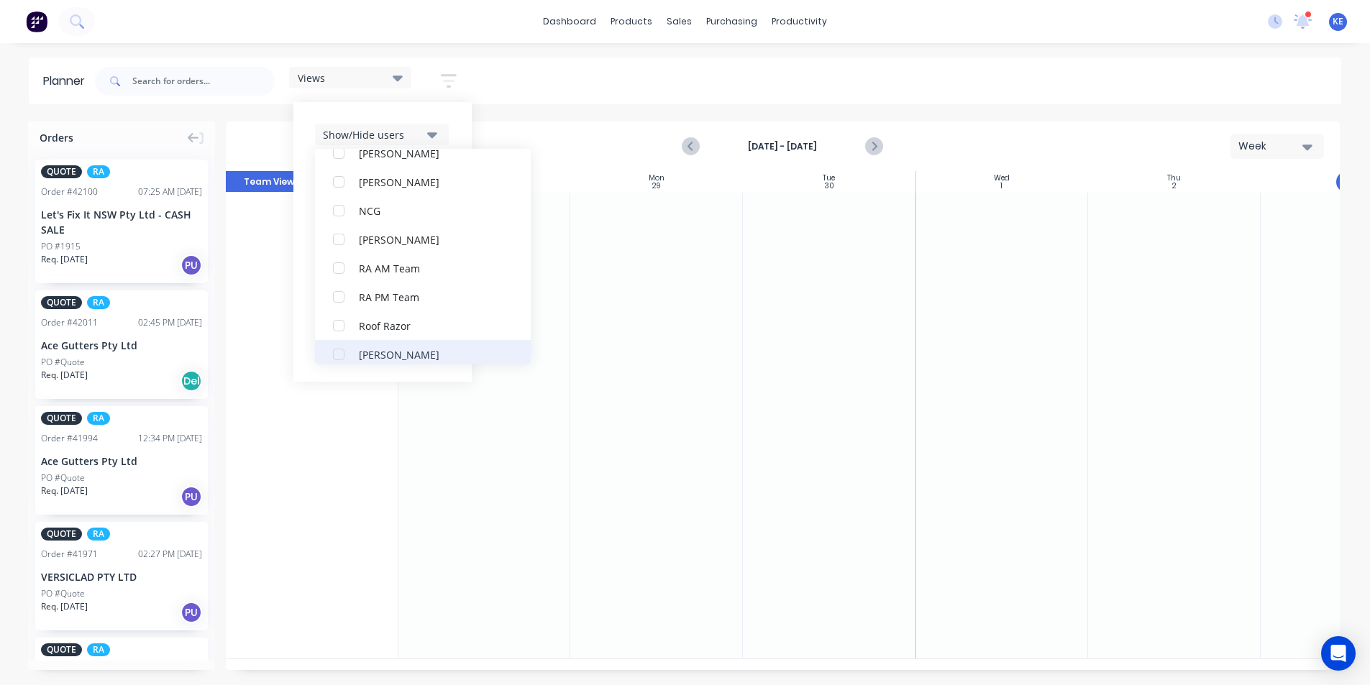
scroll to position [431, 0]
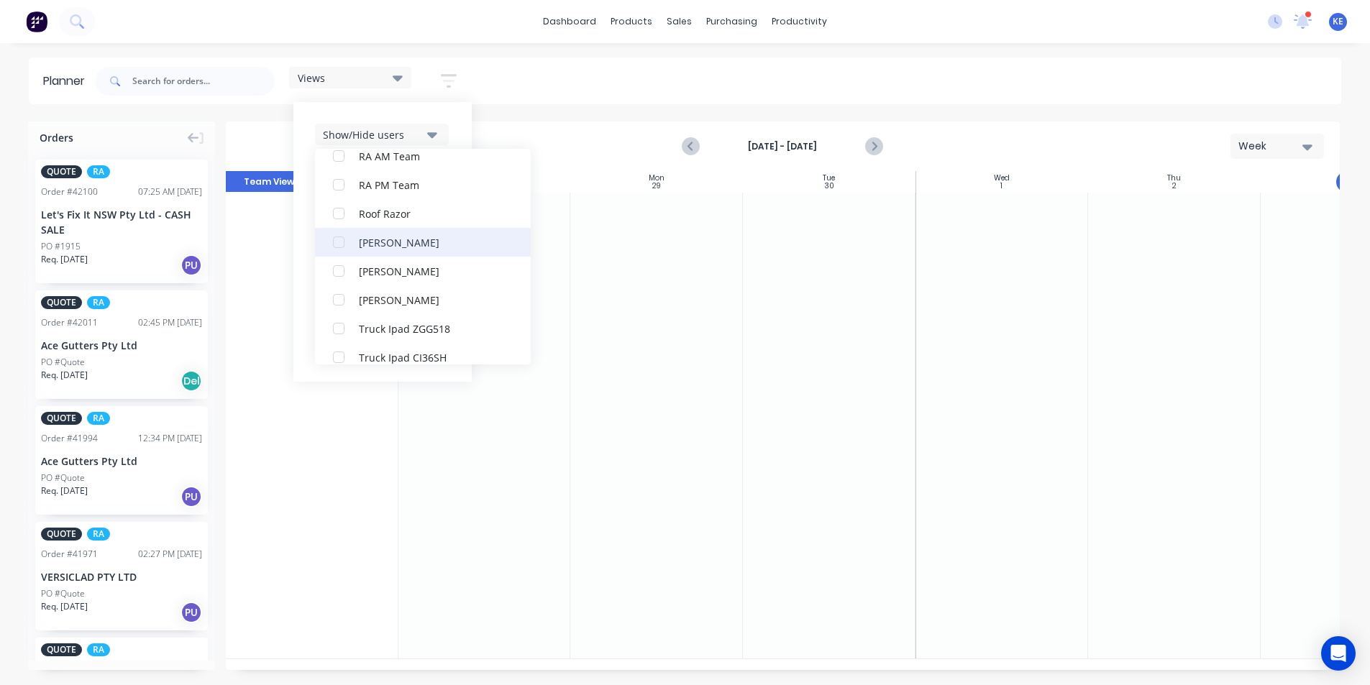
click at [401, 228] on button "[PERSON_NAME]" at bounding box center [423, 242] width 216 height 29
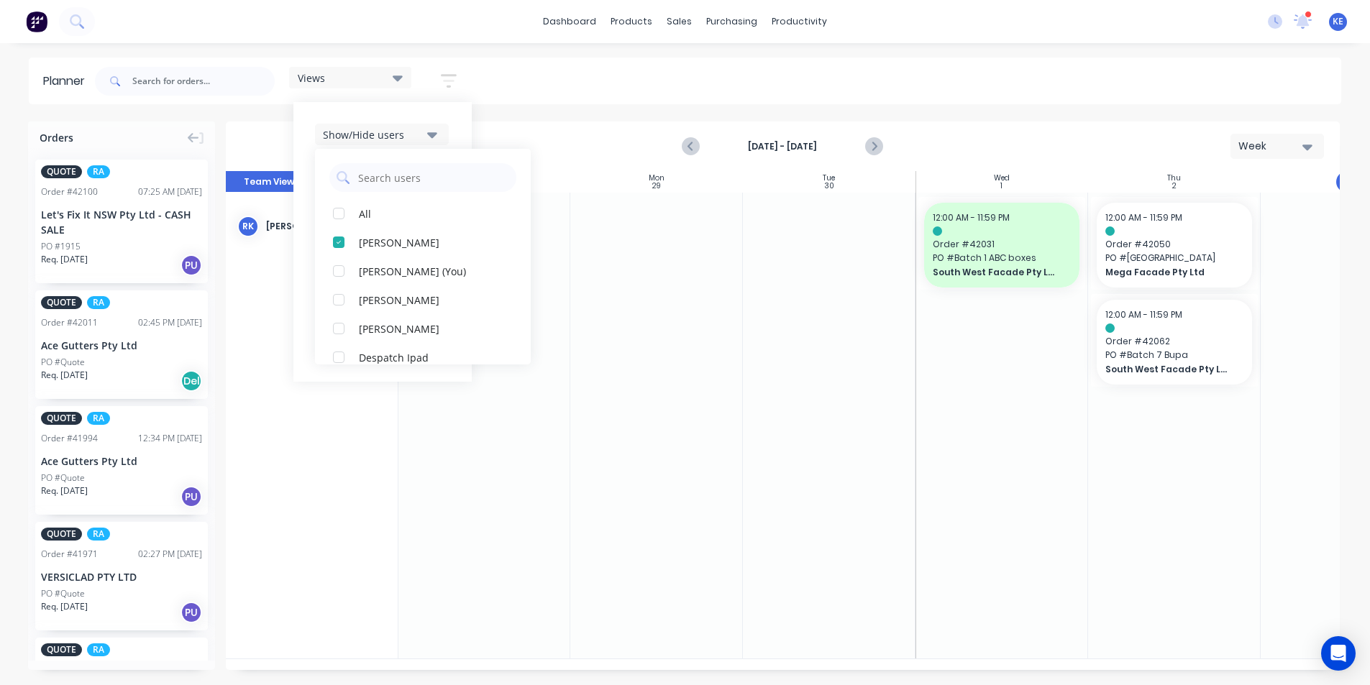
click at [466, 114] on div "Show/Hide users All [PERSON_NAME] [PERSON_NAME] (You) [PERSON_NAME] [PERSON_NAM…" at bounding box center [382, 242] width 178 height 280
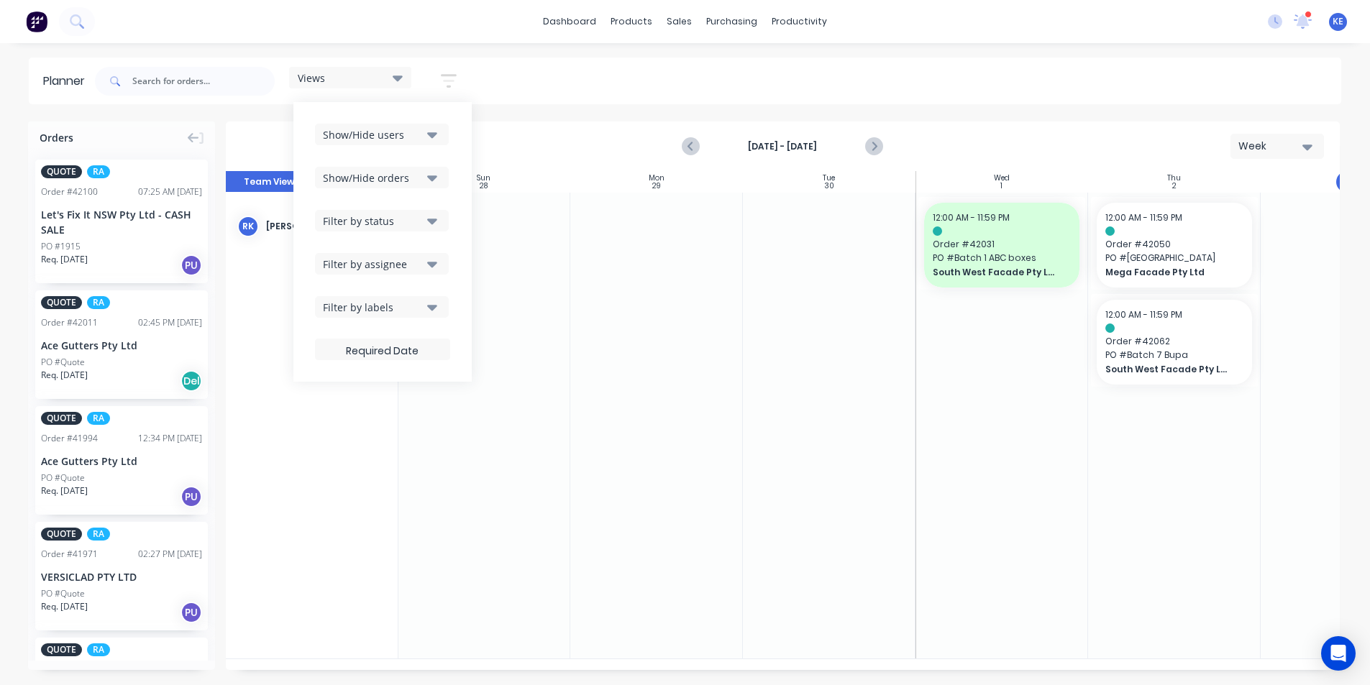
click at [406, 165] on div "Show/Hide users Show/Hide orders Filter by status Filter by assignee Filter by …" at bounding box center [382, 242] width 135 height 237
click at [402, 171] on div "Show/Hide orders" at bounding box center [373, 177] width 100 height 15
drag, startPoint x: 369, startPoint y: 214, endPoint x: 367, endPoint y: 244, distance: 29.5
click at [369, 215] on div "All" at bounding box center [431, 213] width 144 height 15
drag, startPoint x: 371, startPoint y: 273, endPoint x: 383, endPoint y: 261, distance: 16.8
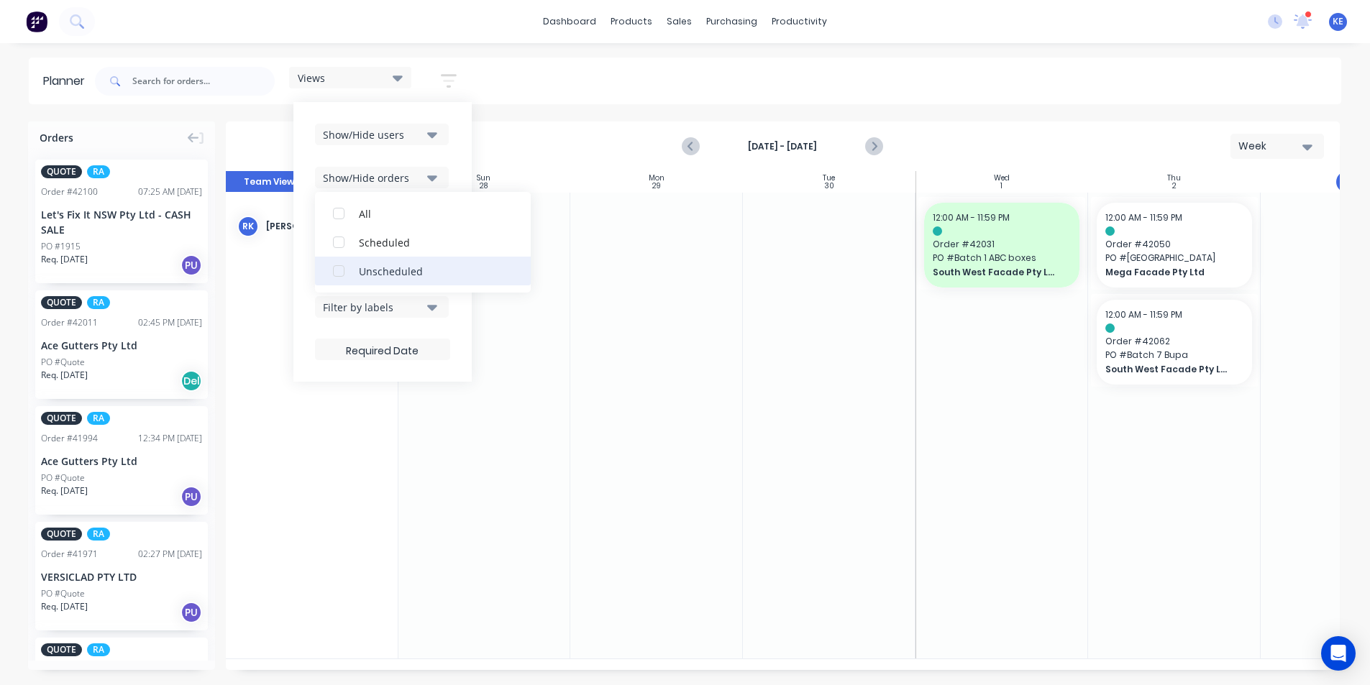
click at [371, 272] on div "Unscheduled" at bounding box center [431, 270] width 144 height 15
click at [462, 163] on div "Show/Hide users Show/Hide orders All Scheduled Unscheduled Filter by status Fil…" at bounding box center [382, 242] width 178 height 280
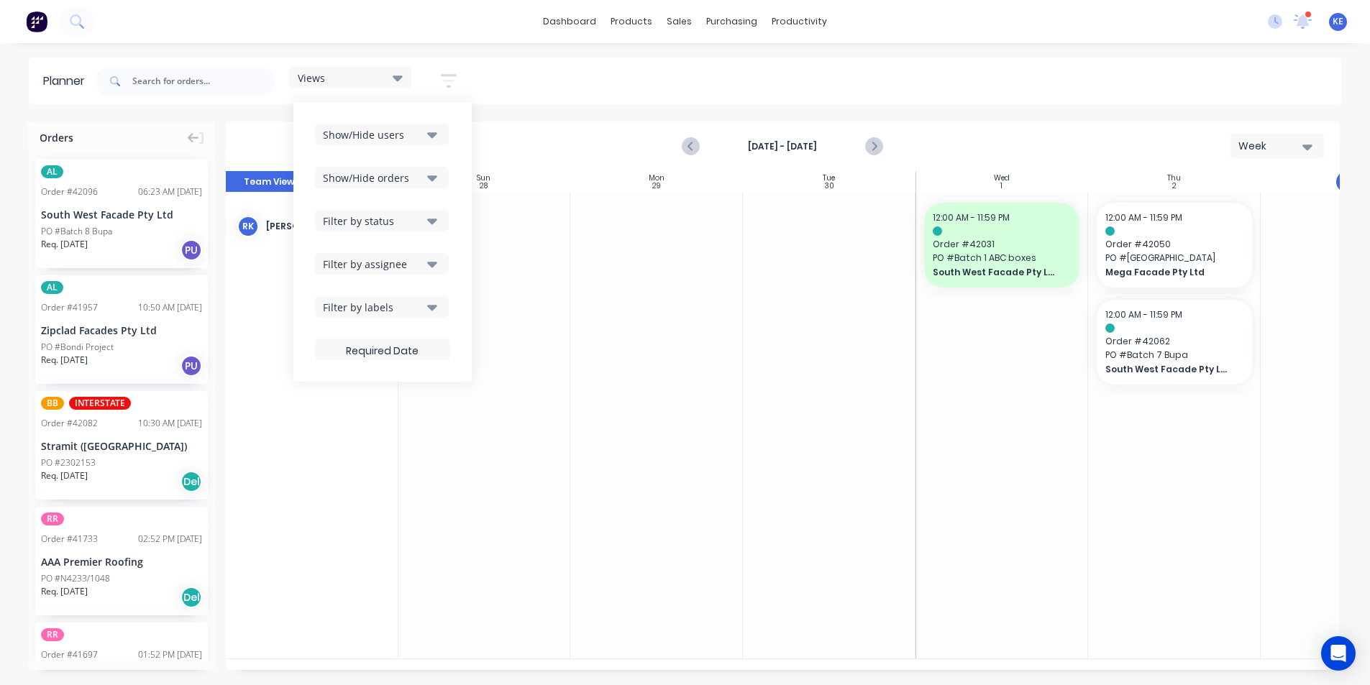
click at [394, 224] on div "Filter by status" at bounding box center [373, 221] width 100 height 15
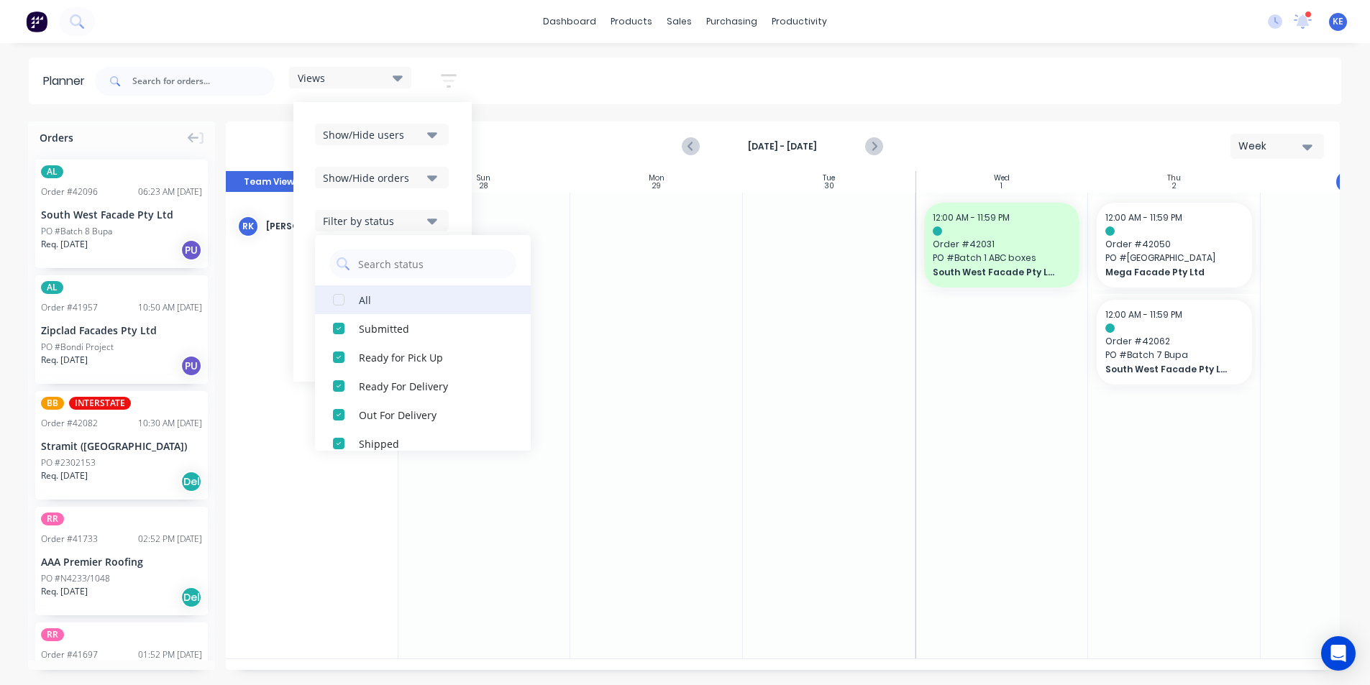
click at [352, 303] on div "button" at bounding box center [338, 299] width 29 height 29
click at [453, 176] on div "Show/Hide users Show/Hide orders Filter by status All Draft Quote Archived Deli…" at bounding box center [382, 242] width 178 height 280
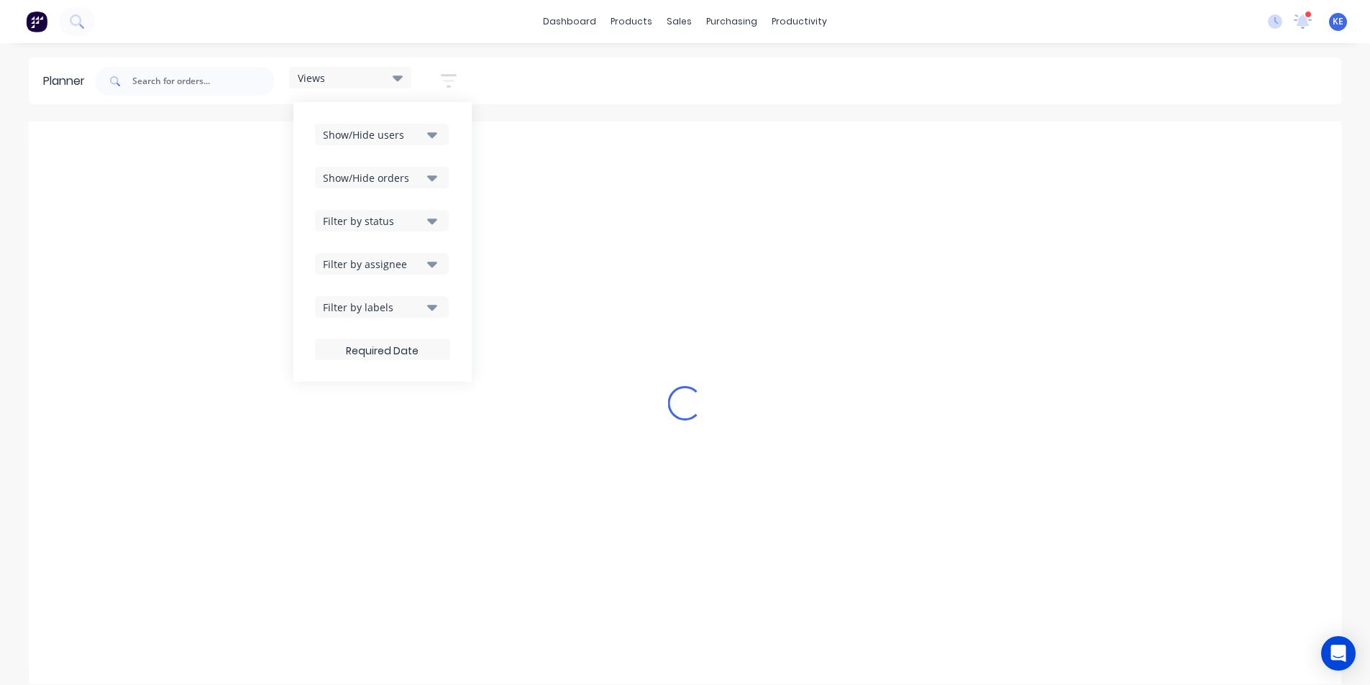
click at [429, 221] on icon "button" at bounding box center [432, 221] width 10 height 16
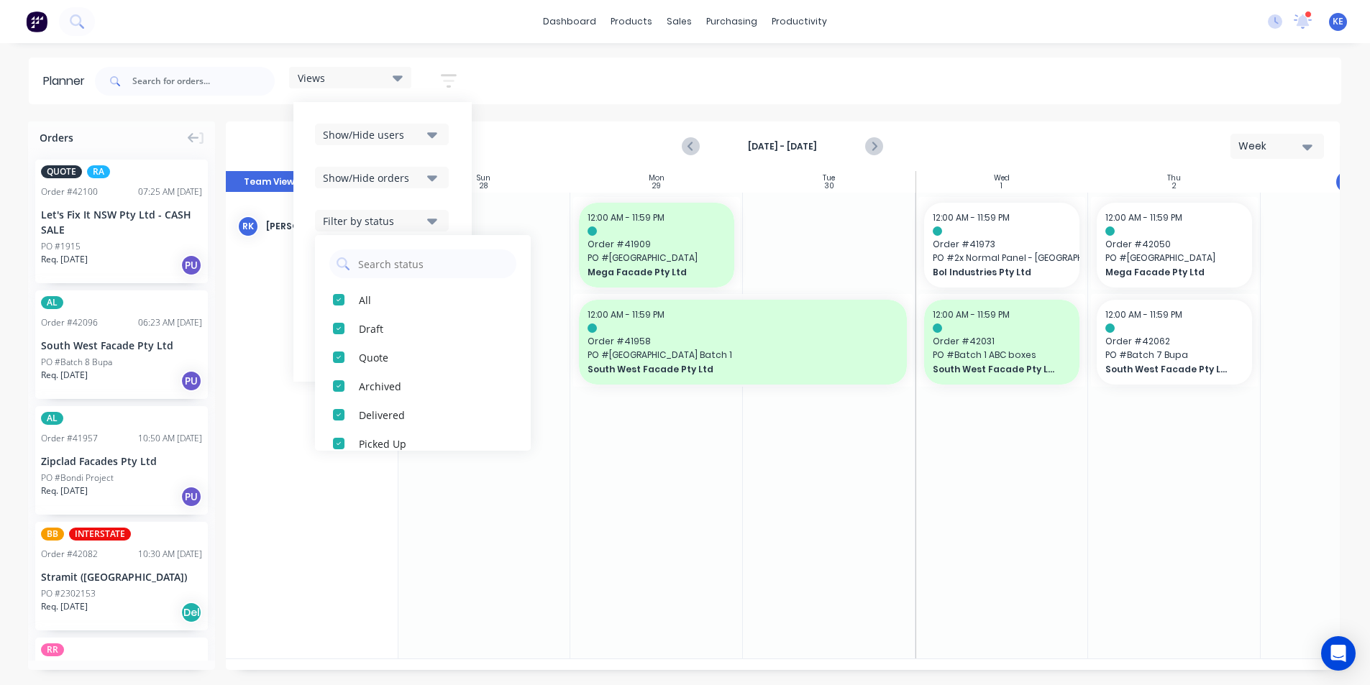
click at [456, 178] on div "Show/Hide users Show/Hide orders Filter by status All Draft Quote Archived Deli…" at bounding box center [382, 242] width 178 height 280
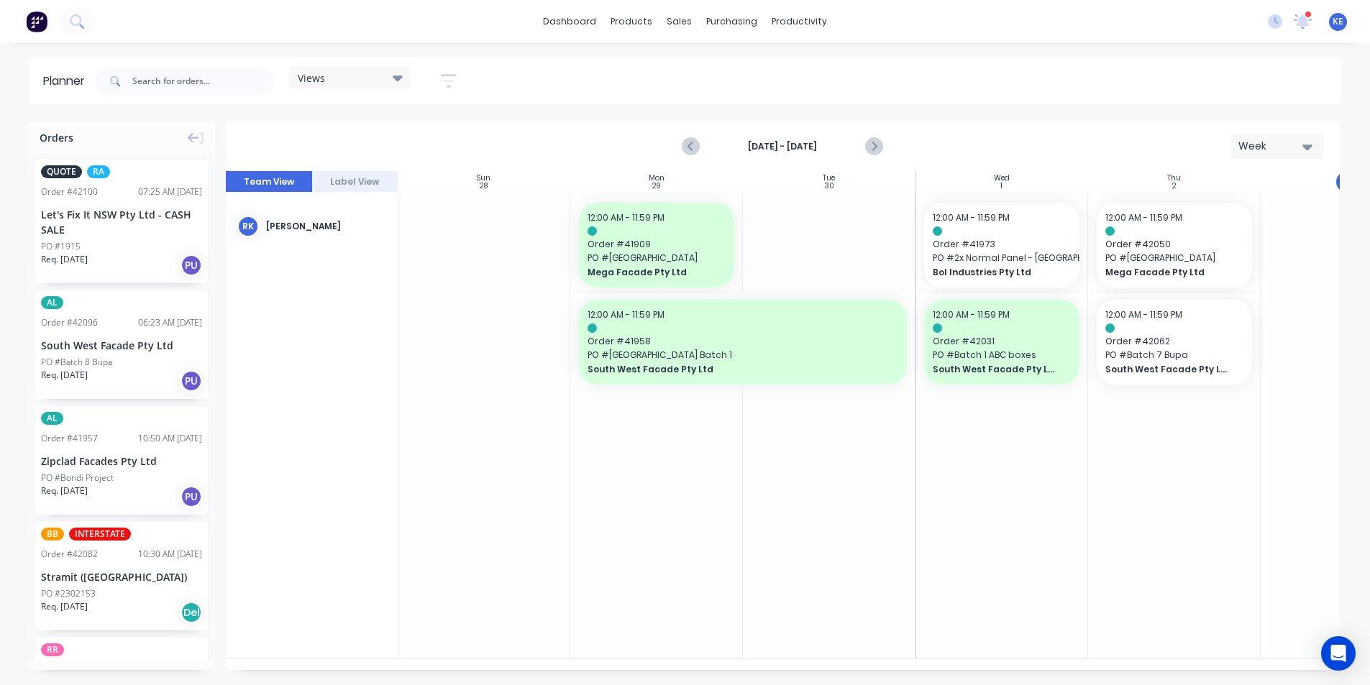
click at [867, 55] on div "dashboard products sales purchasing productivity dashboard products Product Cat…" at bounding box center [685, 342] width 1370 height 685
click at [873, 151] on icon "Next page" at bounding box center [873, 146] width 17 height 17
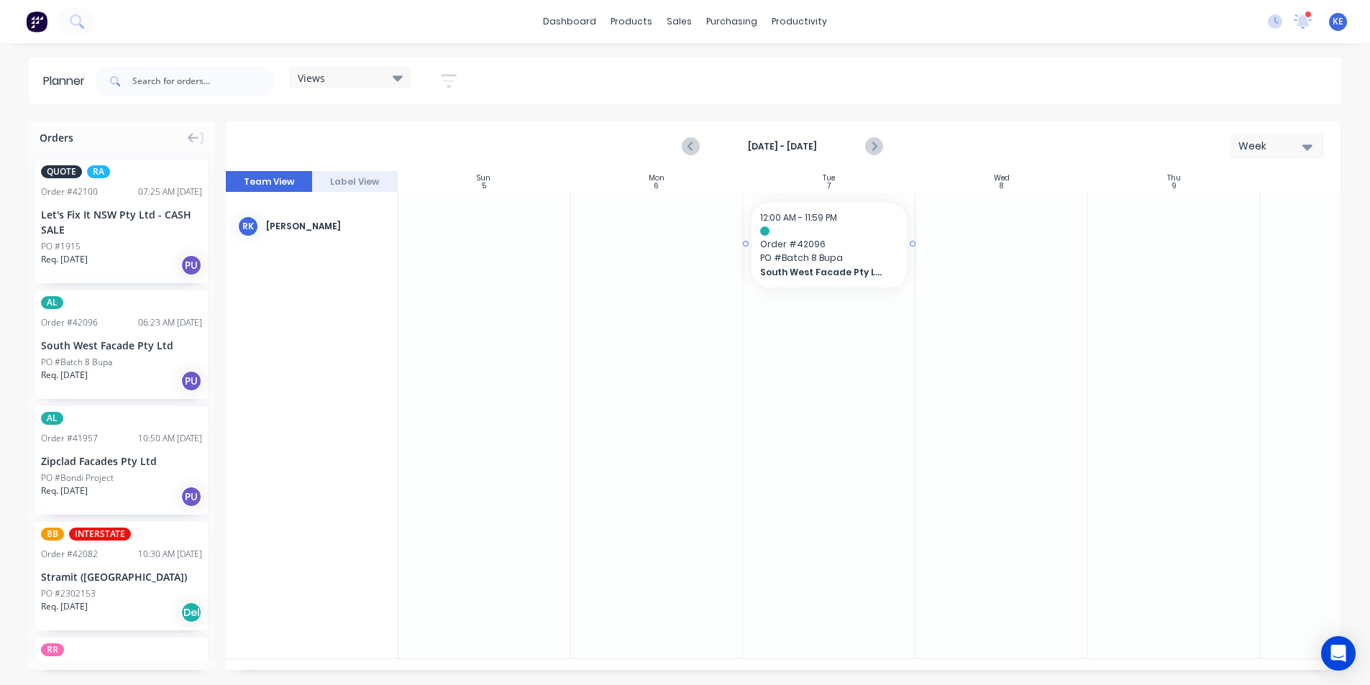
drag, startPoint x: 91, startPoint y: 356, endPoint x: 762, endPoint y: 266, distance: 677.6
click at [690, 150] on icon "Previous page" at bounding box center [691, 146] width 17 height 17
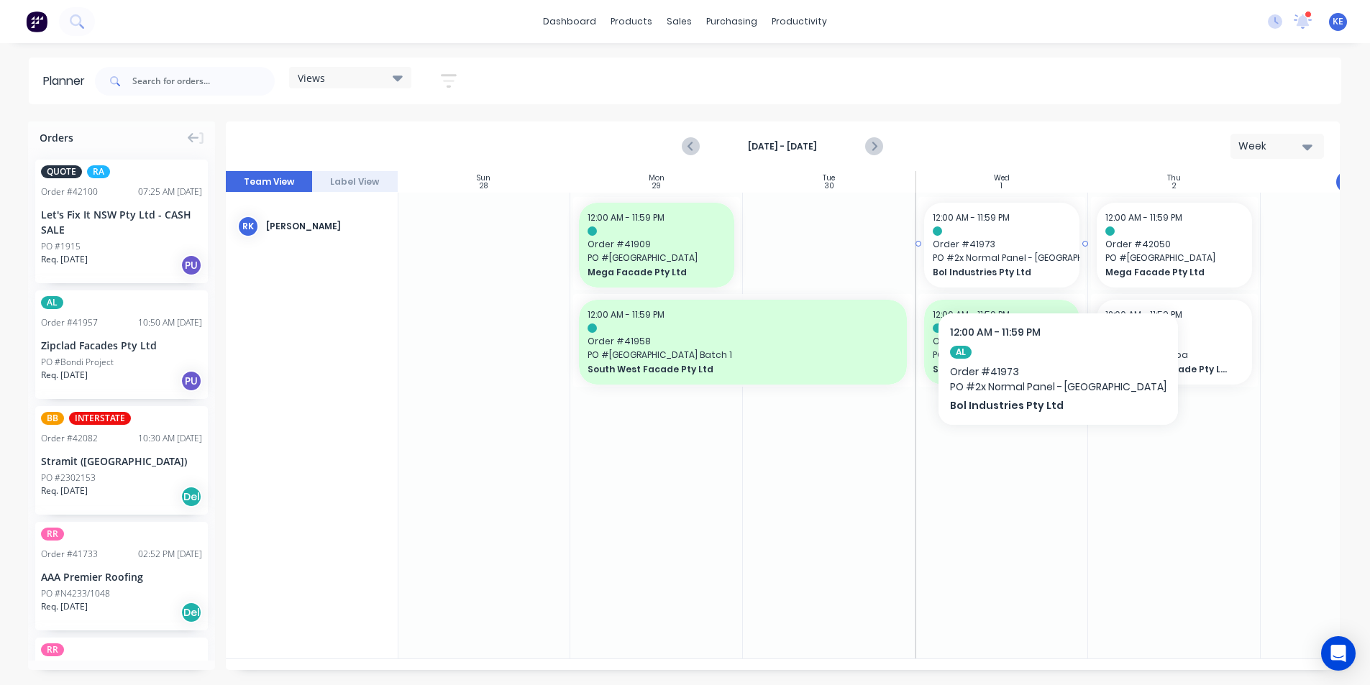
click at [1036, 267] on span "Bol Industries Pty Ltd" at bounding box center [995, 272] width 124 height 13
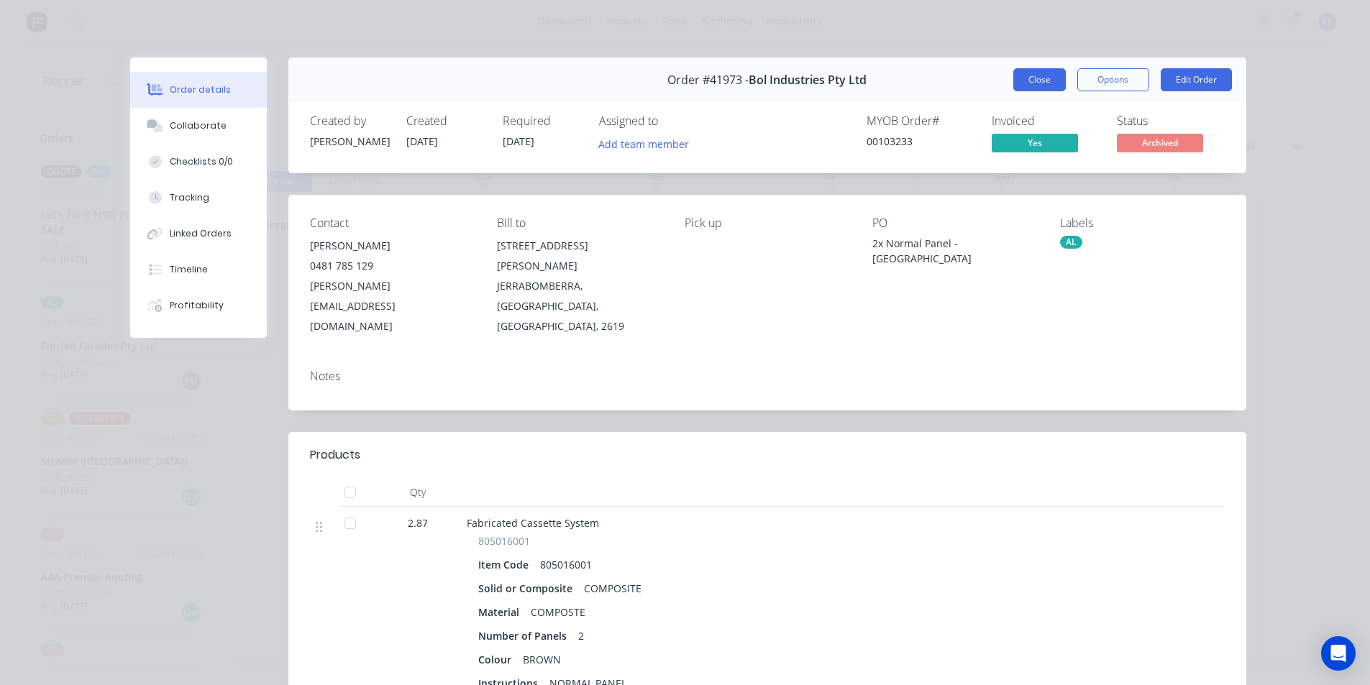
click at [1046, 76] on button "Close" at bounding box center [1039, 79] width 52 height 23
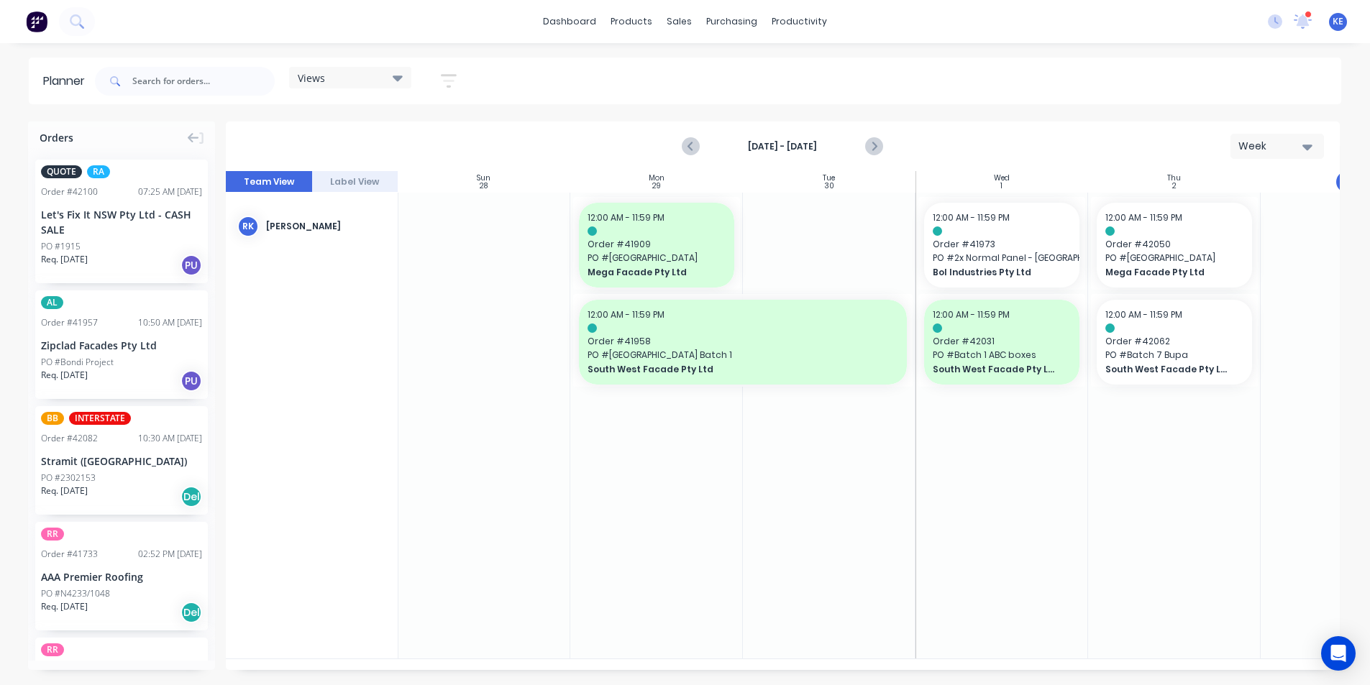
drag, startPoint x: 1025, startPoint y: 208, endPoint x: 984, endPoint y: 220, distance: 42.1
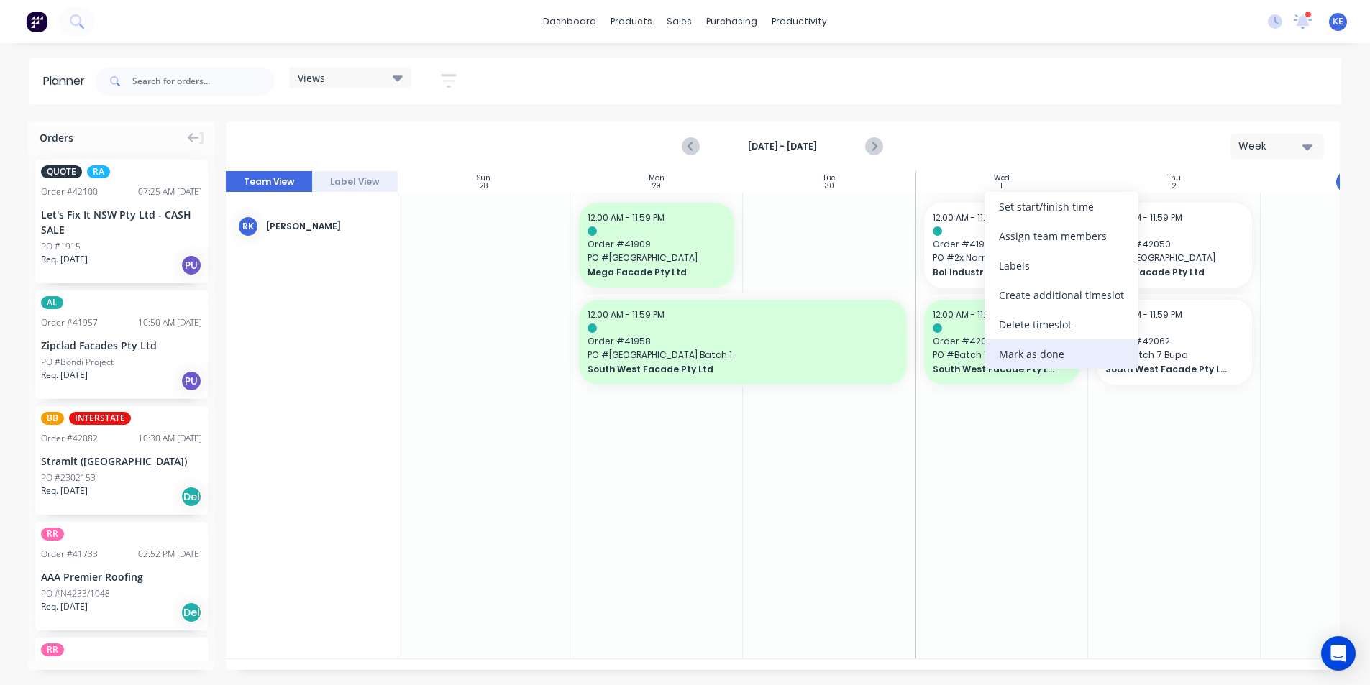
click at [1033, 364] on div "Mark as done" at bounding box center [1061, 353] width 154 height 29
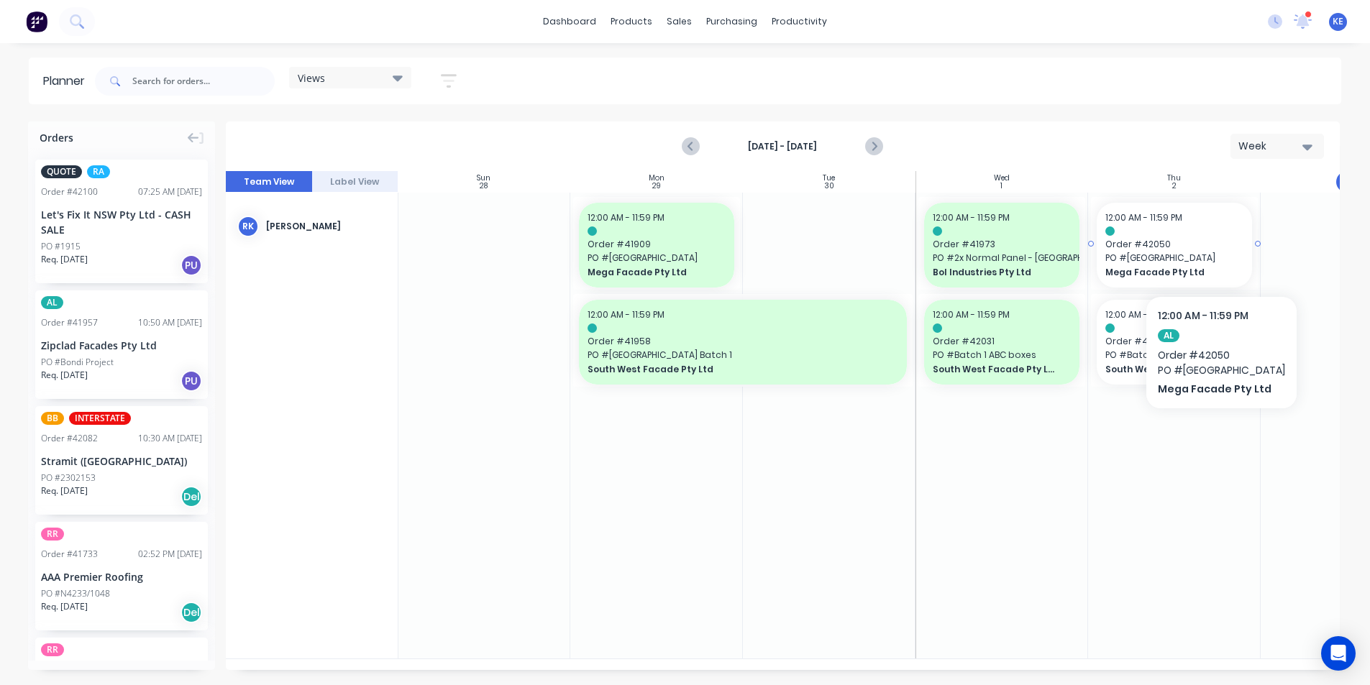
click at [1208, 249] on span "Order # 42050" at bounding box center [1174, 244] width 138 height 13
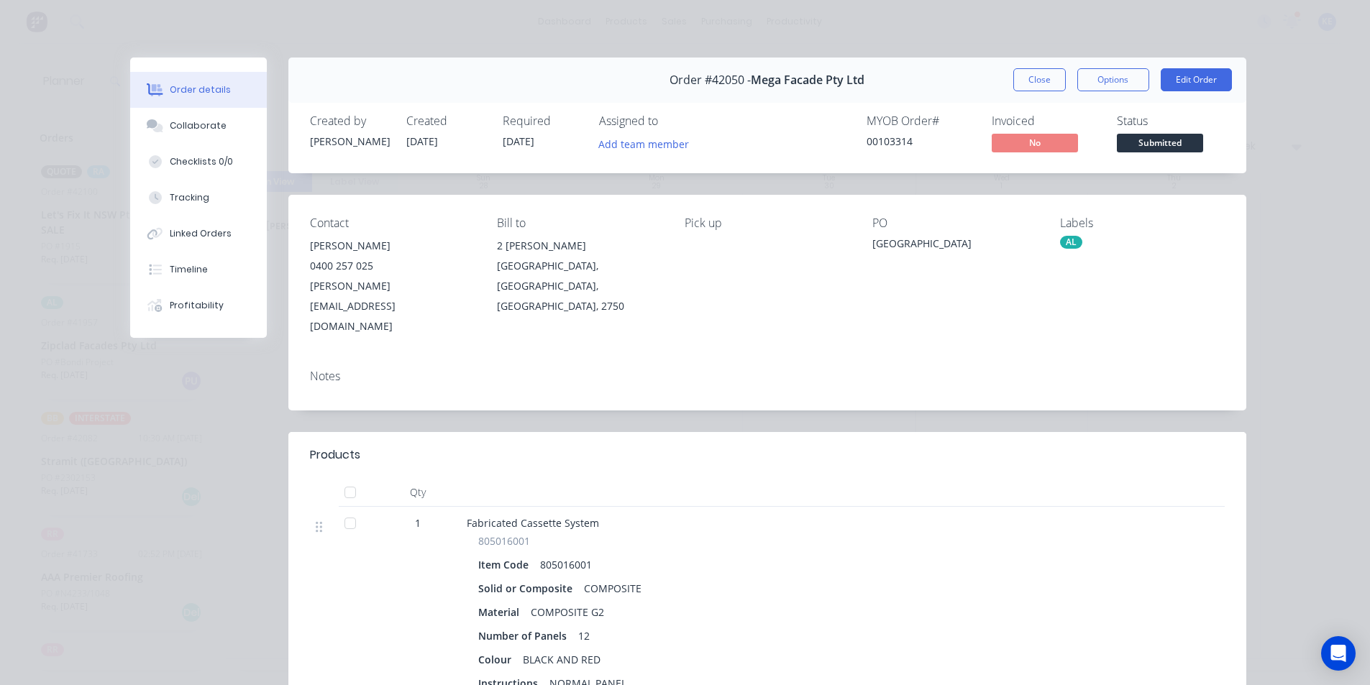
drag, startPoint x: 838, startPoint y: 247, endPoint x: 797, endPoint y: 260, distance: 43.2
click at [797, 260] on div "Pick up" at bounding box center [767, 276] width 165 height 120
click at [1033, 71] on button "Close" at bounding box center [1039, 79] width 52 height 23
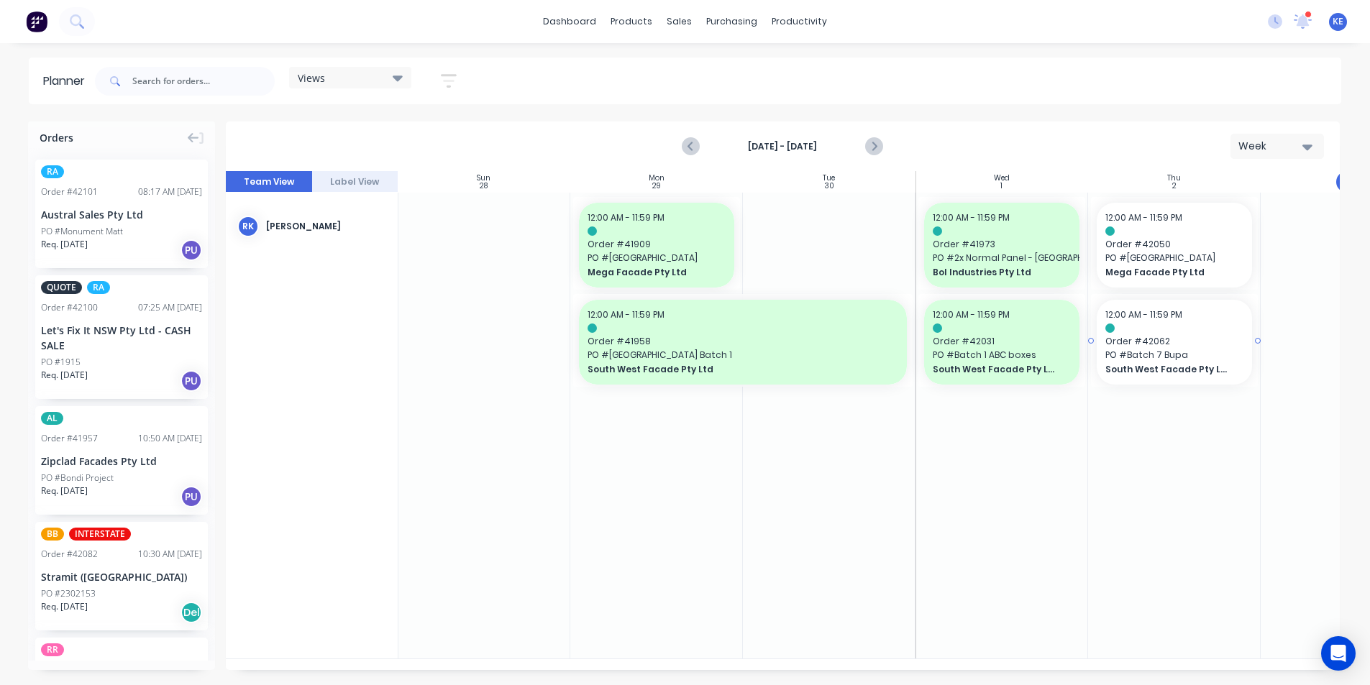
click at [1187, 373] on span "South West Facade Pty Ltd" at bounding box center [1167, 369] width 124 height 13
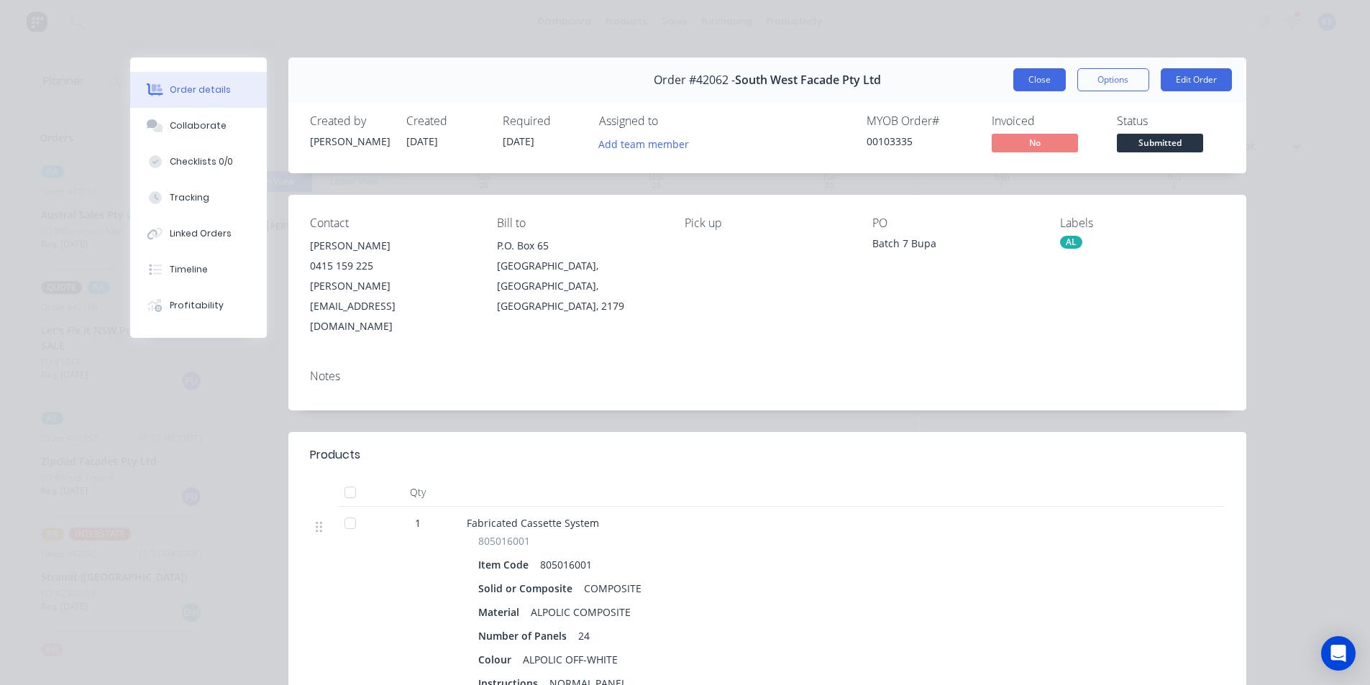
click at [1043, 73] on button "Close" at bounding box center [1039, 79] width 52 height 23
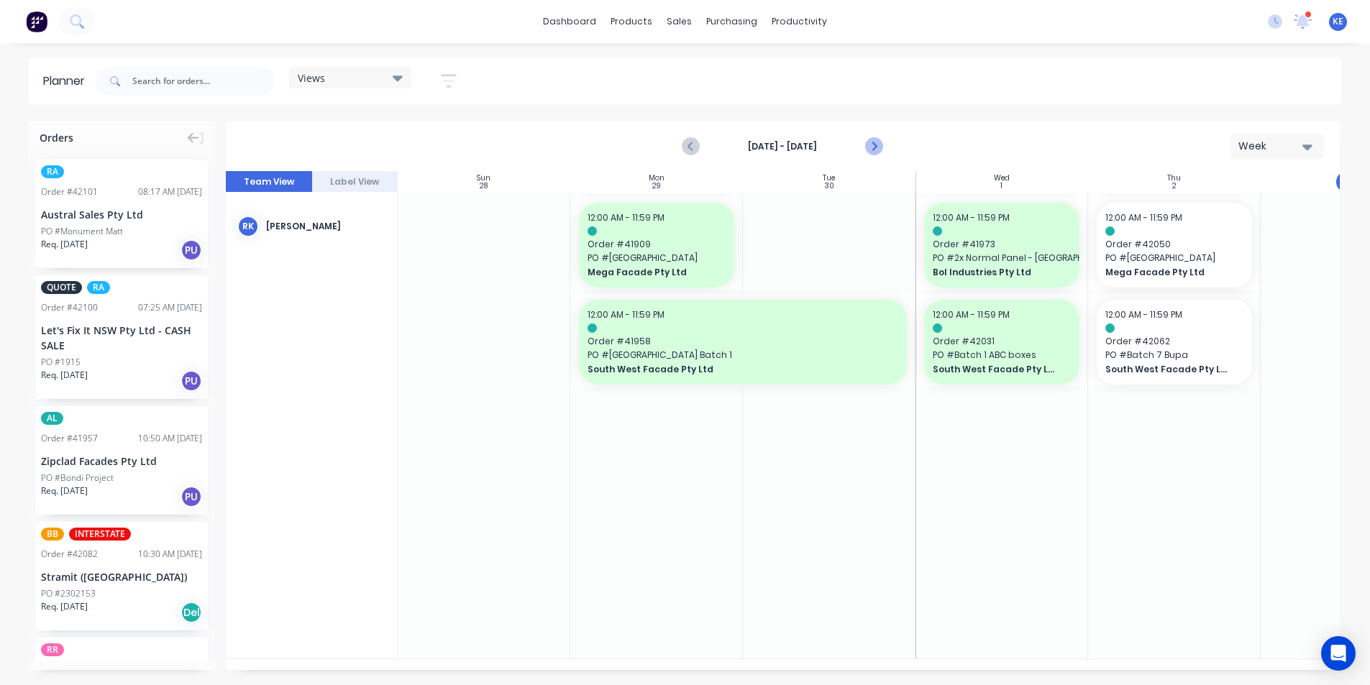
click at [877, 150] on icon "Next page" at bounding box center [873, 146] width 17 height 17
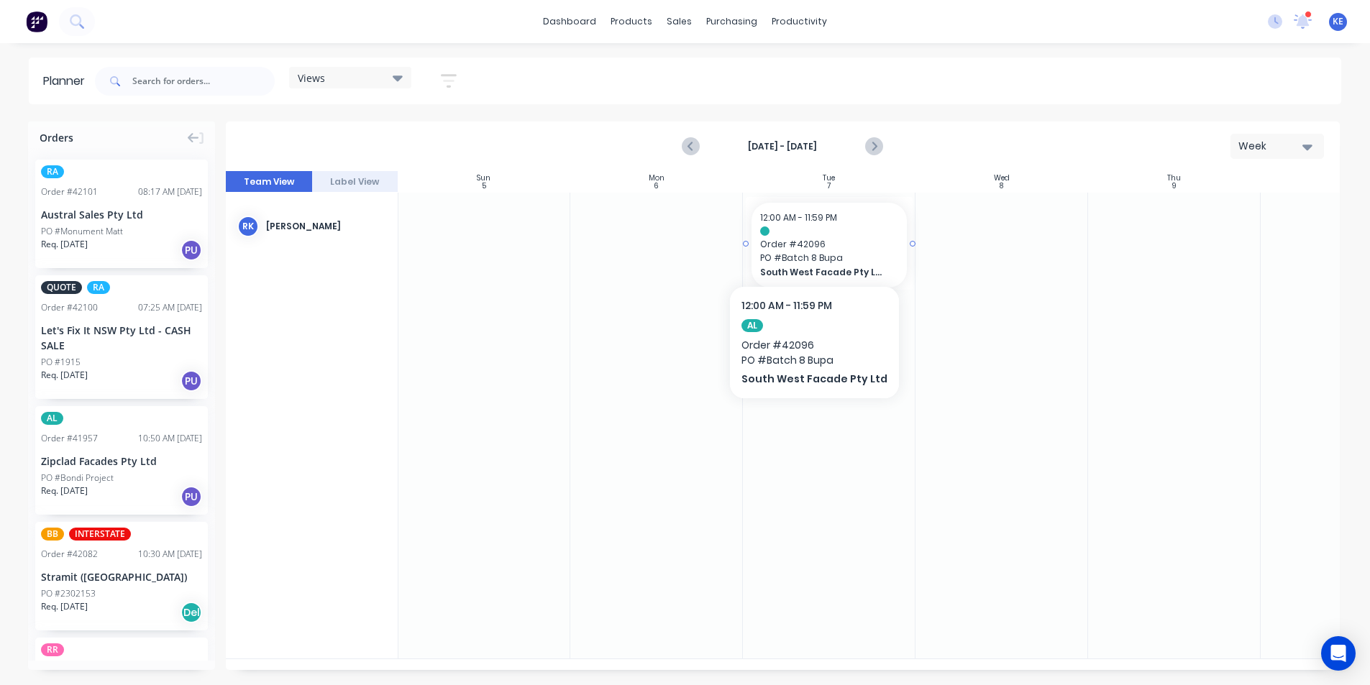
click at [809, 243] on span "Order # 42096" at bounding box center [829, 244] width 138 height 13
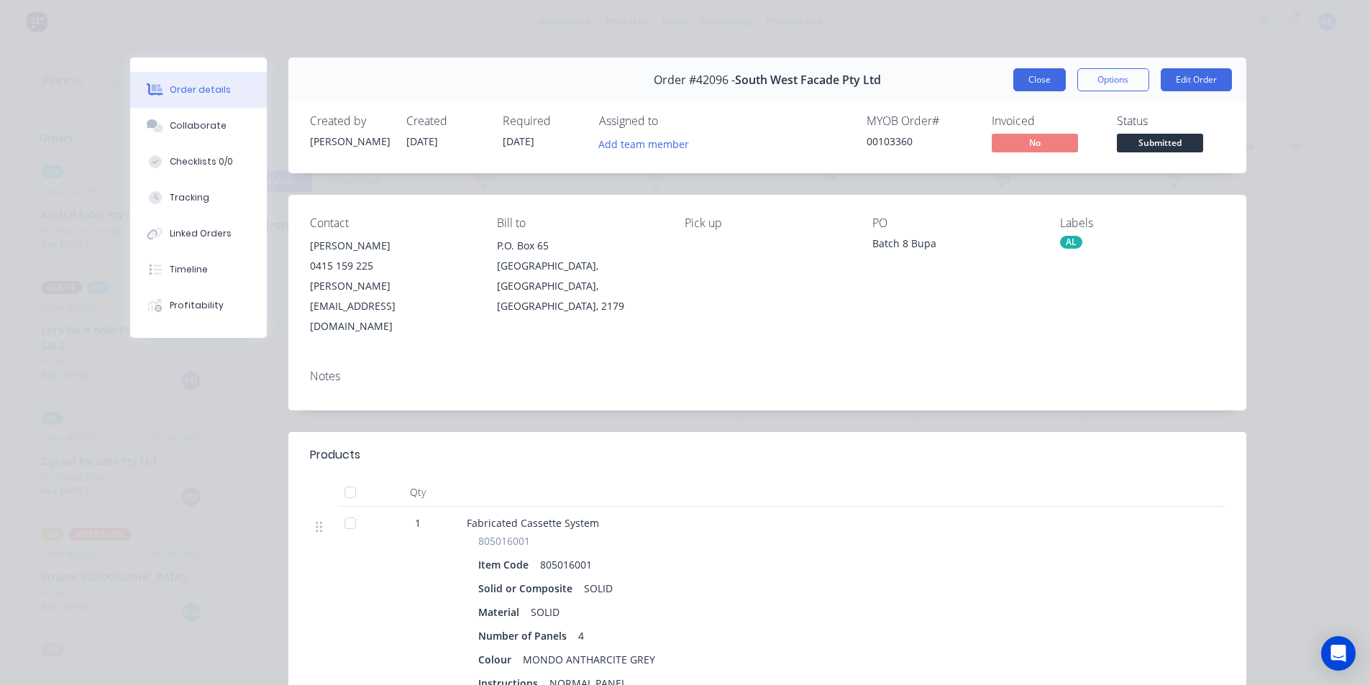
click at [1029, 82] on button "Close" at bounding box center [1039, 79] width 52 height 23
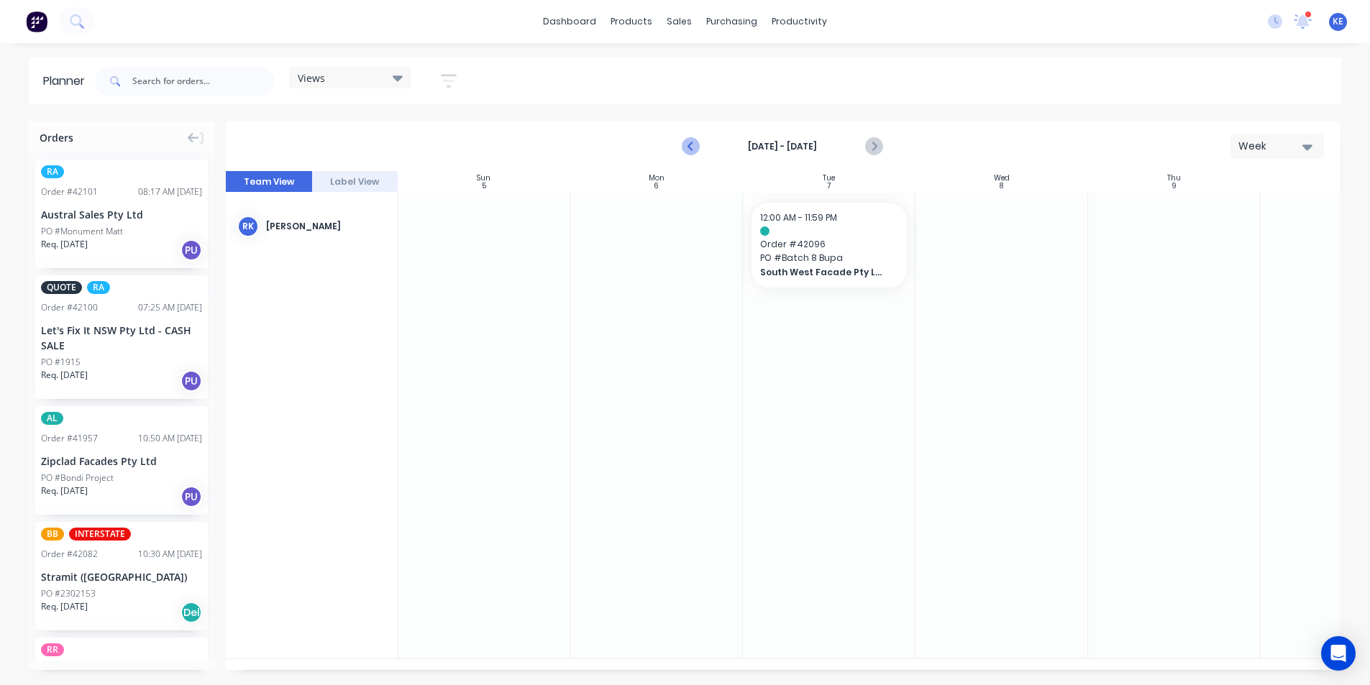
click at [694, 159] on button "Previous page" at bounding box center [691, 146] width 29 height 29
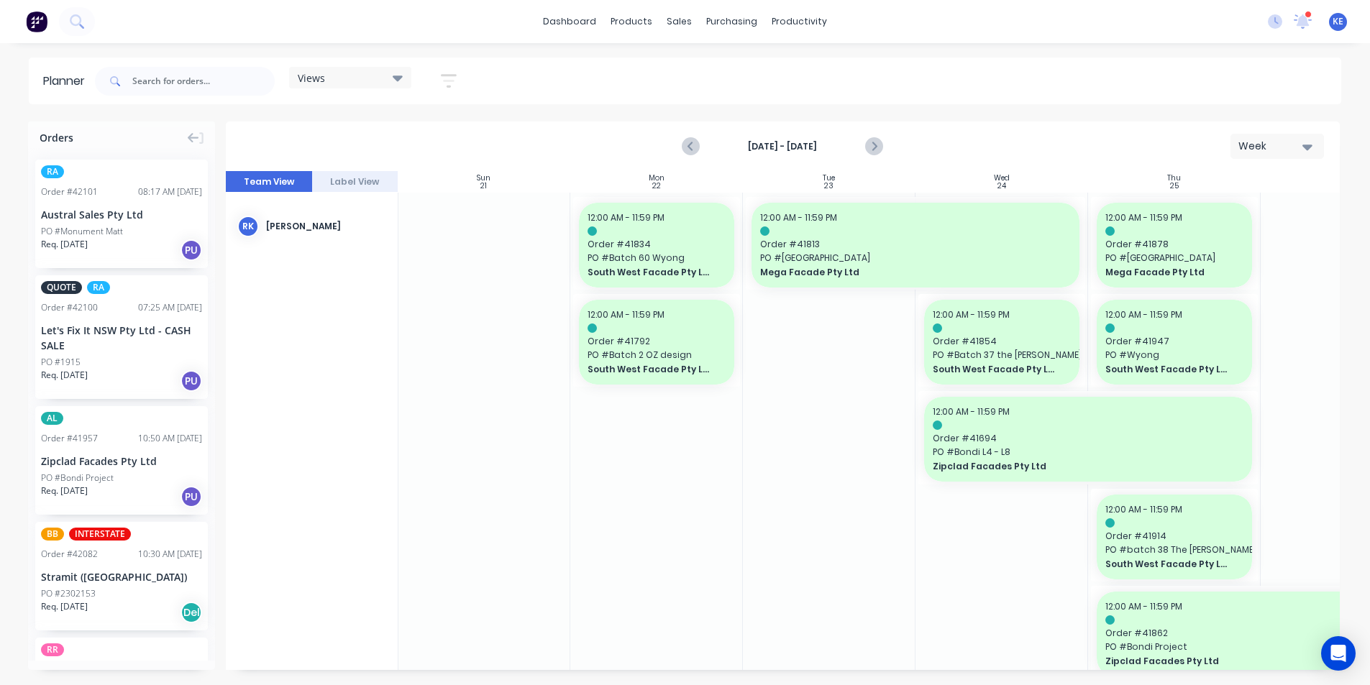
click at [431, 77] on button "button" at bounding box center [449, 81] width 46 height 28
click at [431, 127] on icon "button" at bounding box center [432, 135] width 10 height 16
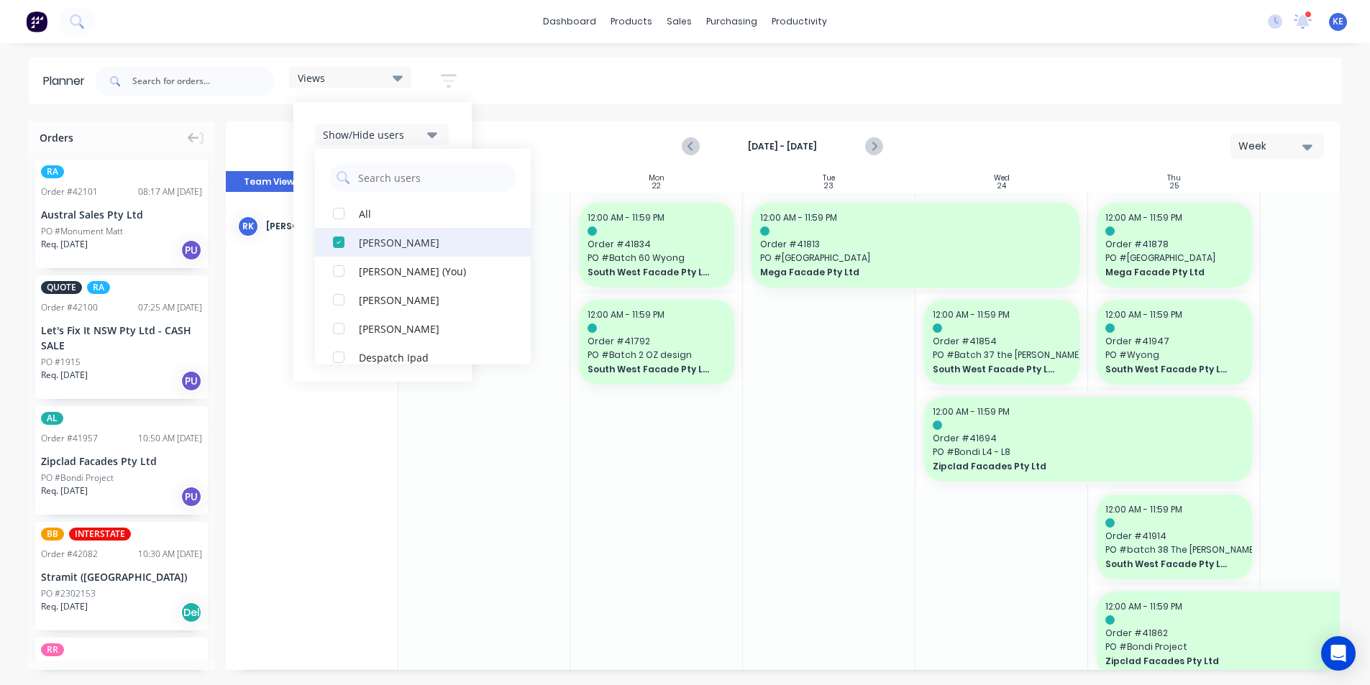
click at [348, 246] on div "button" at bounding box center [338, 242] width 29 height 29
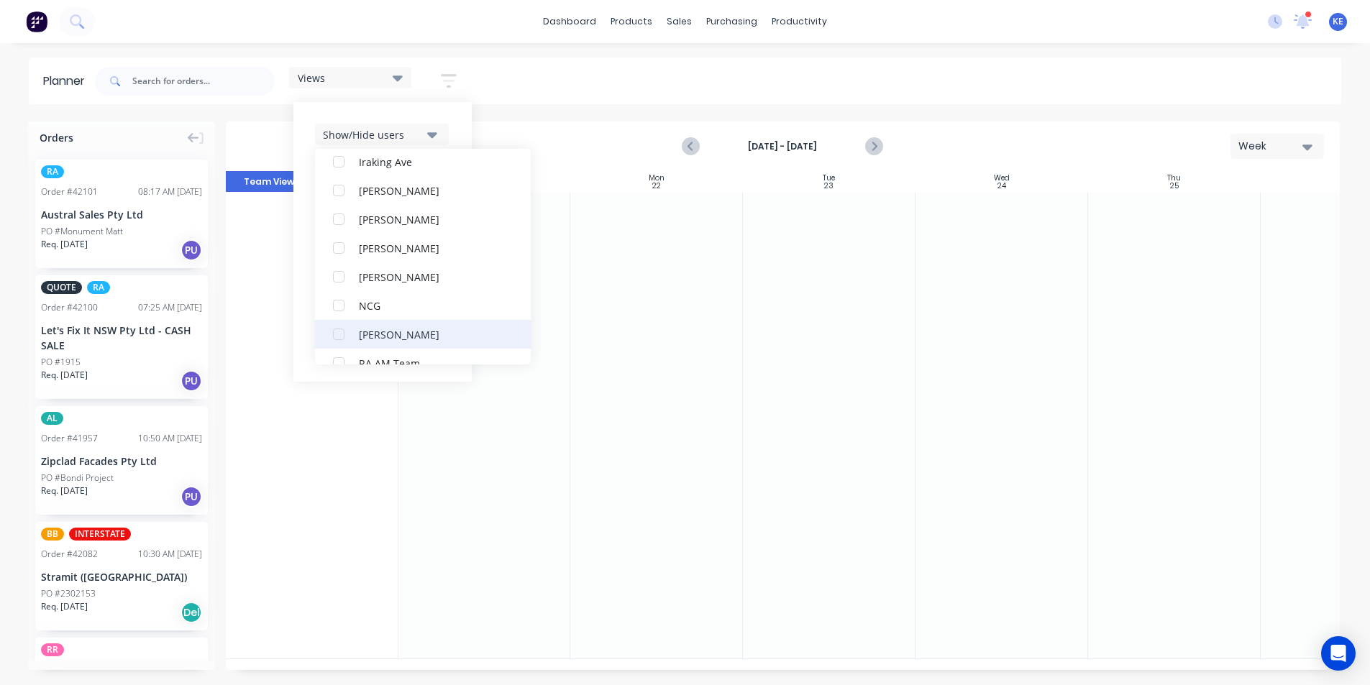
scroll to position [289, 0]
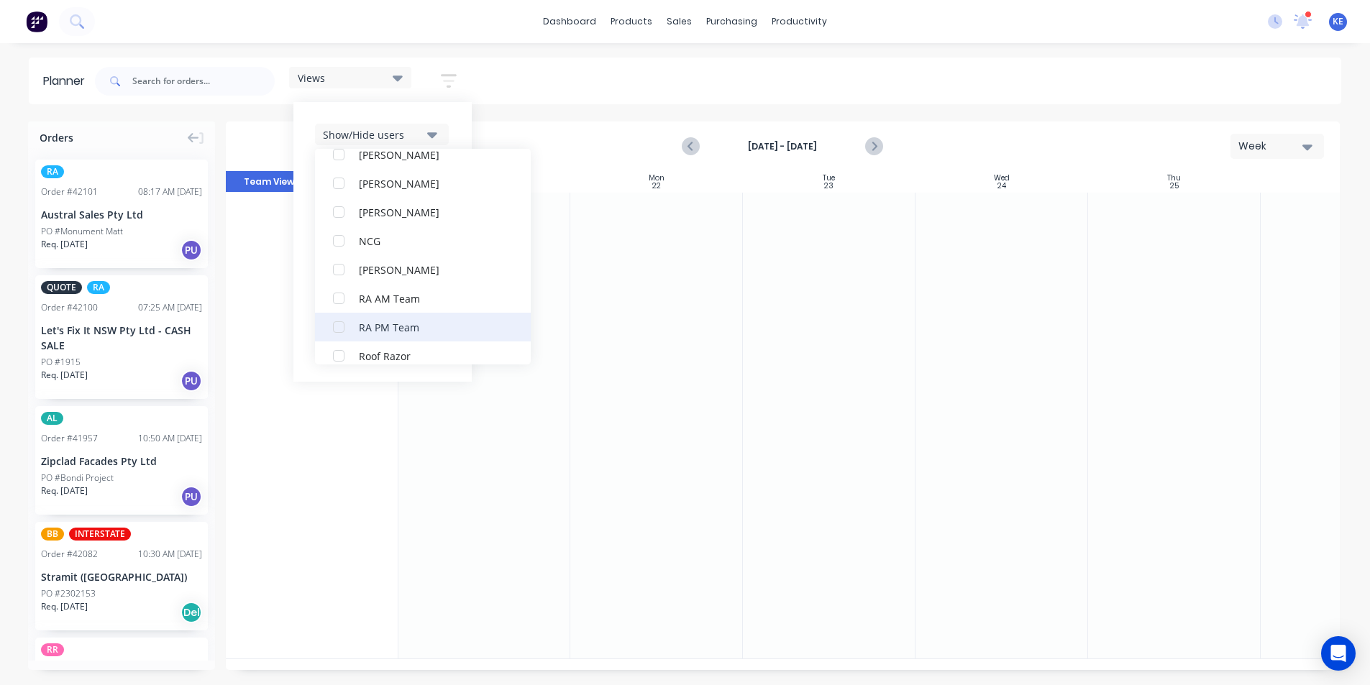
click at [363, 324] on div "RA PM Team" at bounding box center [431, 326] width 144 height 15
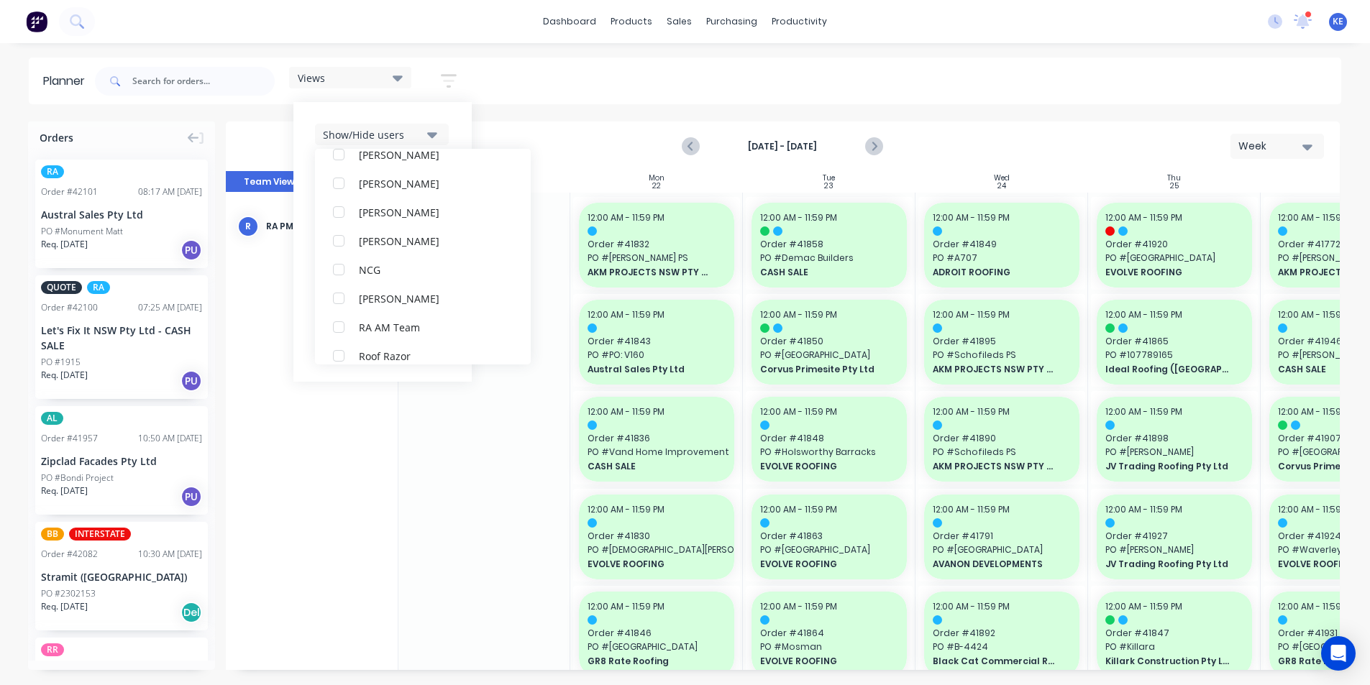
scroll to position [0, 0]
click at [767, 109] on div "Planner Views Save new view None edit [PERSON_NAME] (Default) edit Iraking edit…" at bounding box center [685, 371] width 1370 height 627
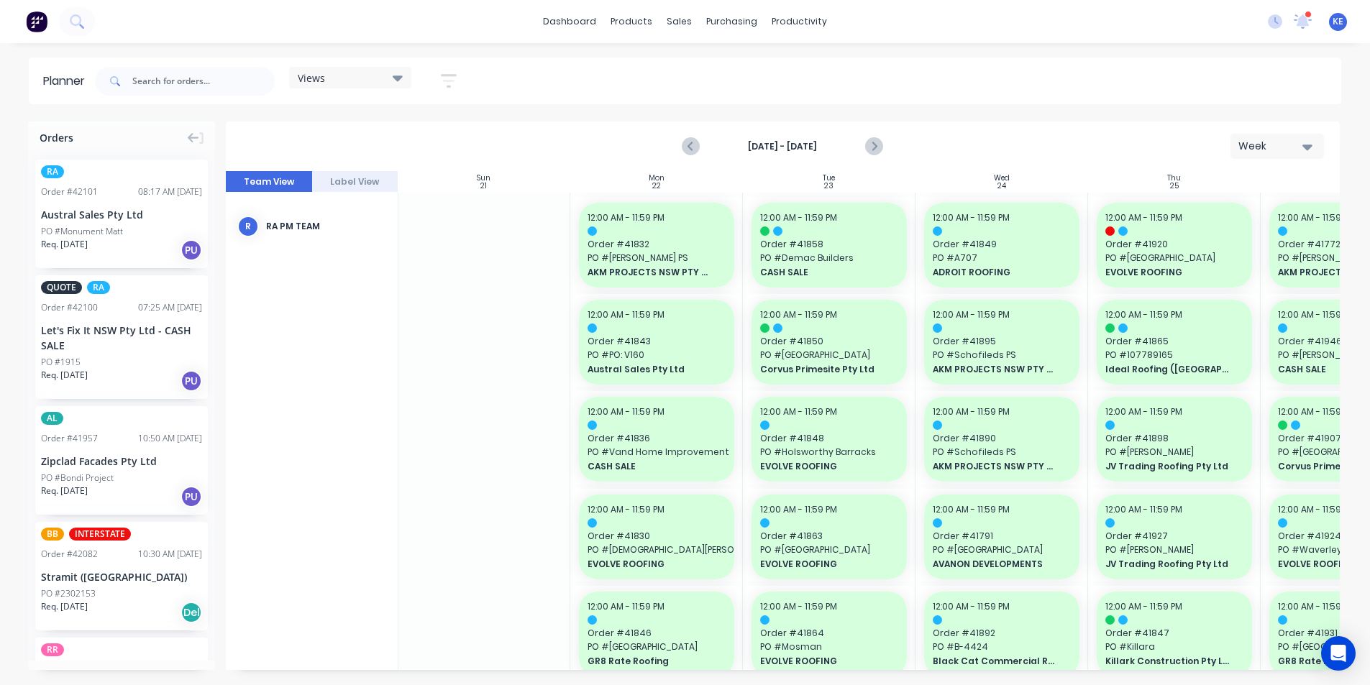
scroll to position [0, 273]
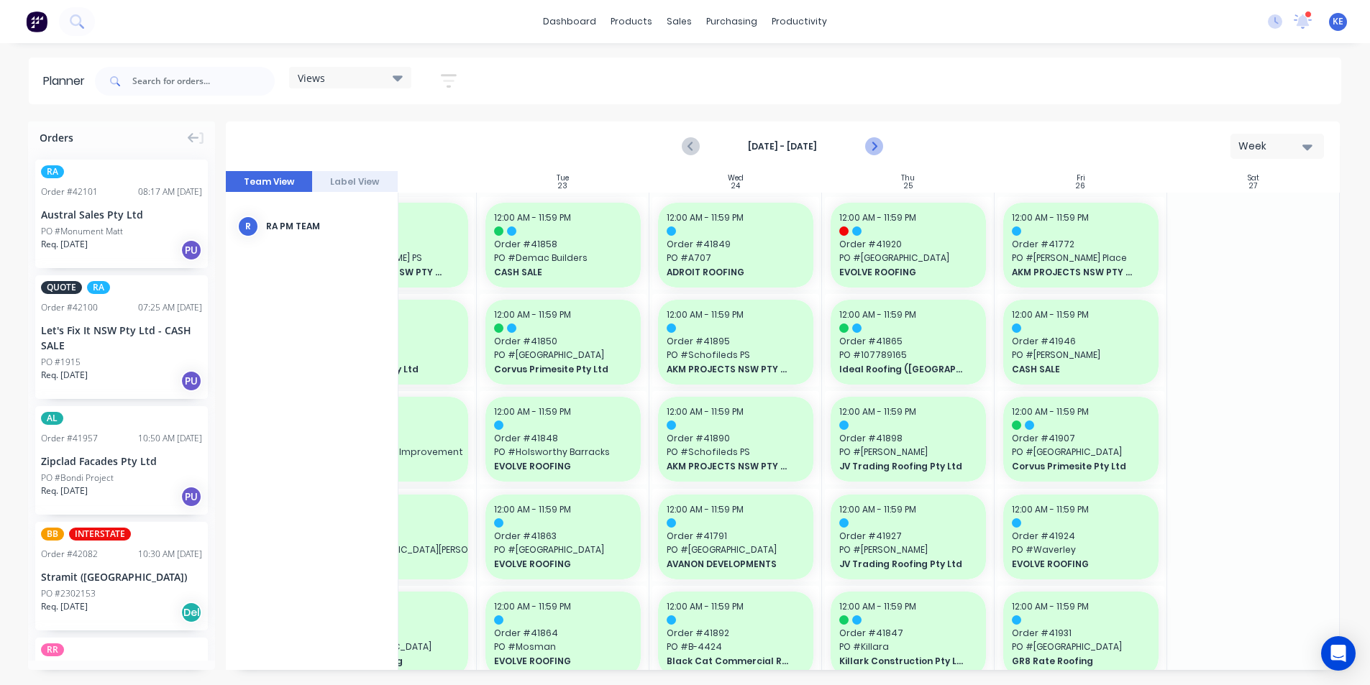
click at [877, 144] on icon "Next page" at bounding box center [873, 146] width 17 height 17
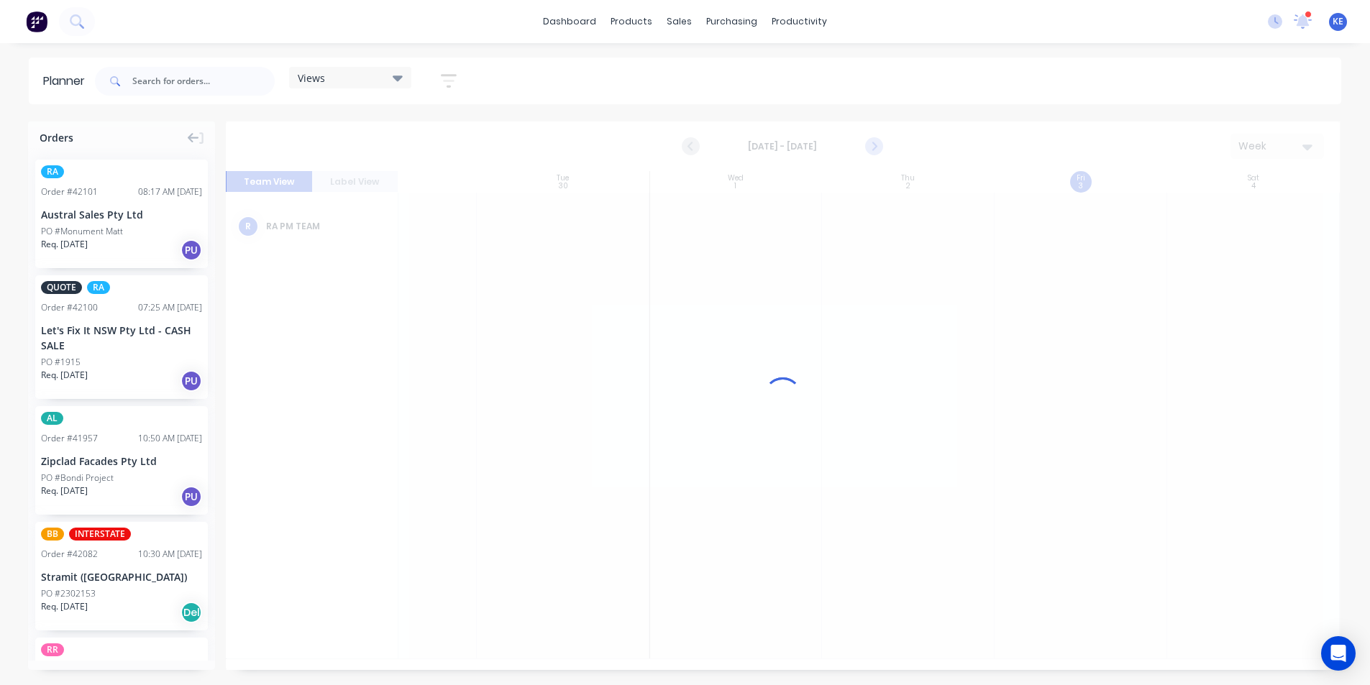
scroll to position [0, 267]
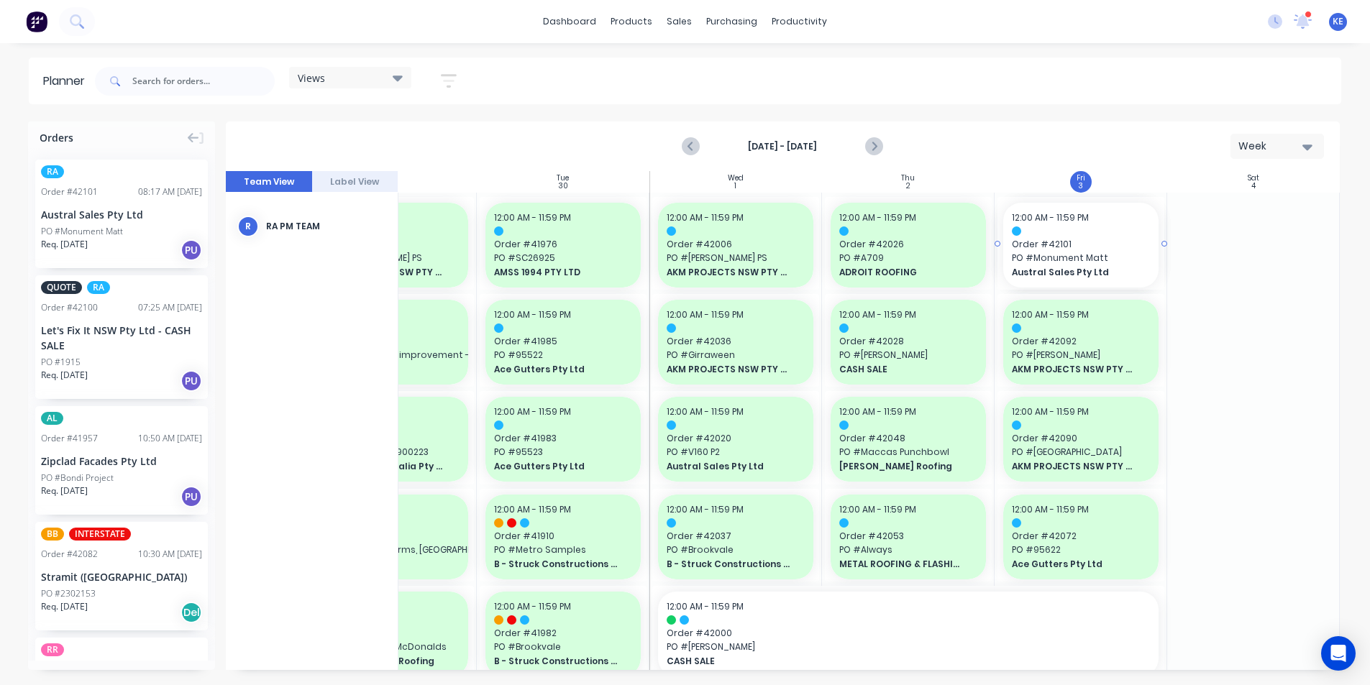
drag, startPoint x: 66, startPoint y: 197, endPoint x: 1032, endPoint y: 267, distance: 968.2
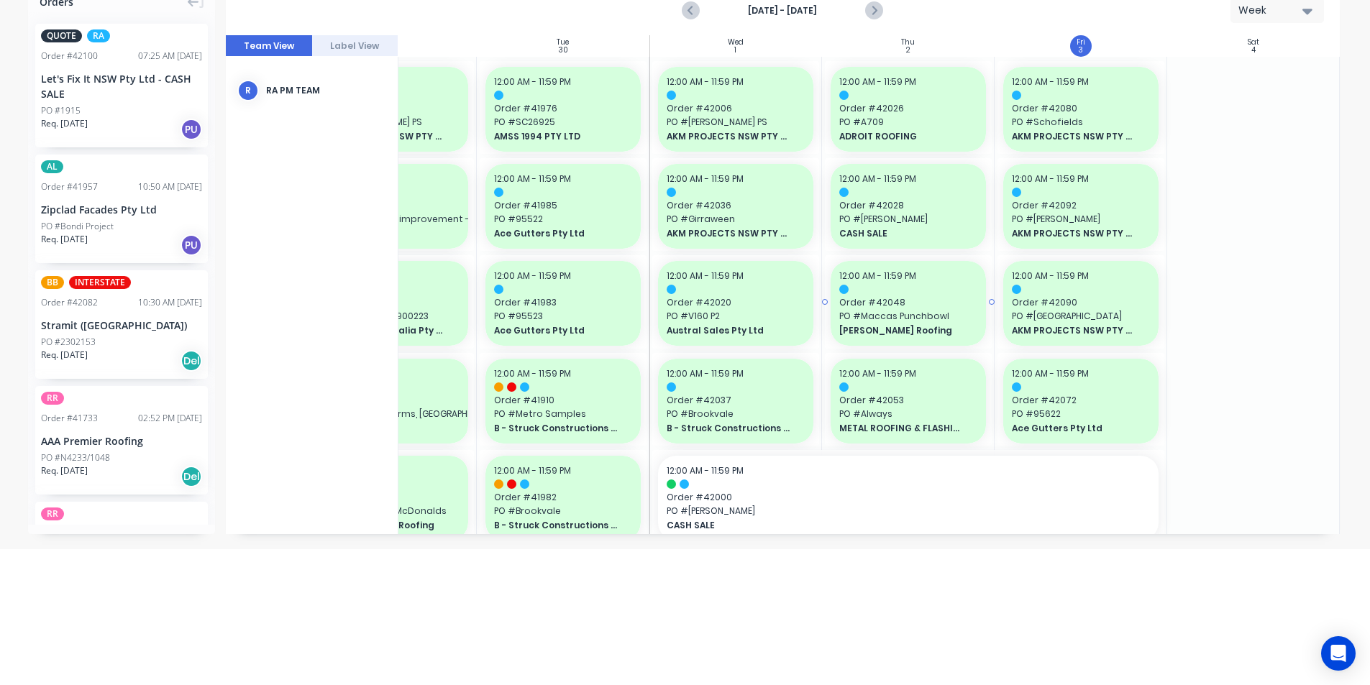
scroll to position [0, 0]
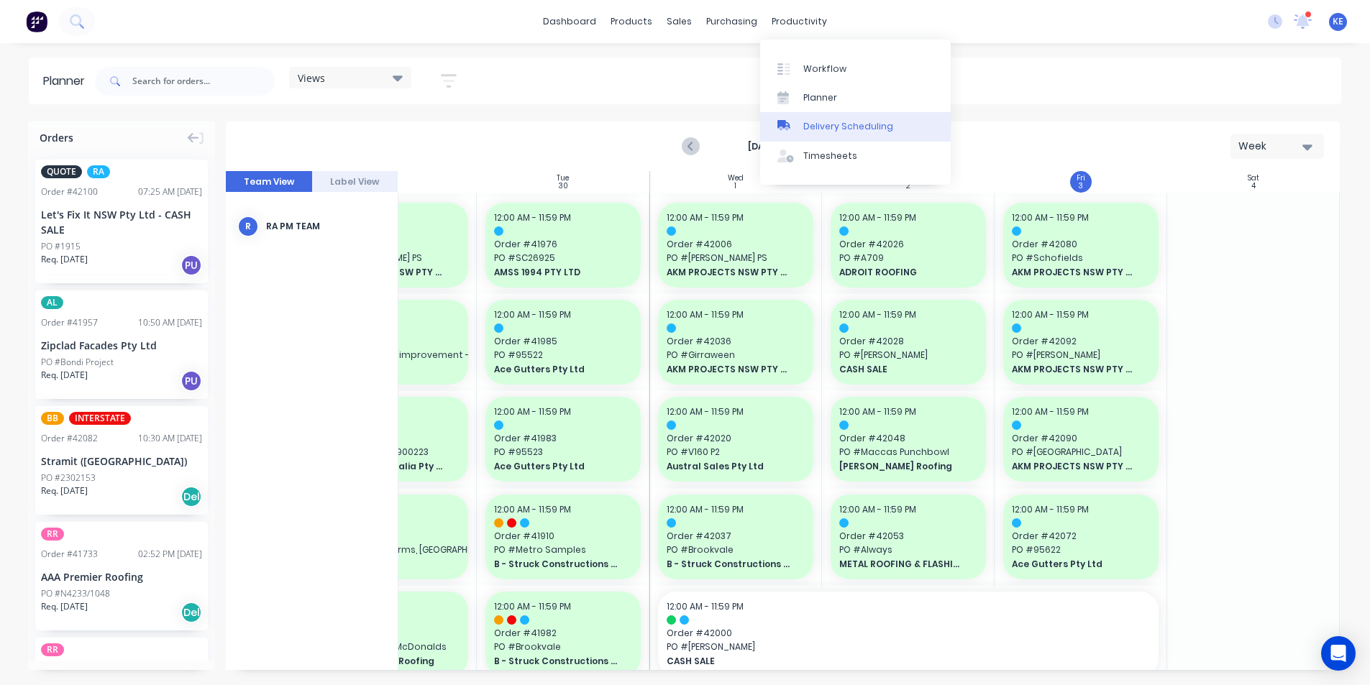
click at [815, 132] on div "Delivery Scheduling" at bounding box center [848, 126] width 90 height 13
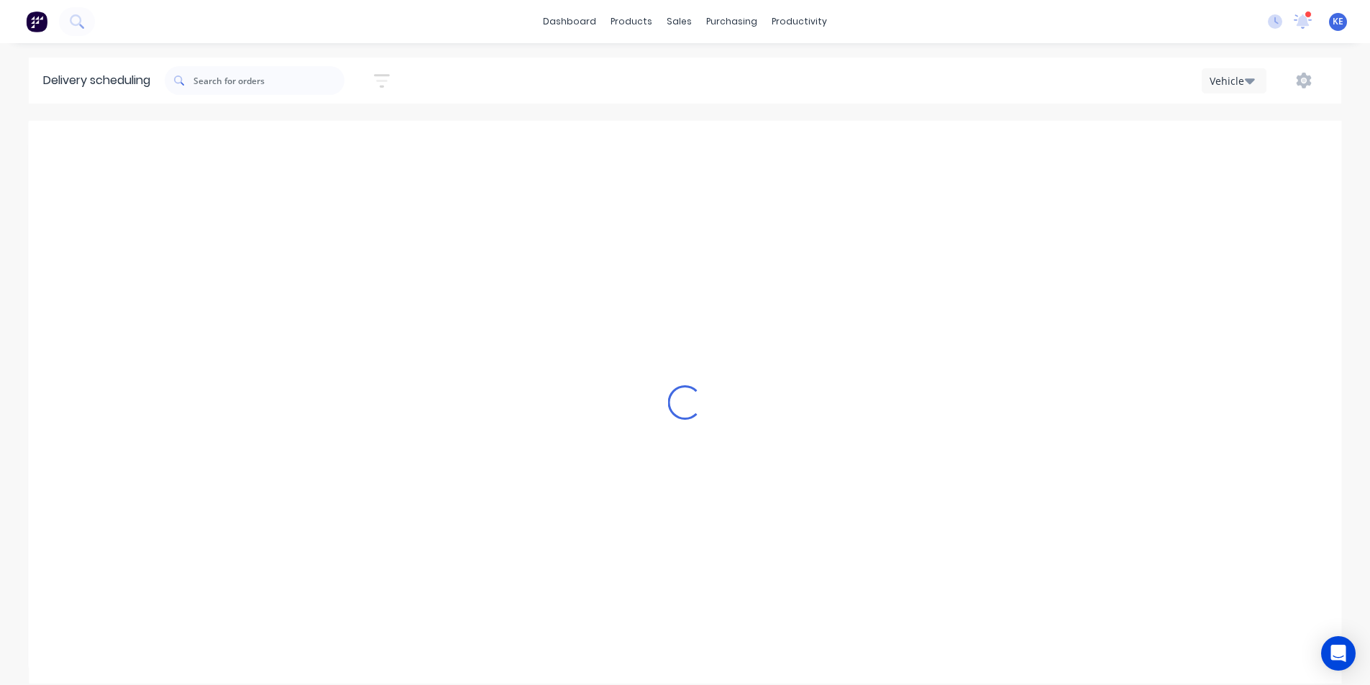
scroll to position [0, 1]
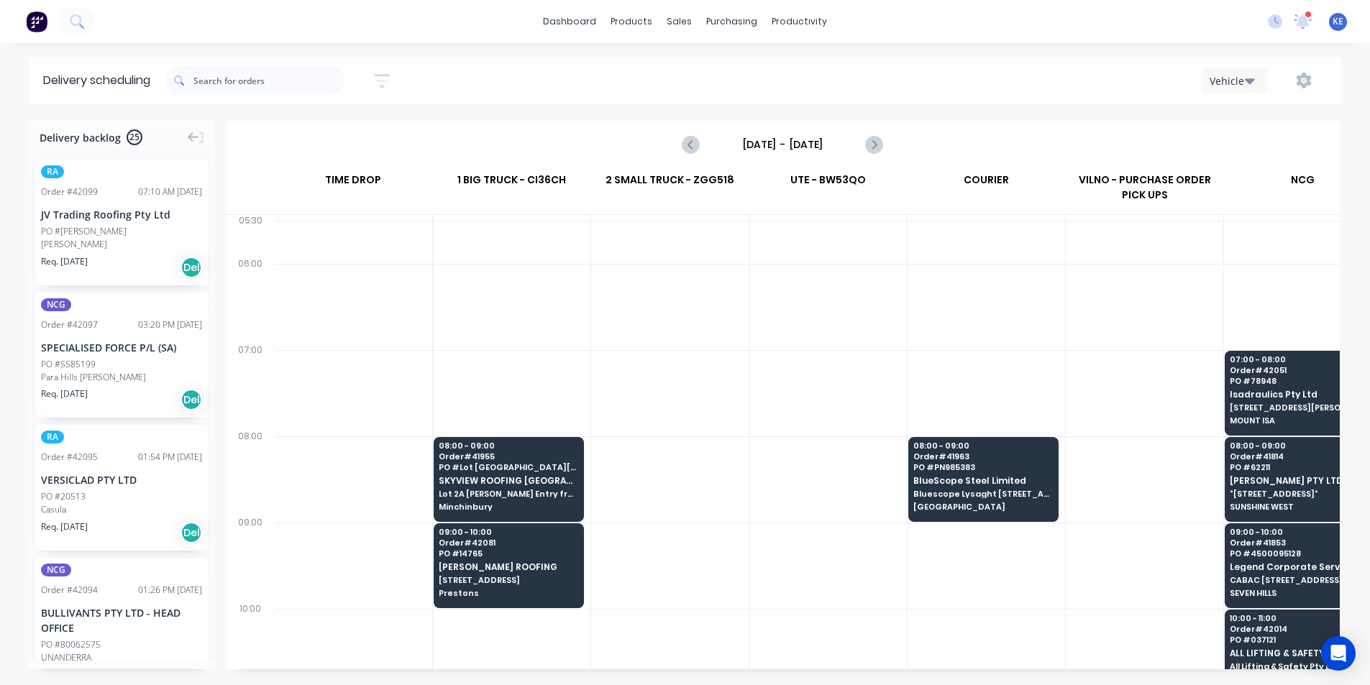
click at [1226, 66] on div "Sort by Most recent Created date Required date Order number Customer name Most …" at bounding box center [753, 80] width 1176 height 40
click at [1228, 90] on button "Vehicle" at bounding box center [1234, 80] width 65 height 25
drag, startPoint x: 1242, startPoint y: 136, endPoint x: 1235, endPoint y: 137, distance: 7.3
click at [1240, 136] on div "Vehicle" at bounding box center [1273, 147] width 142 height 29
click at [787, 140] on input "[DATE] - [DATE]" at bounding box center [782, 145] width 142 height 22
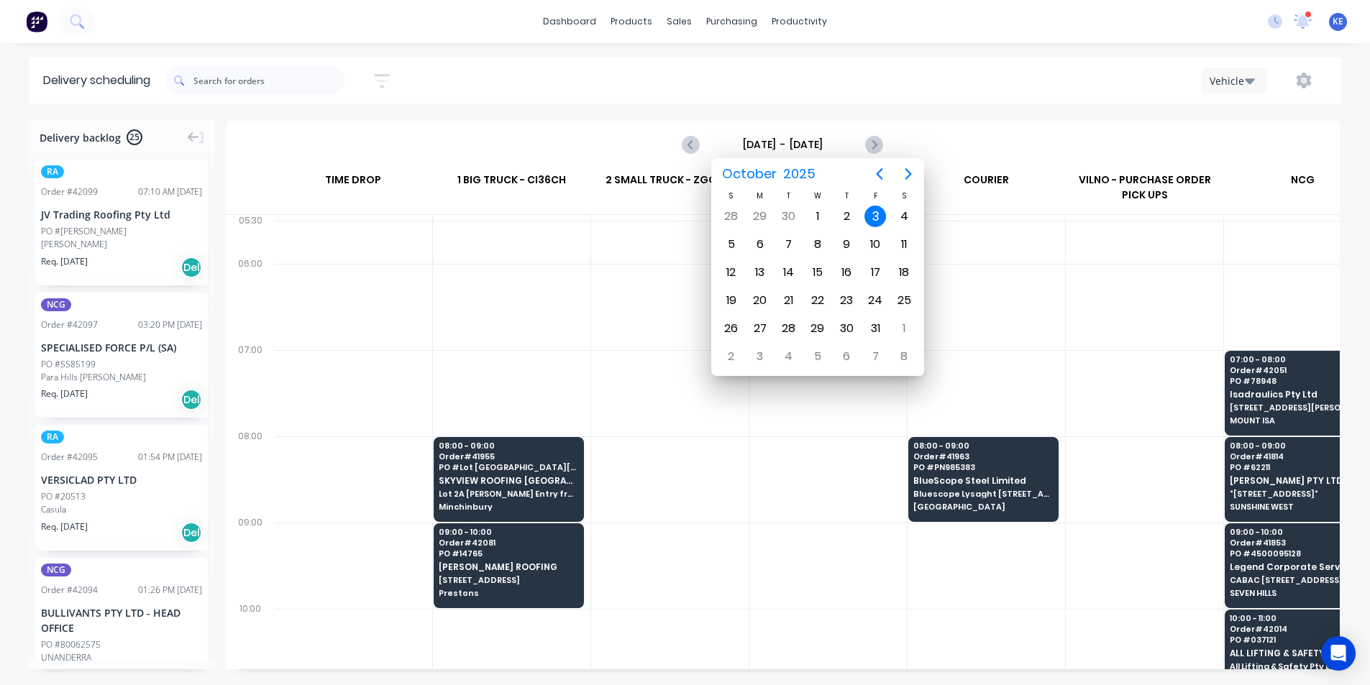
click at [756, 102] on div "Sort by Most recent Created date Required date Order number Customer name Most …" at bounding box center [753, 81] width 1176 height 46
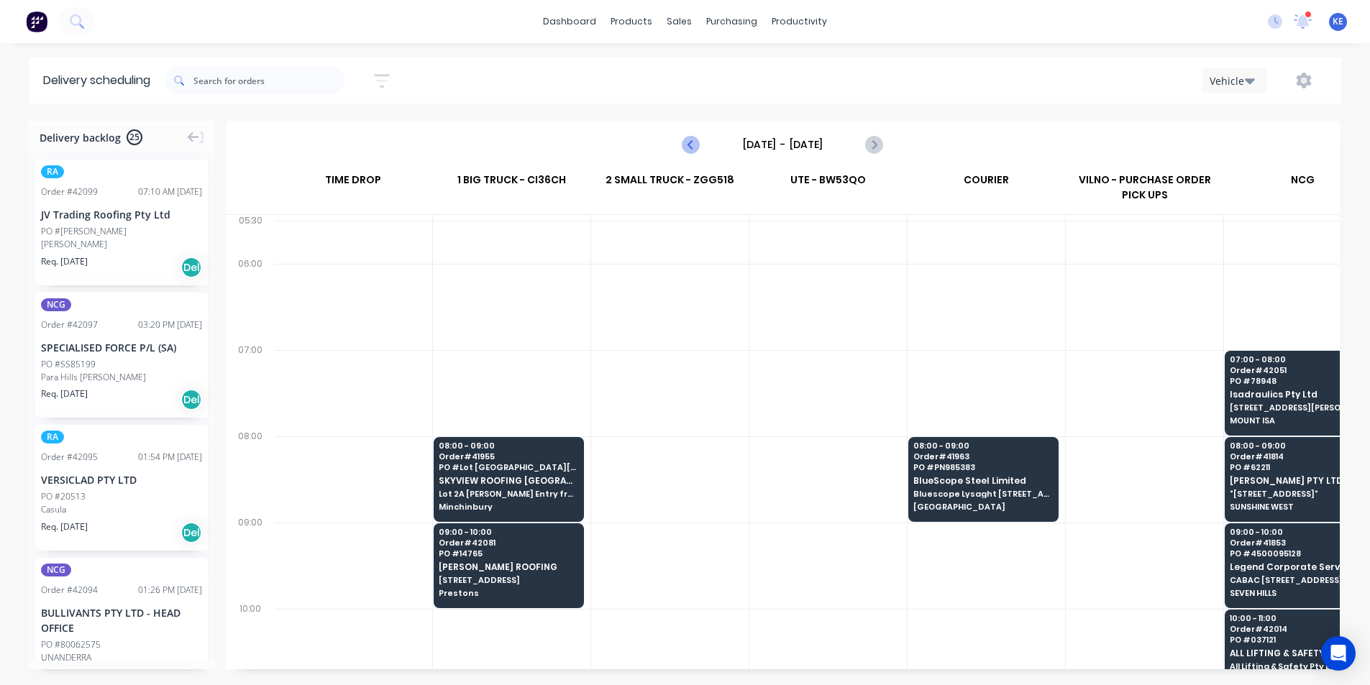
click at [695, 145] on icon "Previous page" at bounding box center [691, 144] width 17 height 17
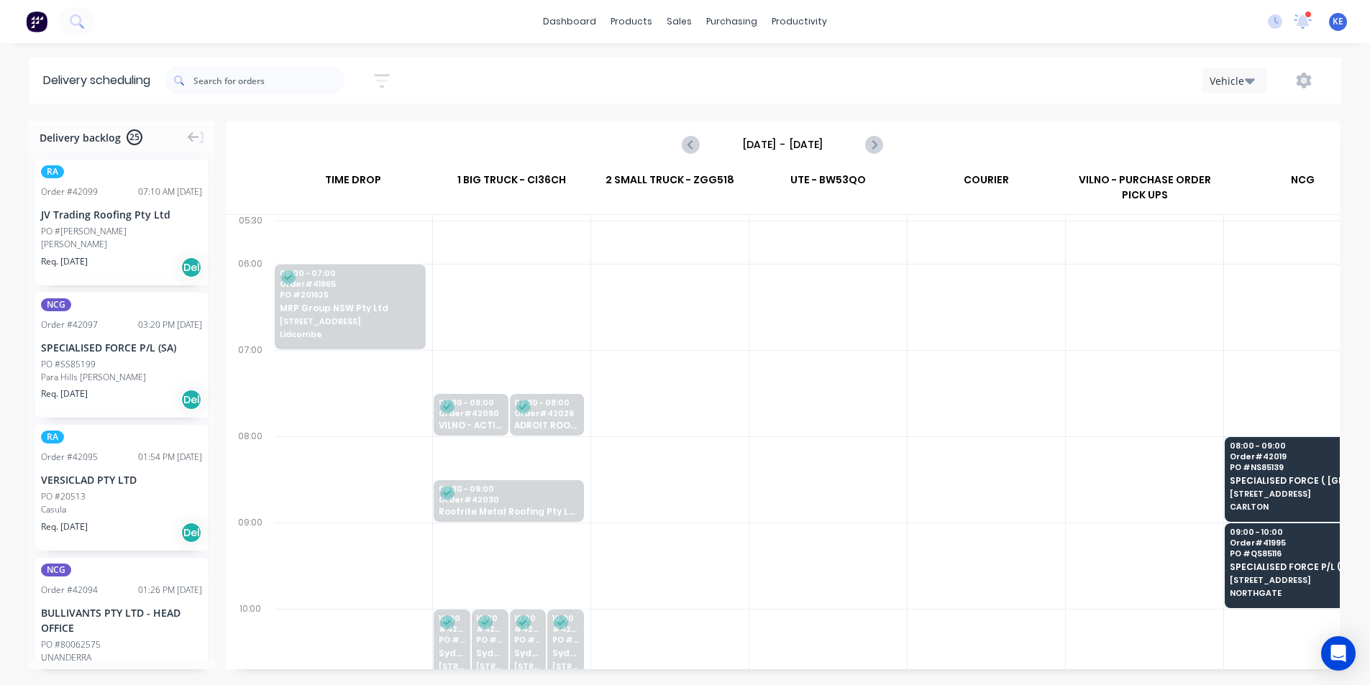
click at [859, 154] on div "[DATE] - [DATE]" at bounding box center [782, 144] width 198 height 23
click at [871, 142] on icon "Next page" at bounding box center [873, 144] width 17 height 17
type input "[DATE] - [DATE]"
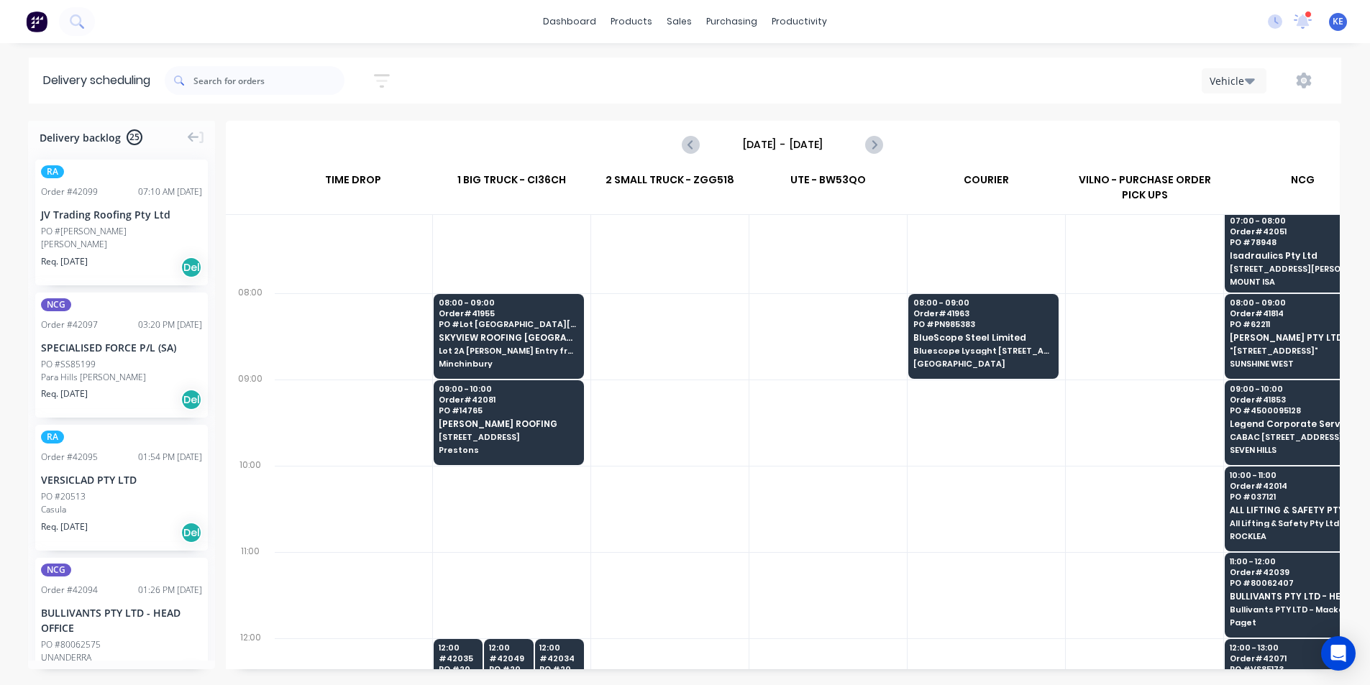
scroll to position [144, 1]
click at [551, 449] on span "Prestons" at bounding box center [508, 449] width 139 height 9
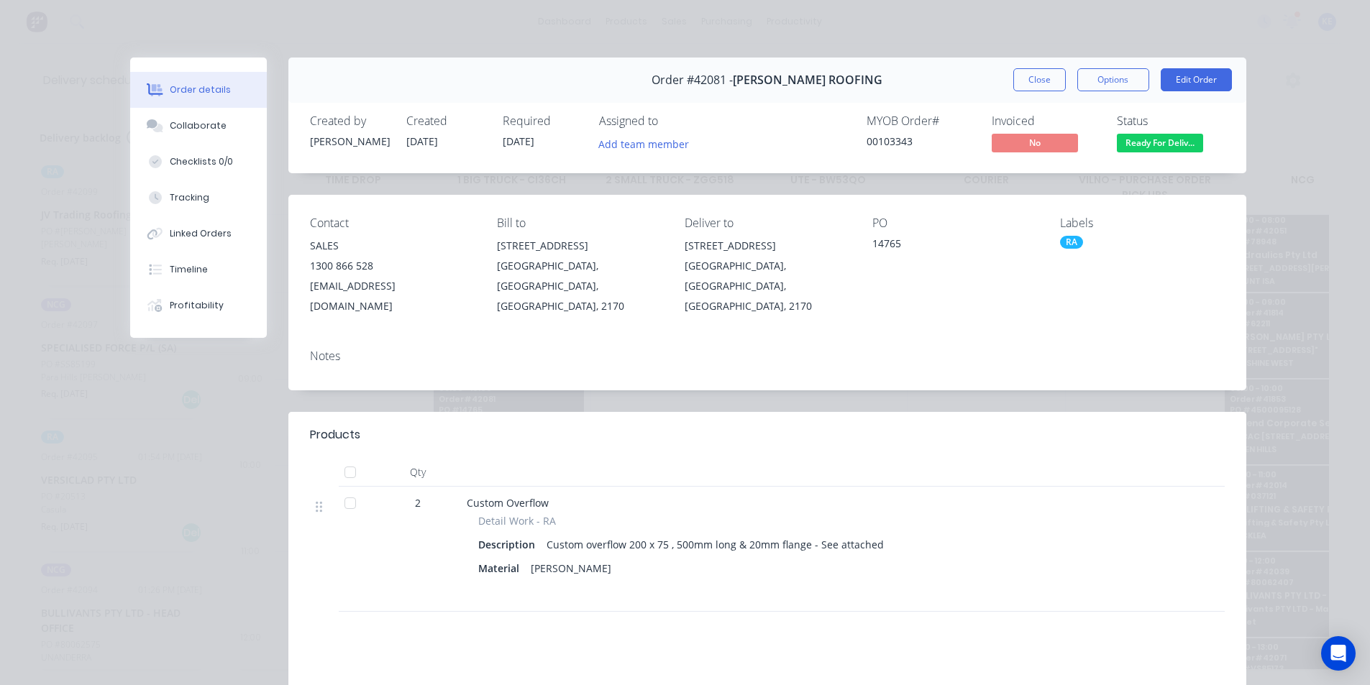
click at [1024, 91] on div "Order #42081 - [PERSON_NAME] ROOFING Close Options Edit Order" at bounding box center [767, 80] width 958 height 45
click at [1028, 91] on div "Order #42081 - [PERSON_NAME] ROOFING Close Options Edit Order" at bounding box center [767, 80] width 958 height 45
click at [1028, 88] on button "Close" at bounding box center [1039, 79] width 52 height 23
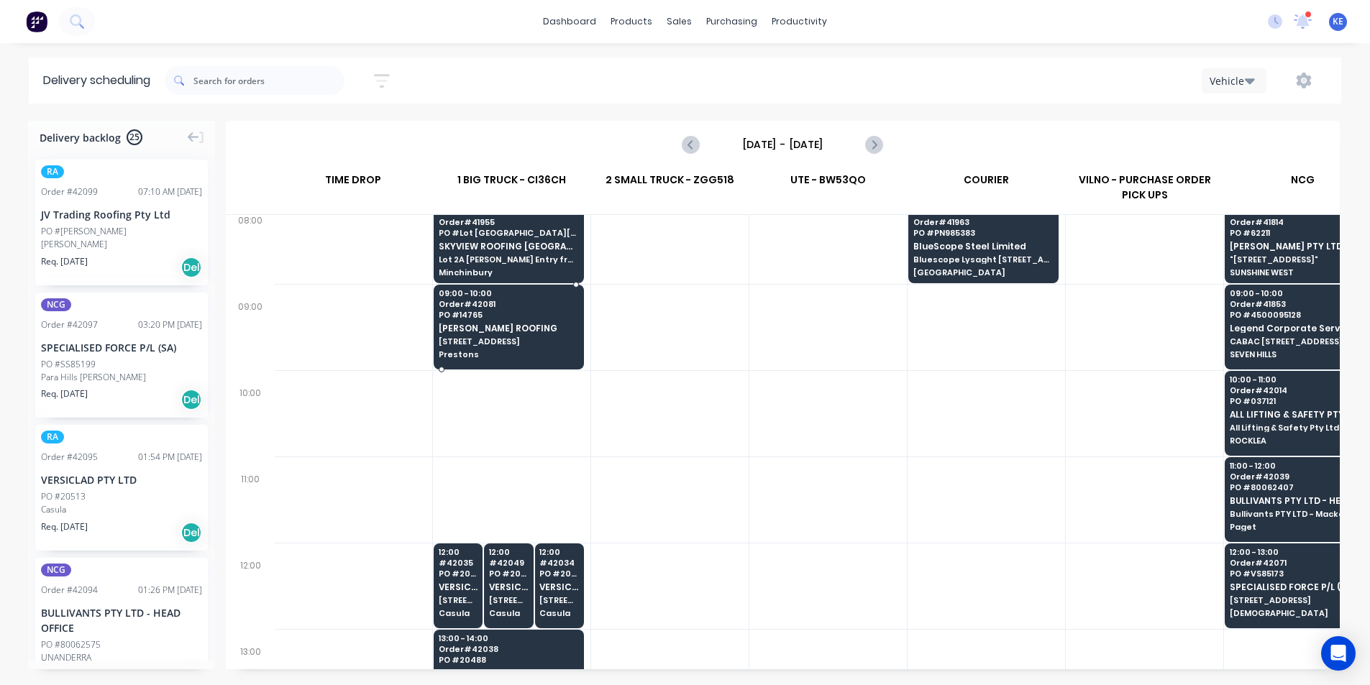
scroll to position [216, 1]
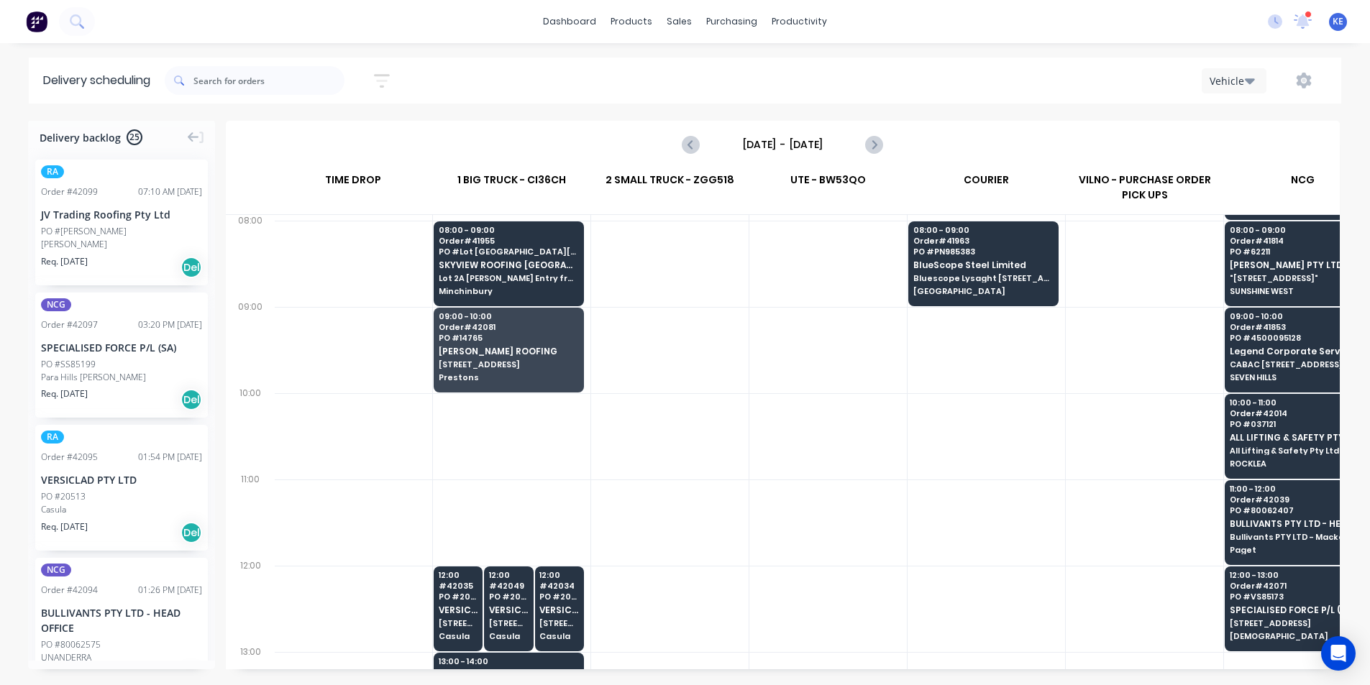
drag, startPoint x: 536, startPoint y: 1, endPoint x: 1093, endPoint y: 140, distance: 573.8
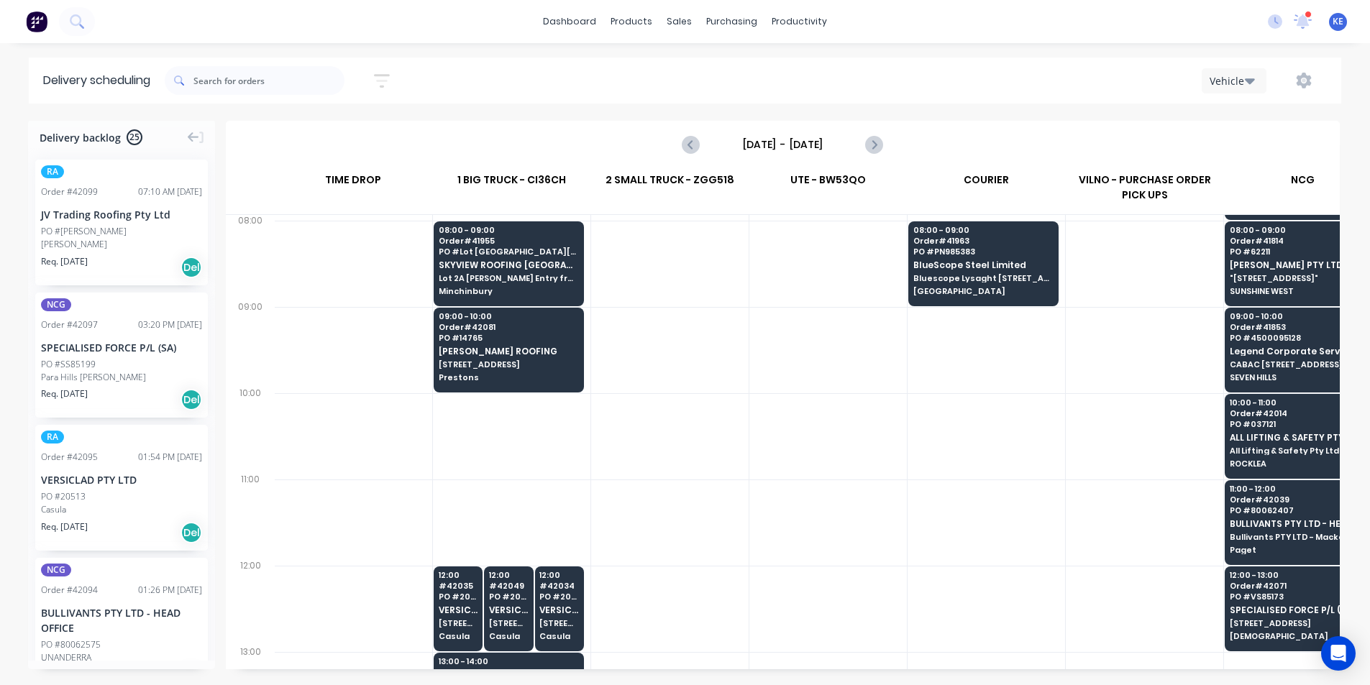
drag, startPoint x: 1093, startPoint y: 140, endPoint x: 1088, endPoint y: 69, distance: 71.4
click at [1088, 69] on div "Vehicle" at bounding box center [1032, 81] width 588 height 26
